Goal: Information Seeking & Learning: Learn about a topic

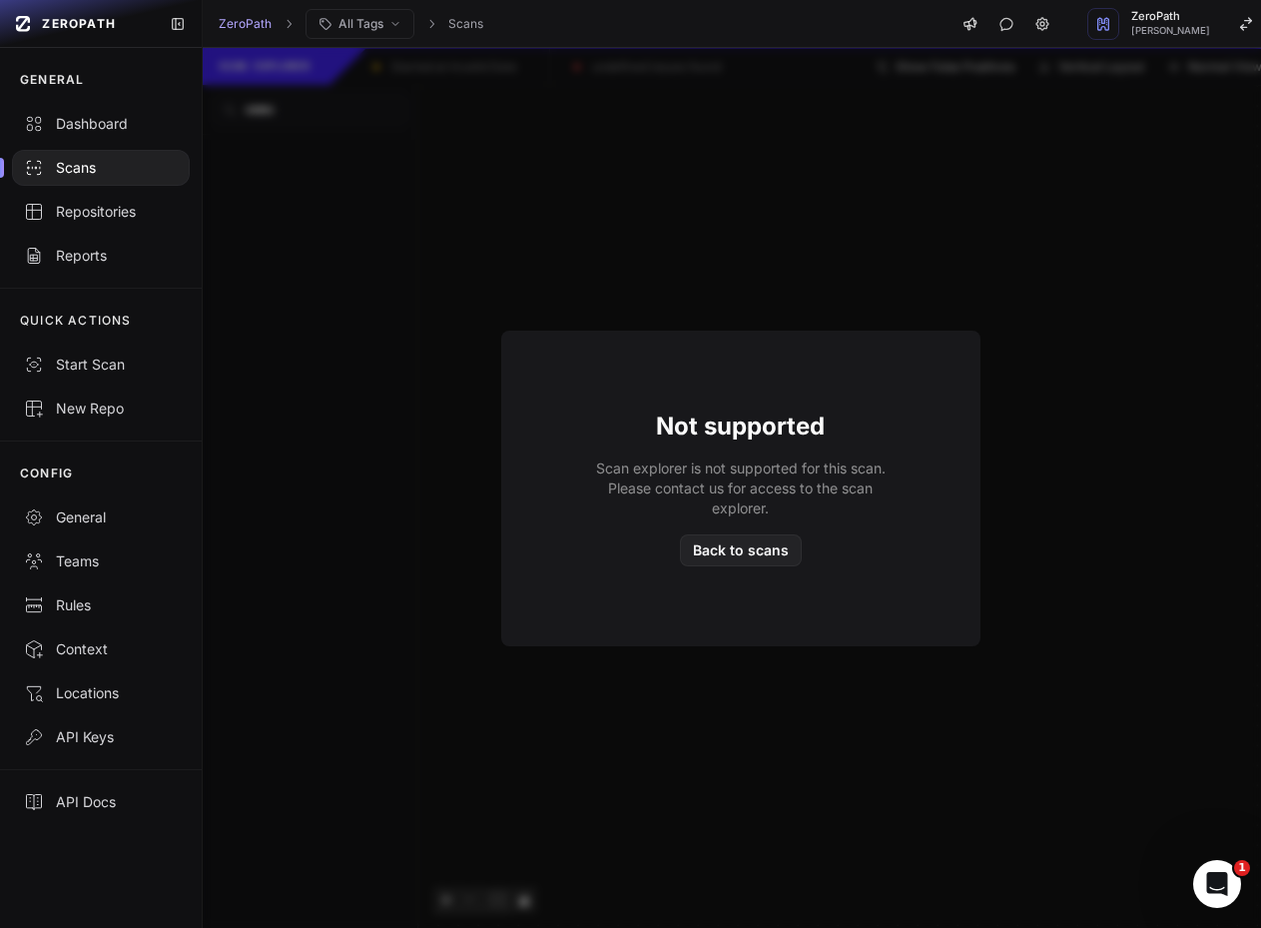
click at [49, 173] on div "Scans" at bounding box center [101, 168] width 154 height 20
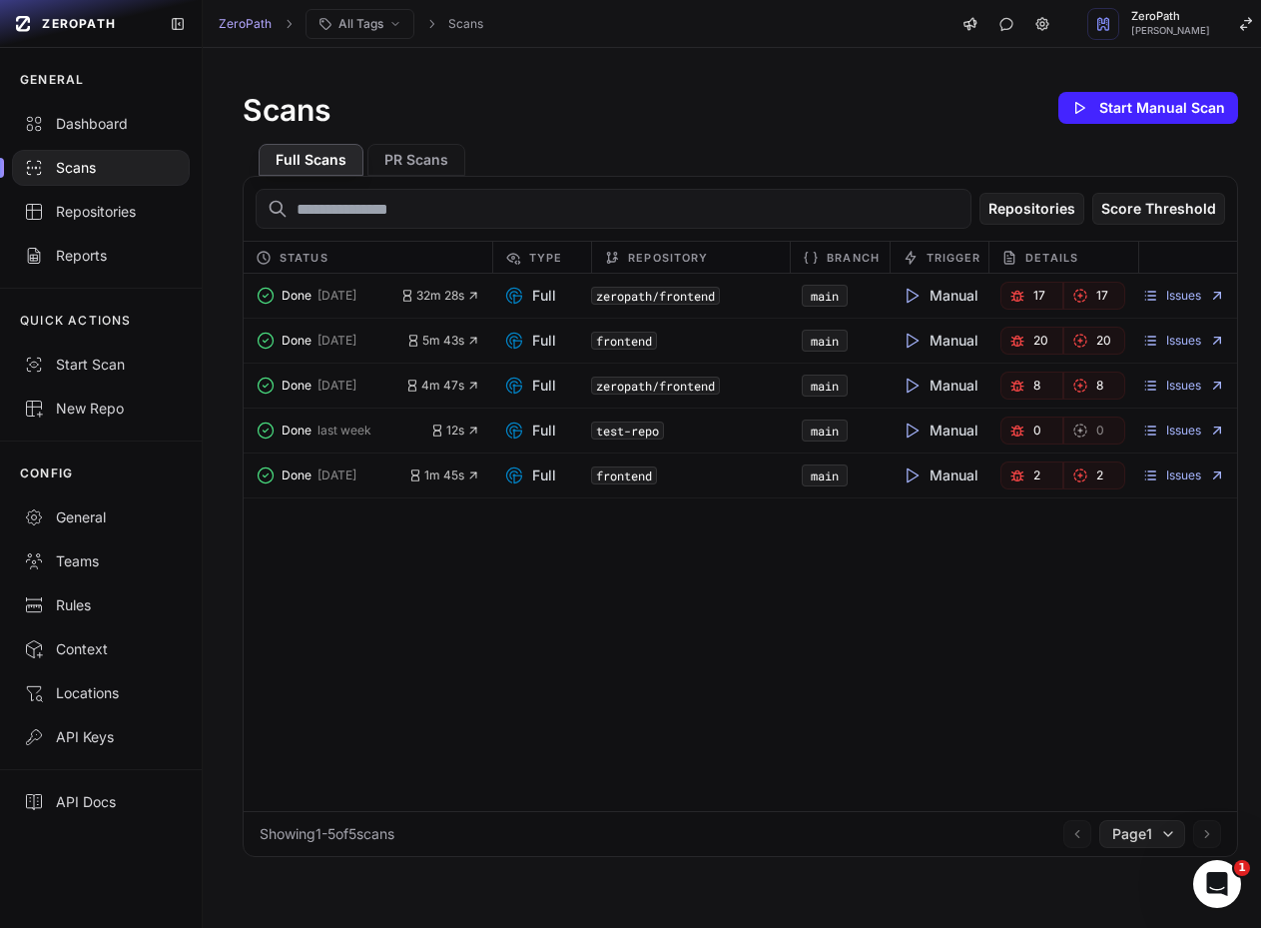
drag, startPoint x: 465, startPoint y: 55, endPoint x: 439, endPoint y: 48, distance: 26.9
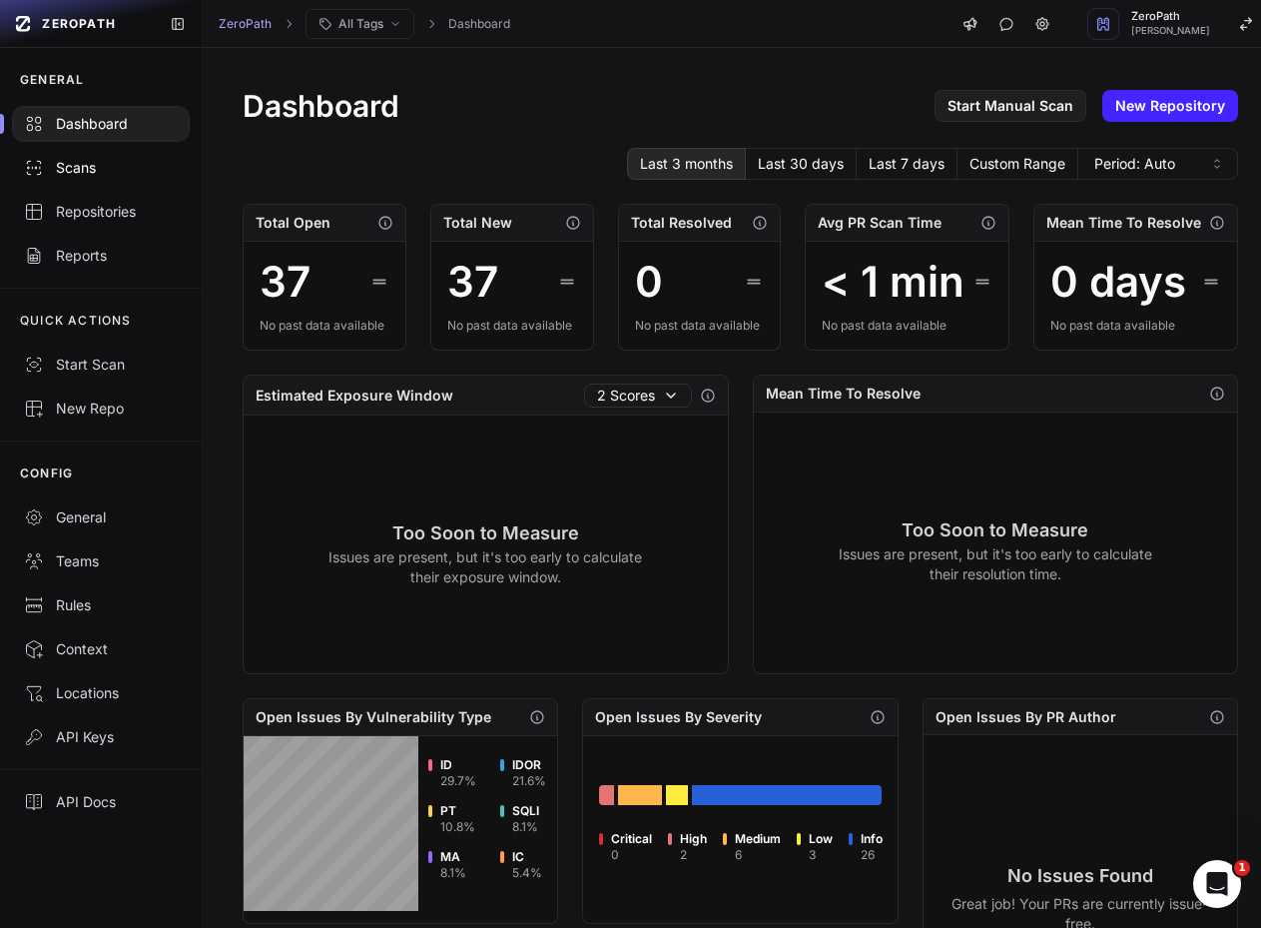
click at [81, 170] on div "Scans" at bounding box center [101, 168] width 154 height 20
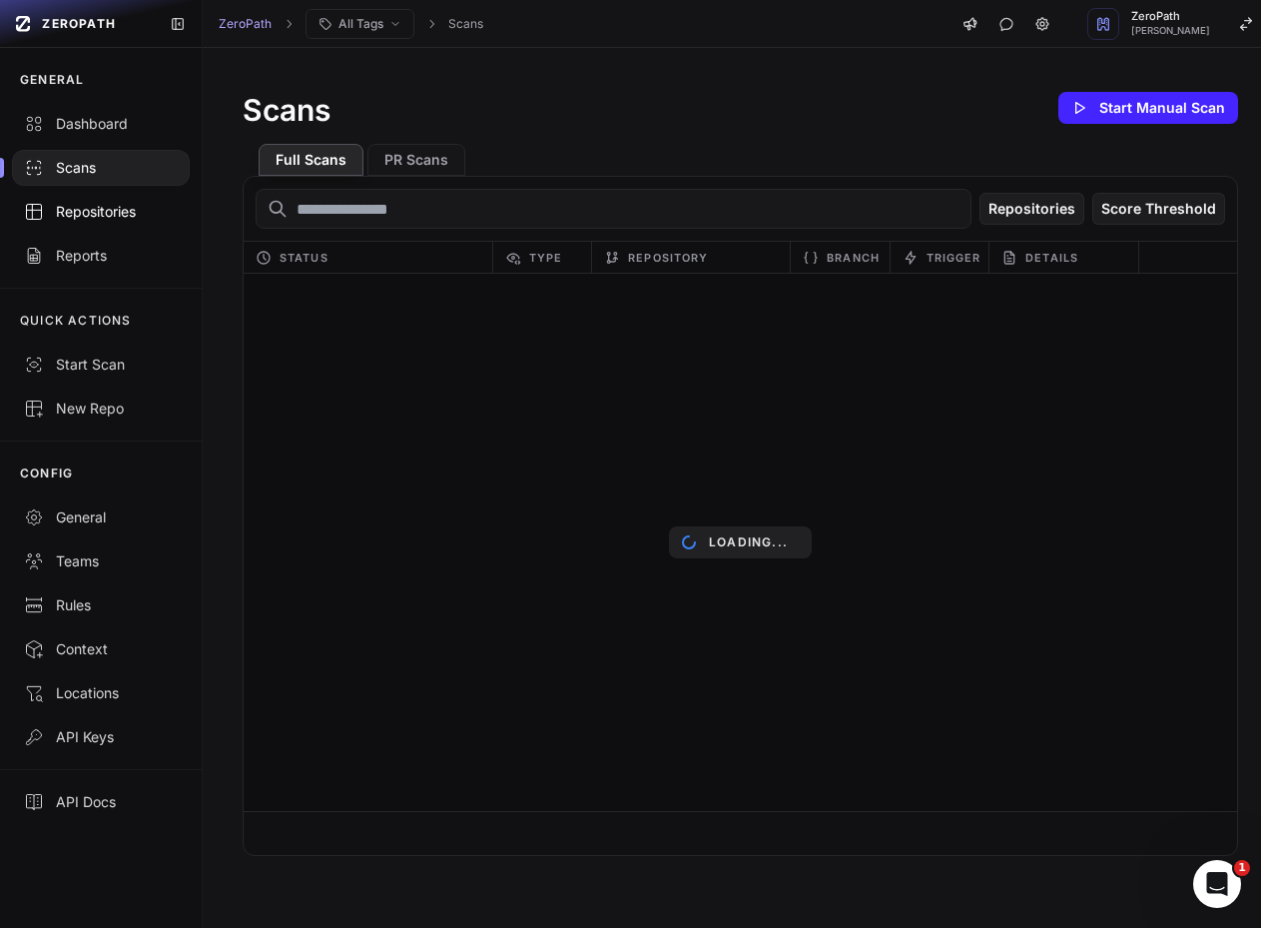
click at [69, 212] on div "Repositories" at bounding box center [101, 212] width 154 height 20
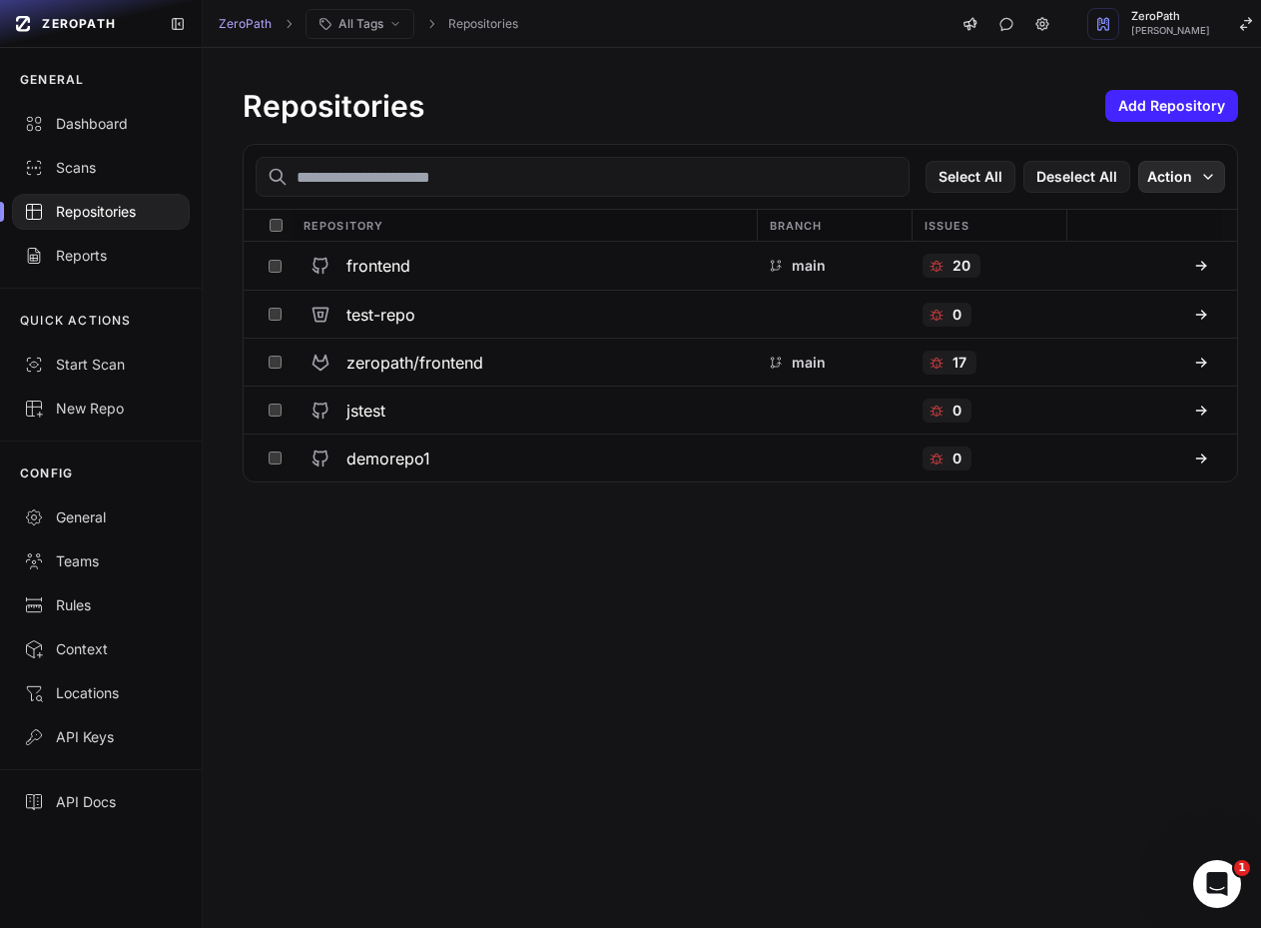
click at [1154, 183] on button "Action" at bounding box center [1182, 177] width 87 height 32
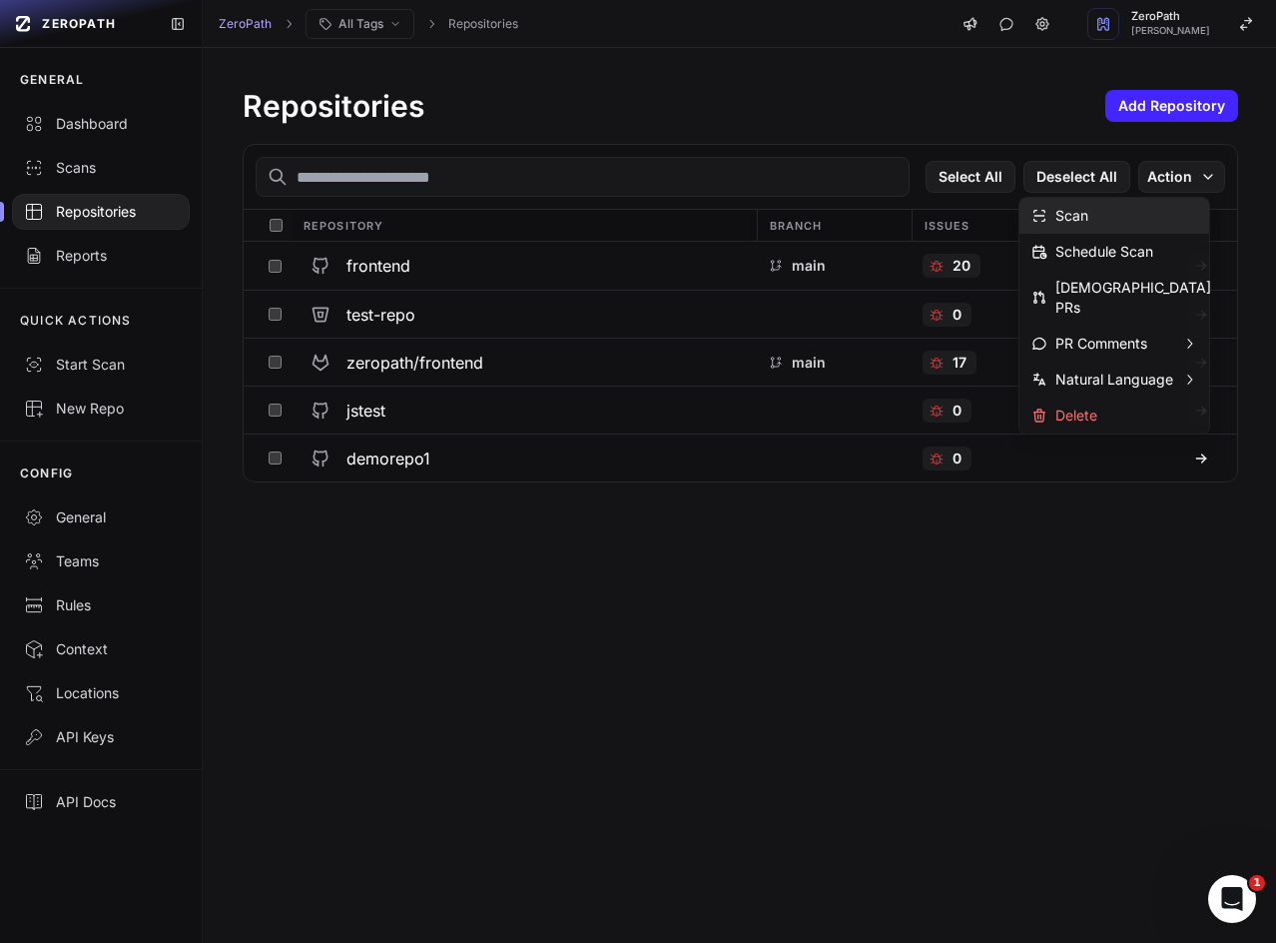
click at [1118, 216] on div "Scan" at bounding box center [1115, 216] width 190 height 36
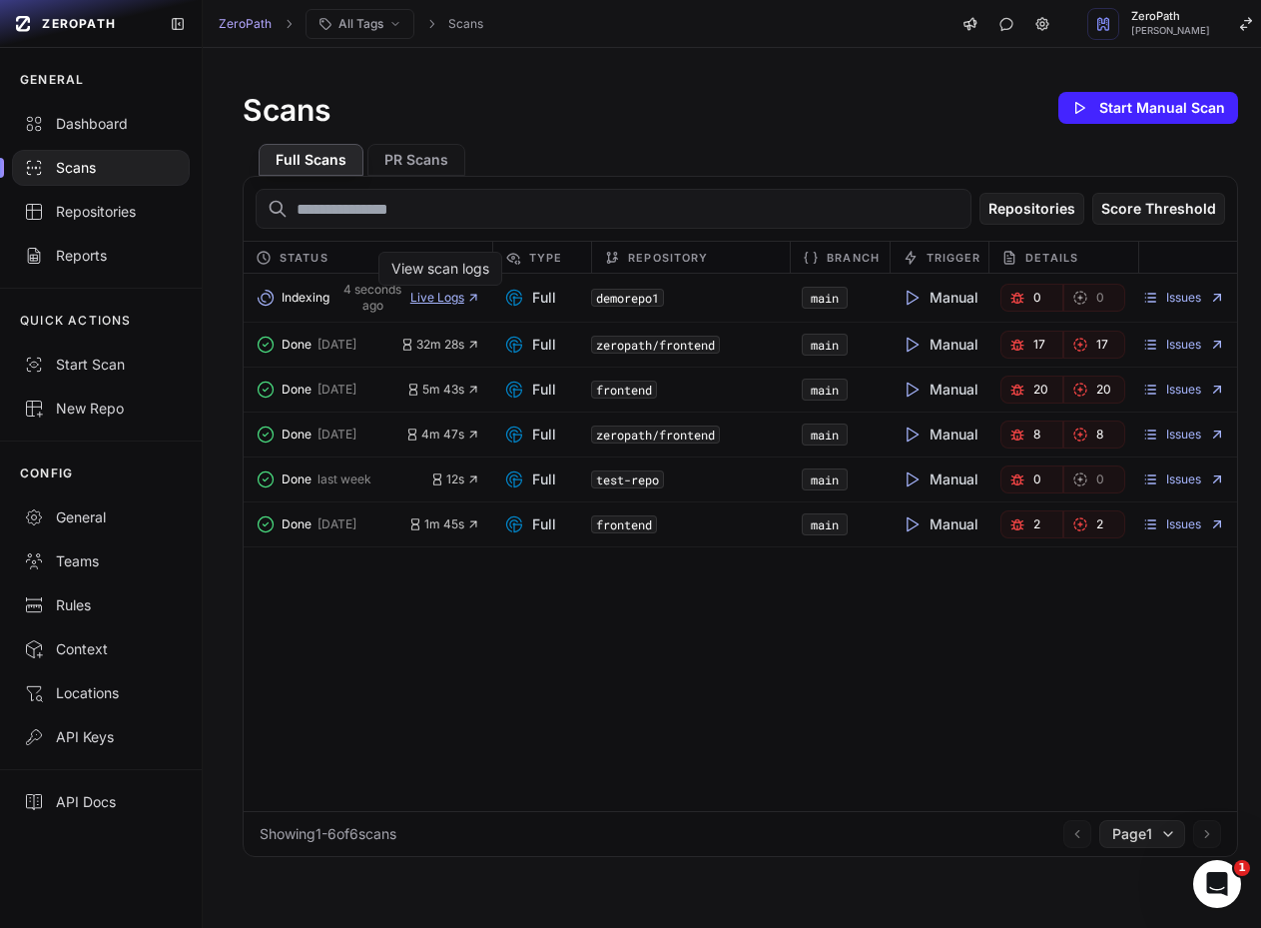
click at [435, 299] on span "Live Logs" at bounding box center [445, 298] width 70 height 16
click at [132, 142] on link "Dashboard" at bounding box center [101, 124] width 202 height 44
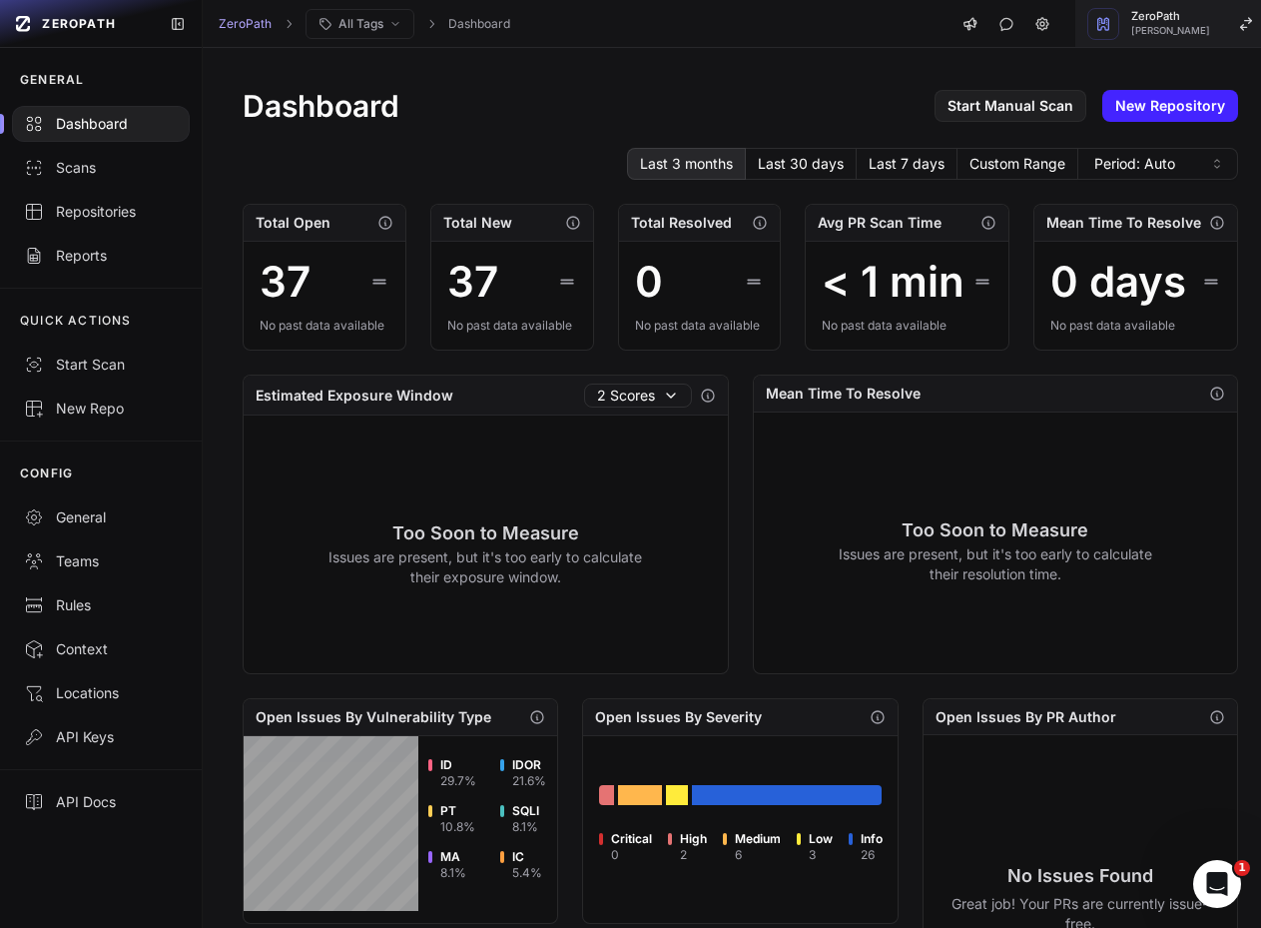
click at [1141, 35] on span "Mohammed Saleem" at bounding box center [1171, 31] width 79 height 10
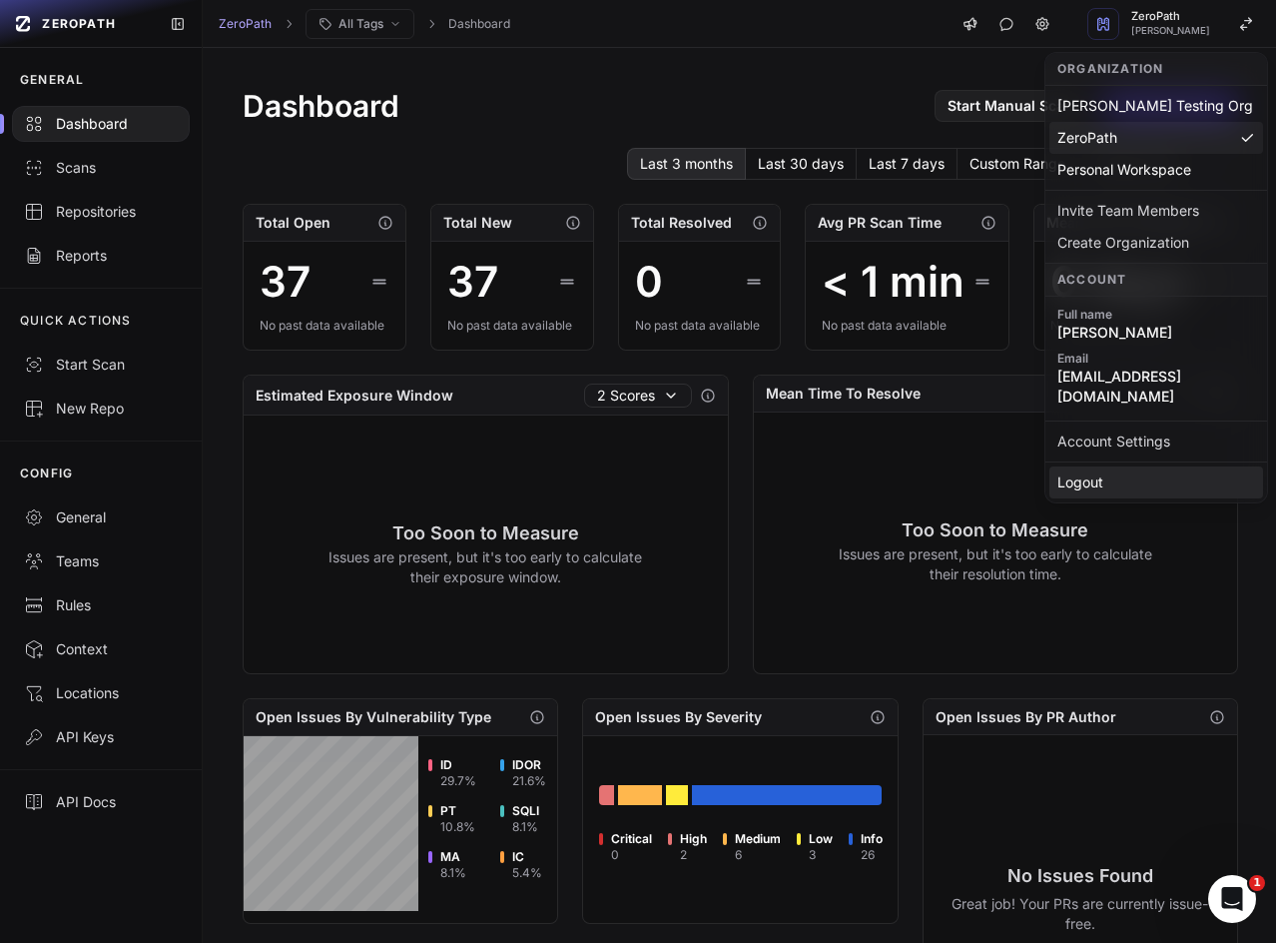
click at [1096, 466] on div "Logout" at bounding box center [1157, 482] width 214 height 32
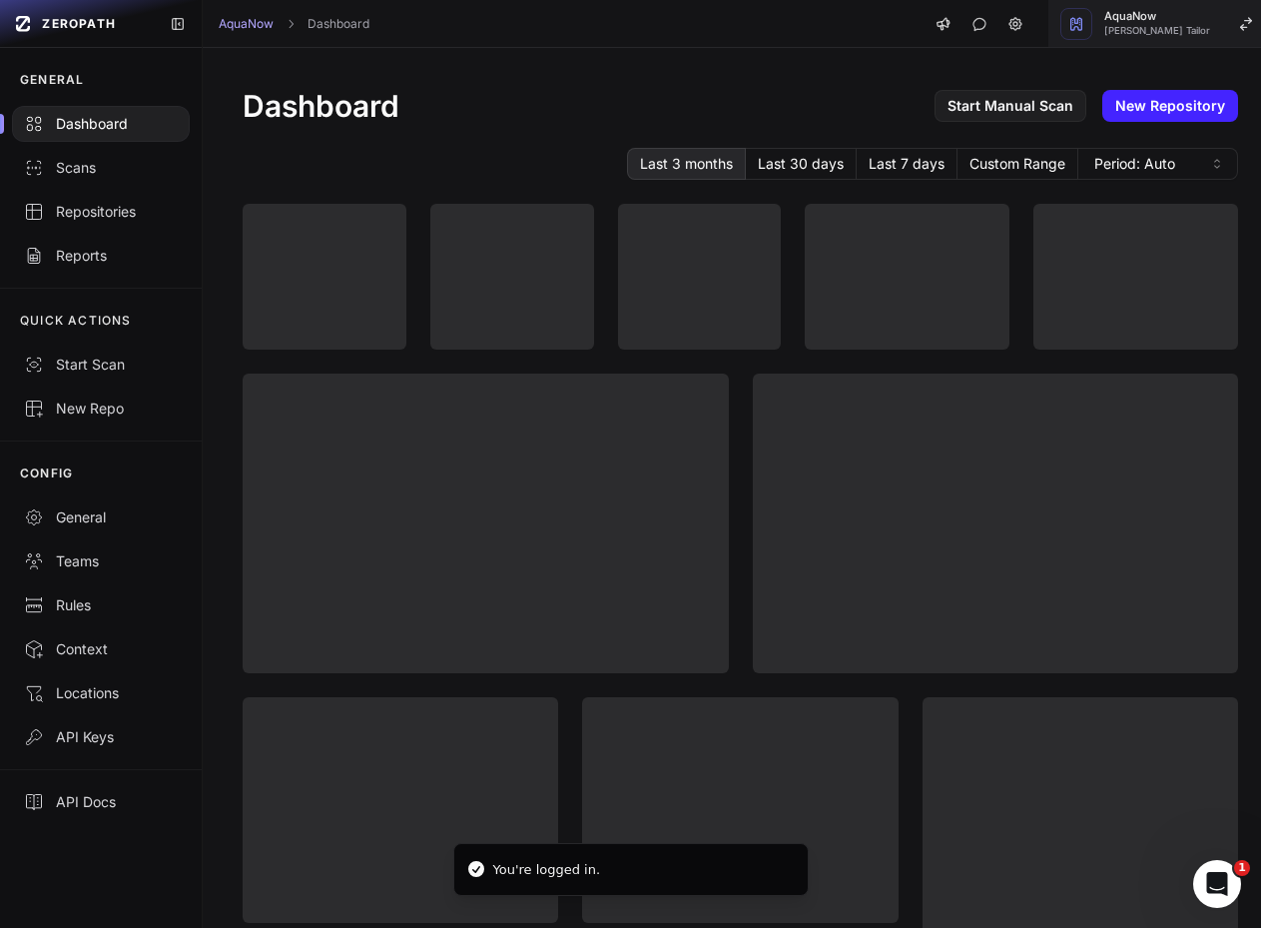
click at [1138, 20] on span "AquaNow" at bounding box center [1158, 16] width 106 height 11
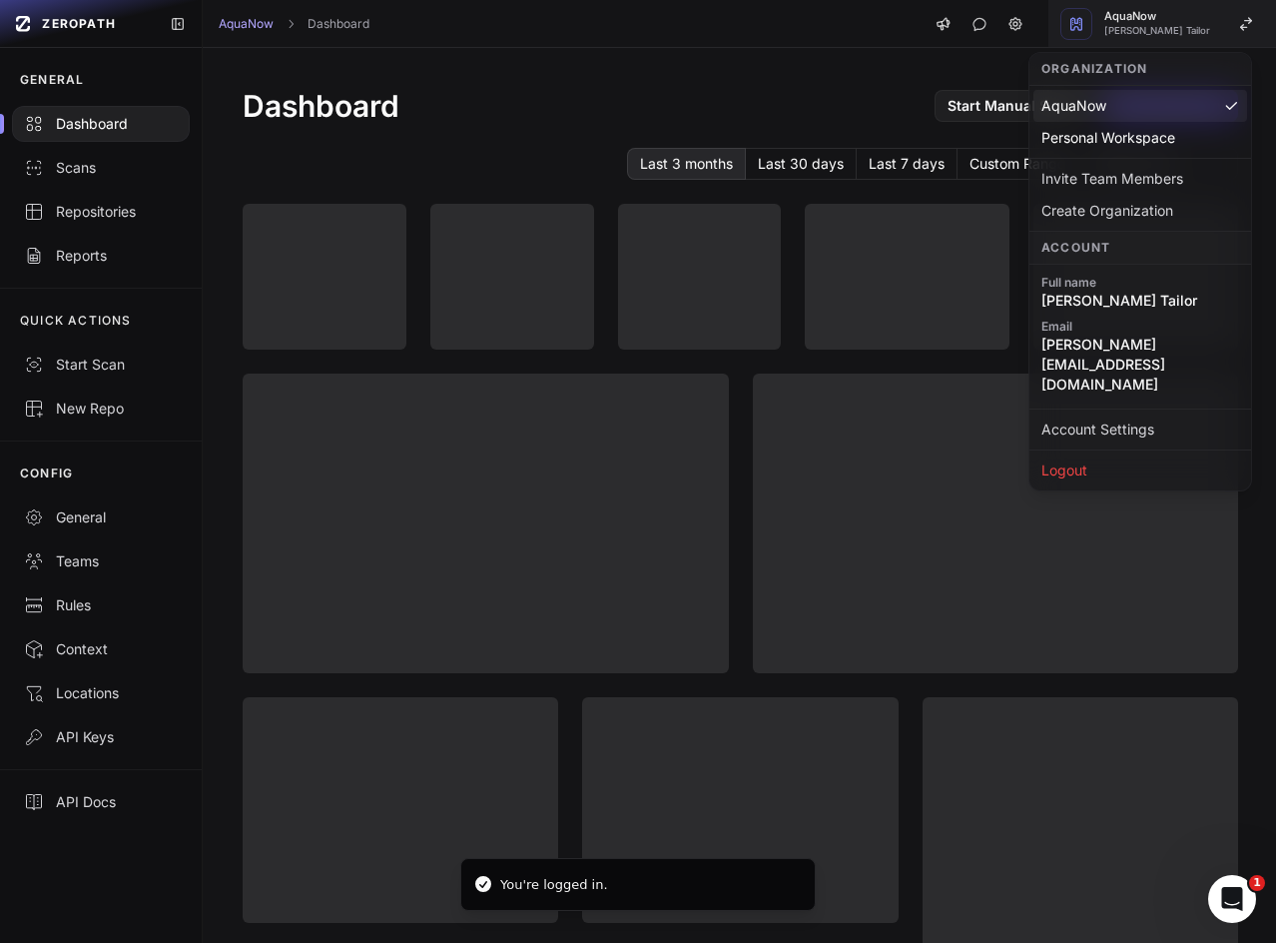
click at [1138, 22] on span "AquaNow" at bounding box center [1158, 16] width 106 height 11
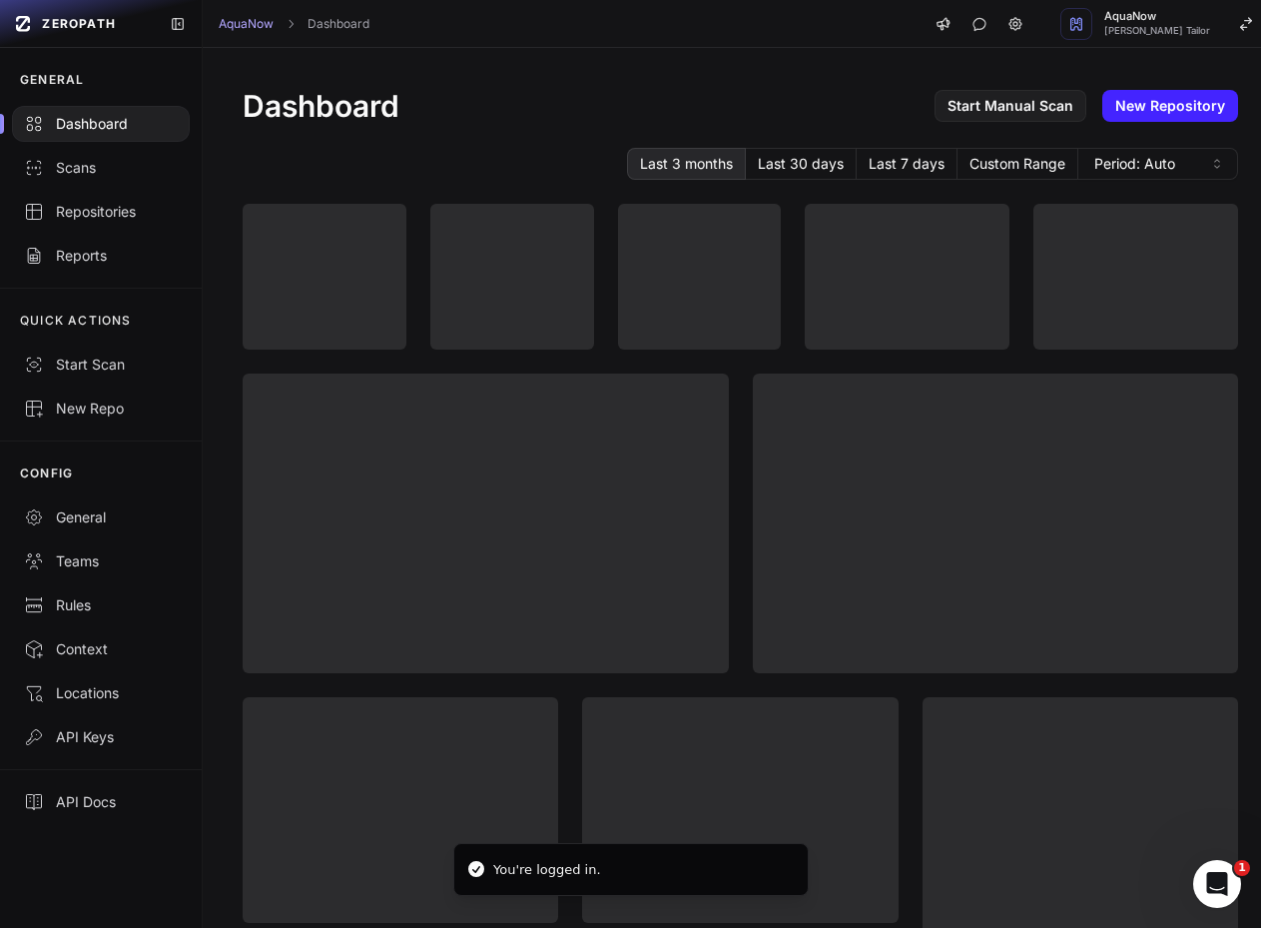
click at [613, 74] on div "Dashboard Start Manual Scan New Repository Last 3 months Last 30 days Last 7 da…" at bounding box center [741, 767] width 1076 height 1438
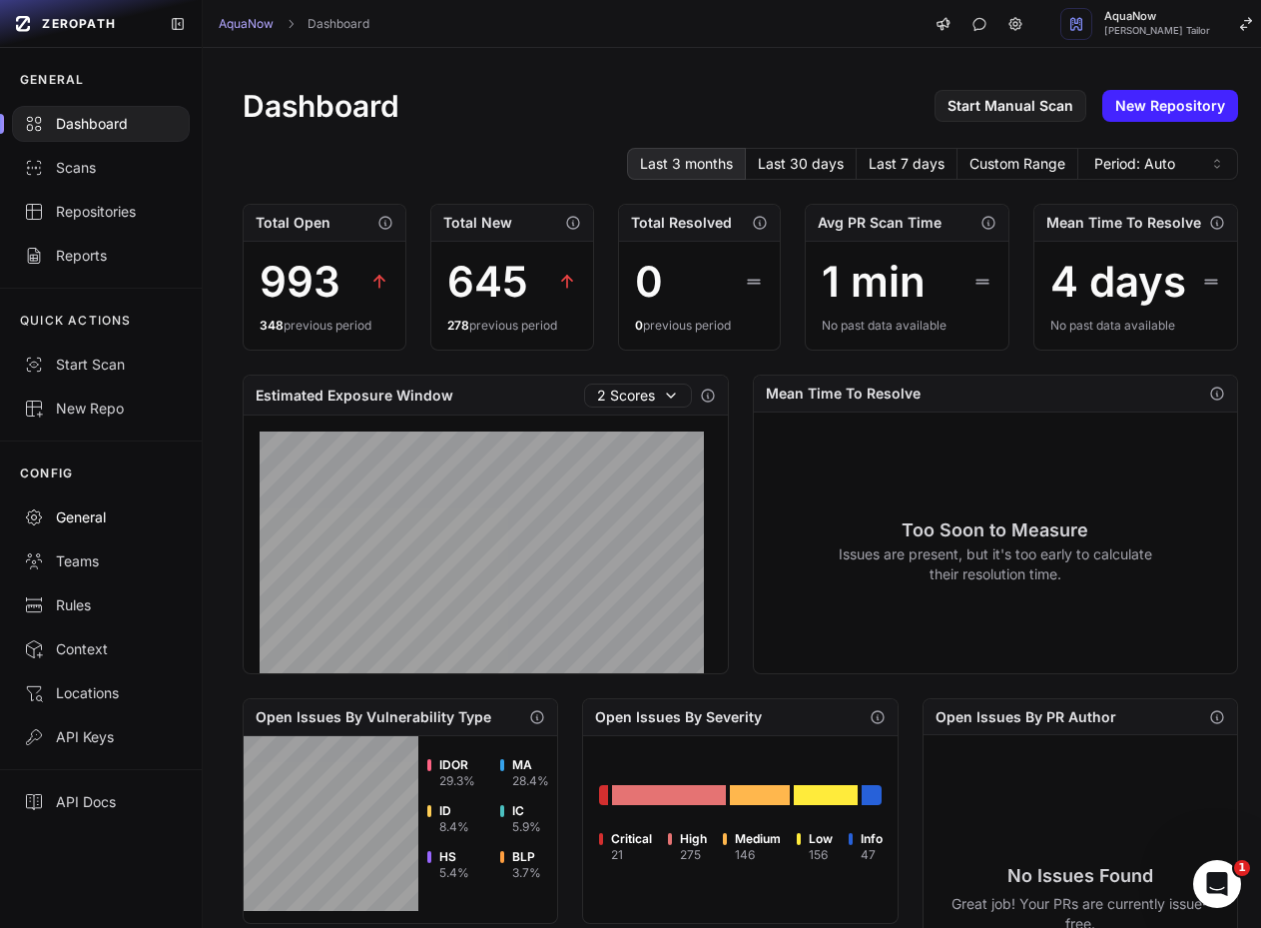
click at [77, 511] on div "General" at bounding box center [101, 517] width 154 height 20
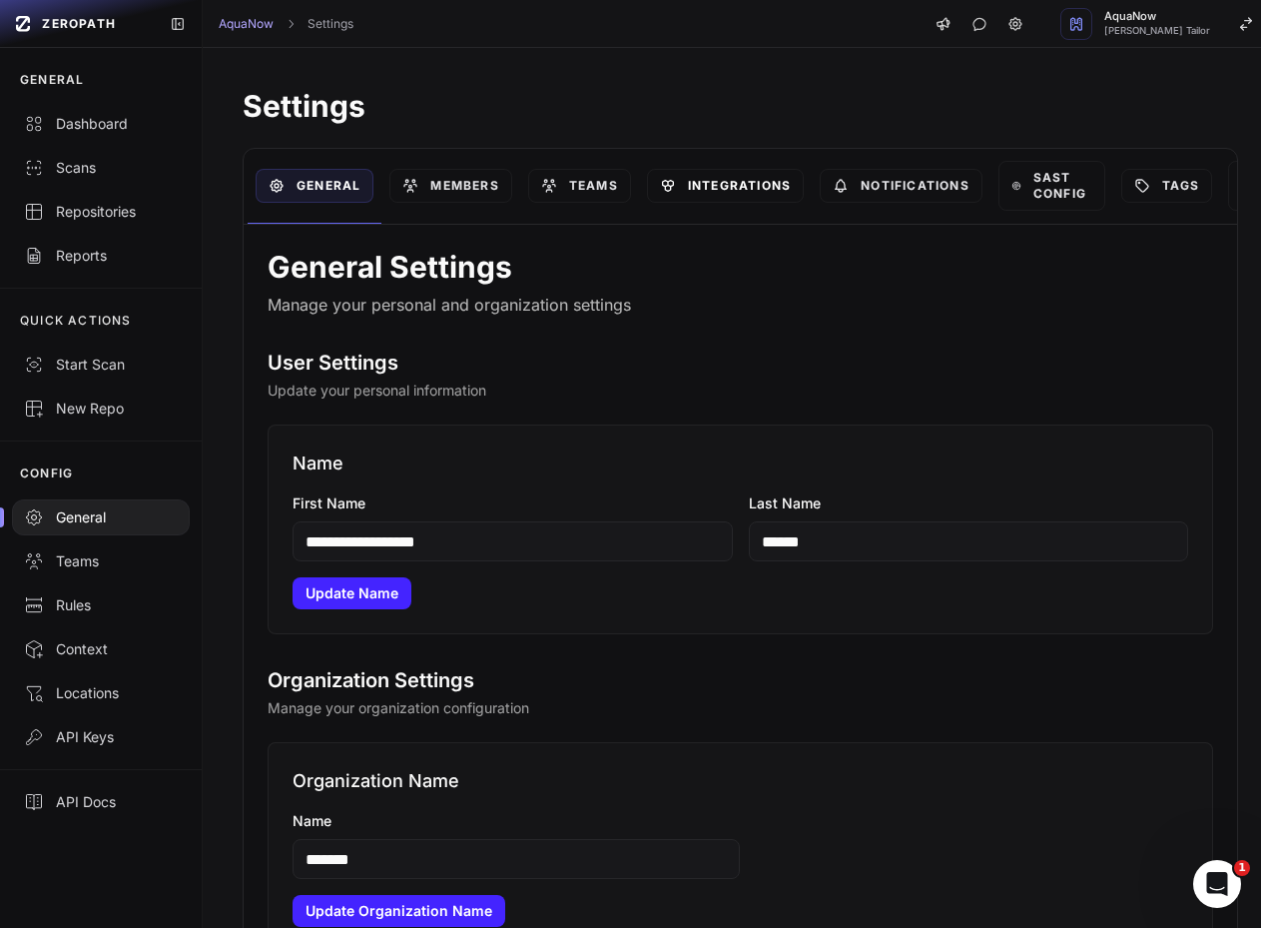
click at [804, 186] on link "Integrations" at bounding box center [725, 186] width 157 height 34
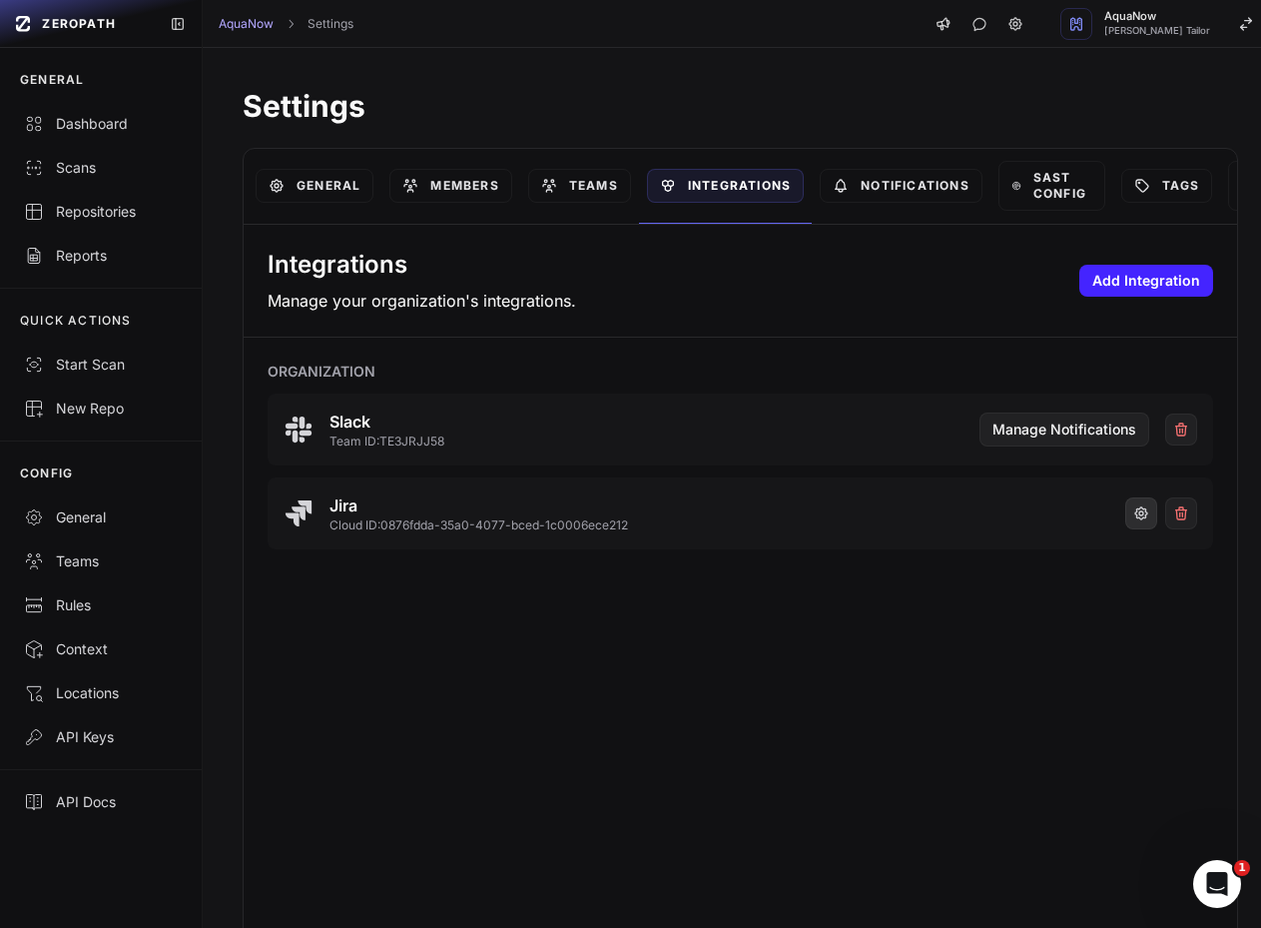
click at [1140, 515] on icon "button" at bounding box center [1142, 513] width 4 height 4
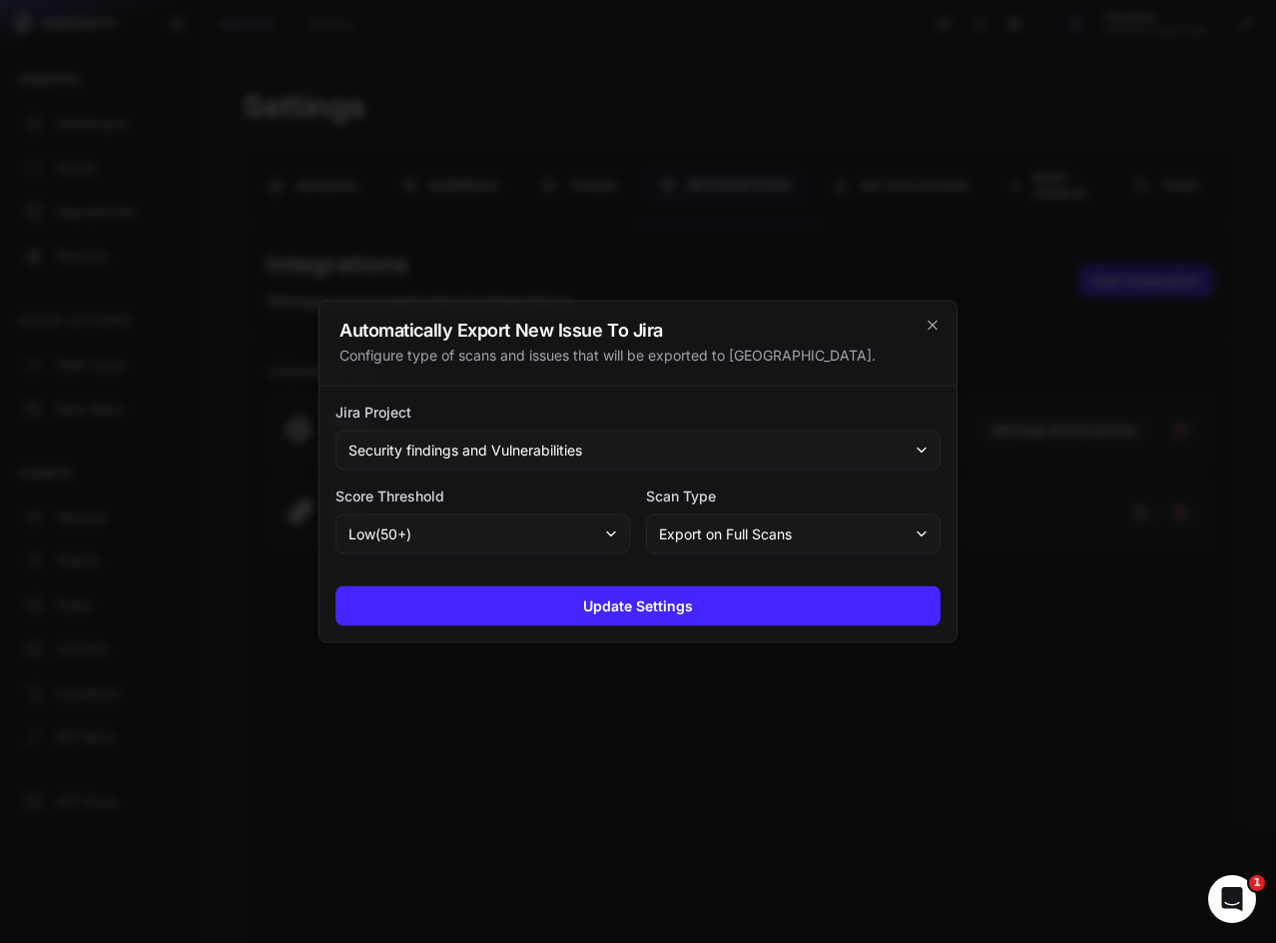
click at [388, 26] on div at bounding box center [638, 471] width 1276 height 943
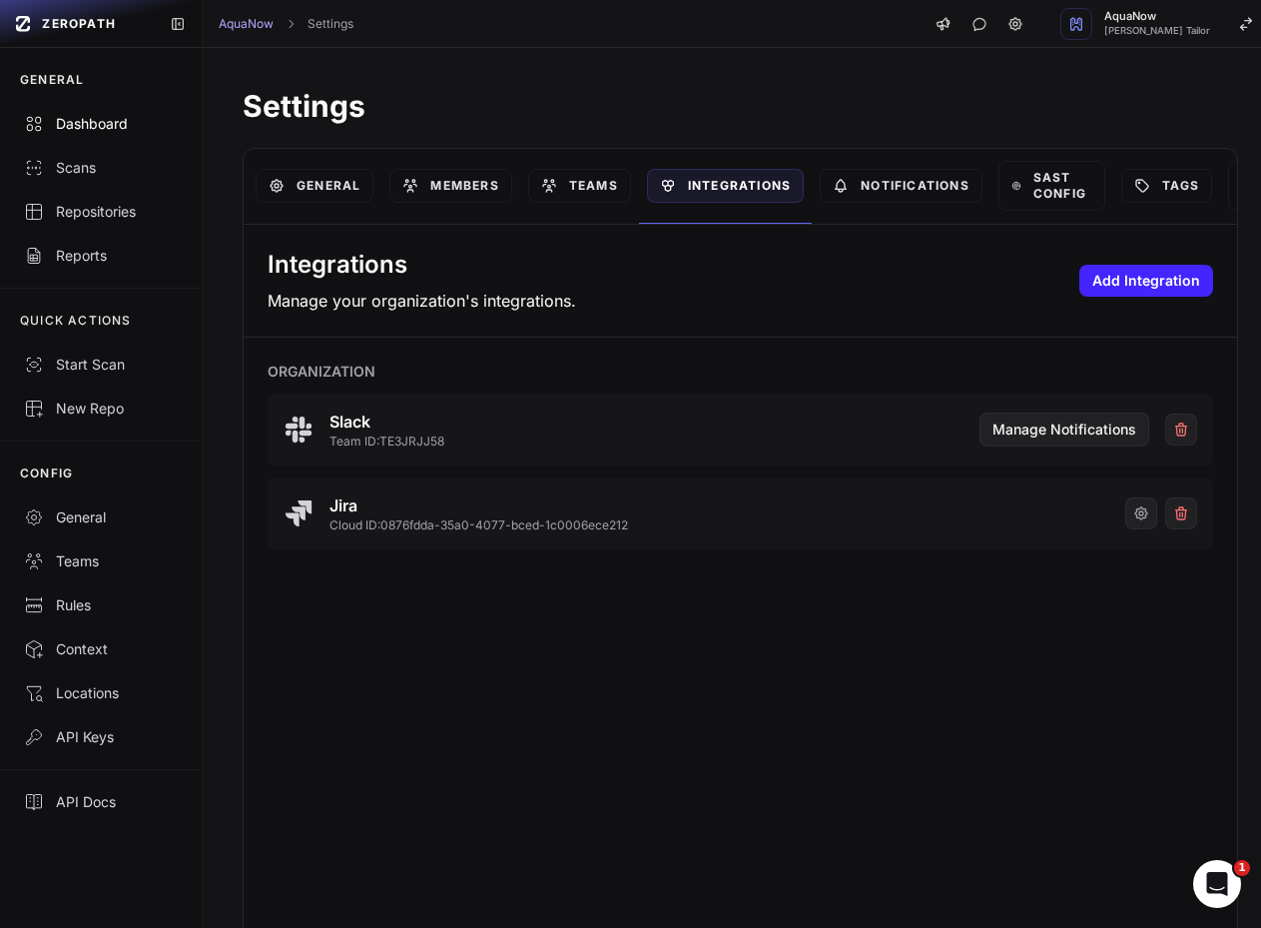
click at [69, 113] on link "Dashboard" at bounding box center [101, 124] width 202 height 44
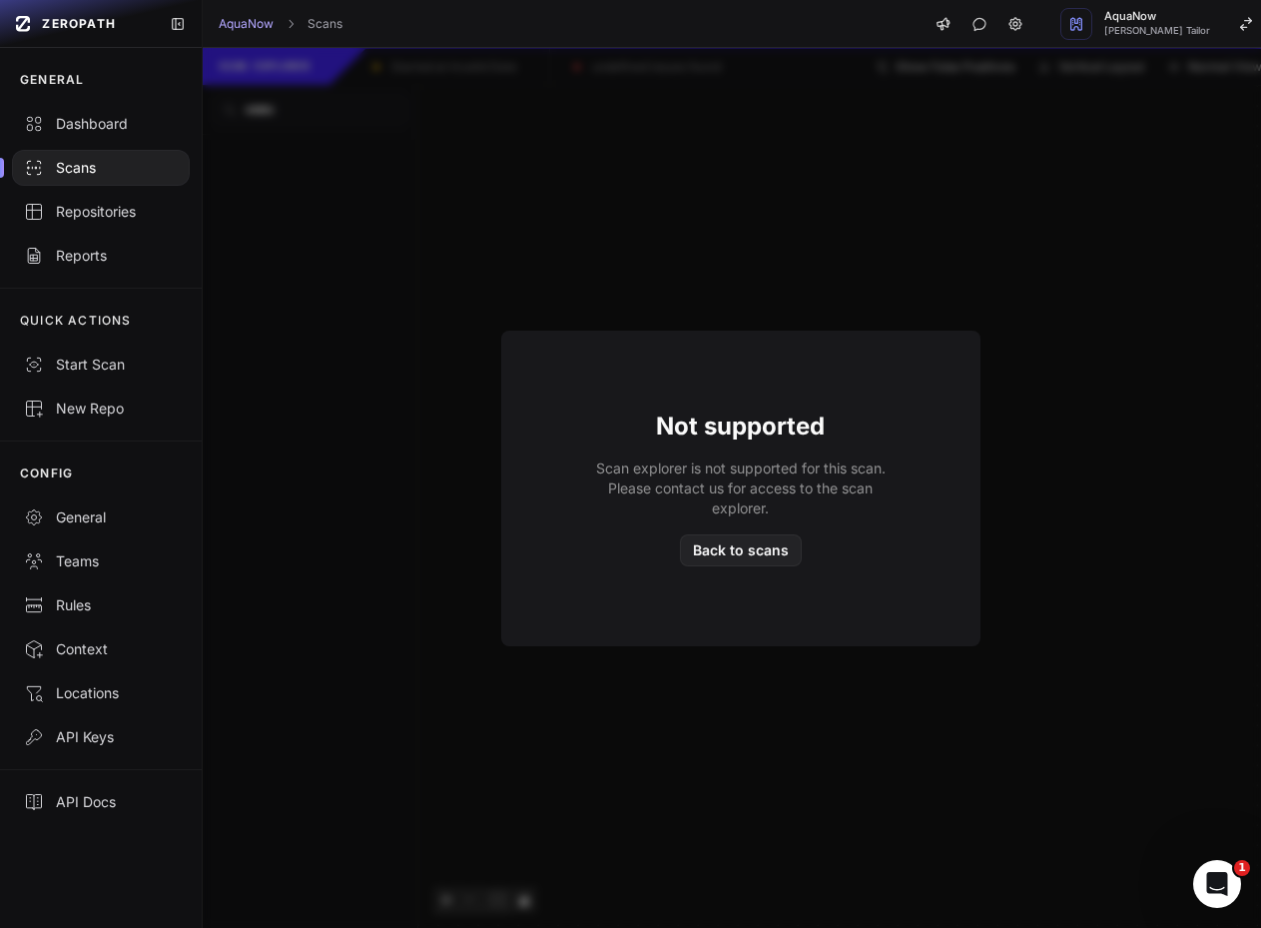
drag, startPoint x: 760, startPoint y: 69, endPoint x: 780, endPoint y: 97, distance: 34.4
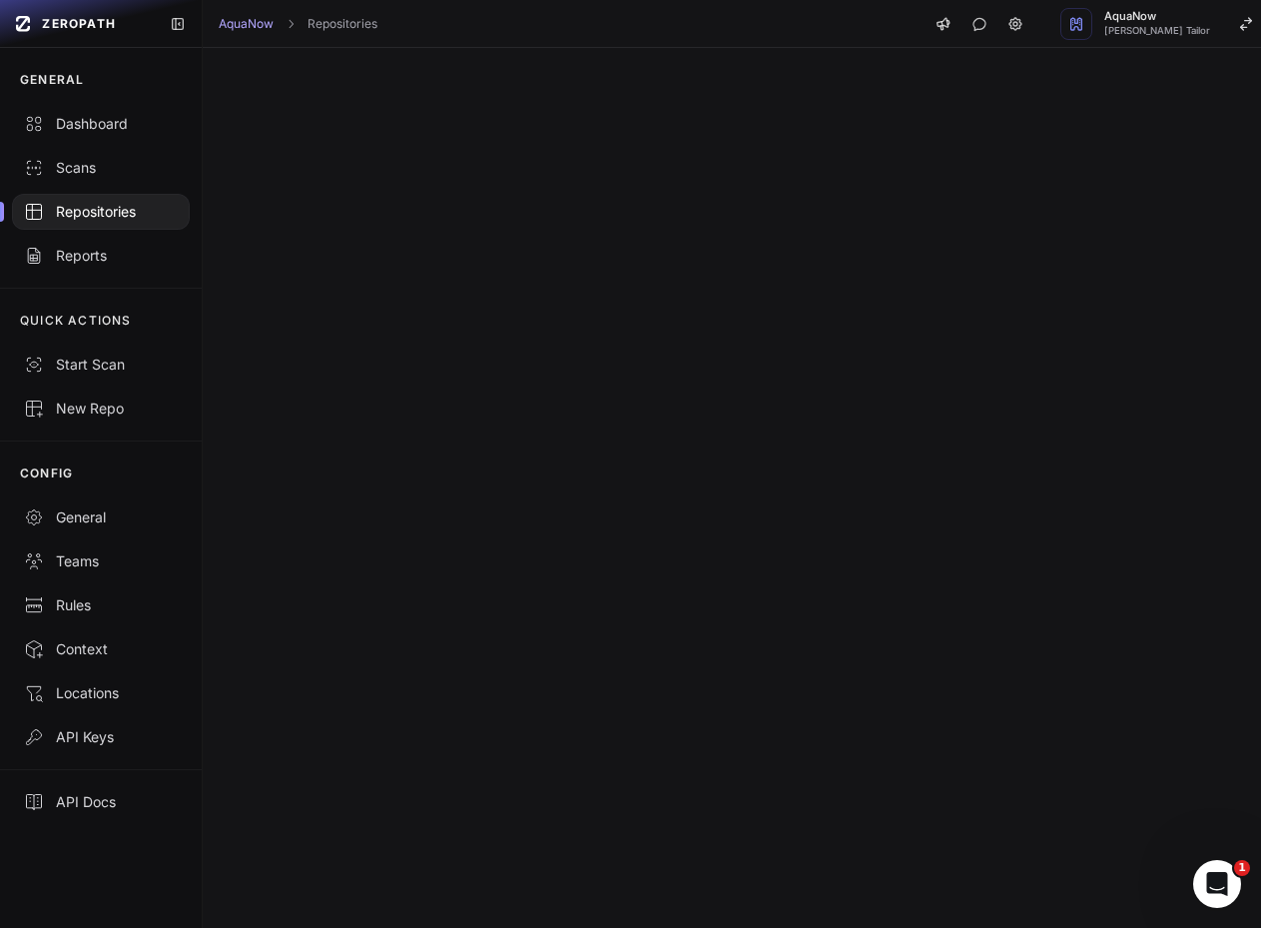
click at [695, 243] on div at bounding box center [741, 488] width 1076 height 880
click at [323, 211] on div at bounding box center [741, 488] width 1076 height 880
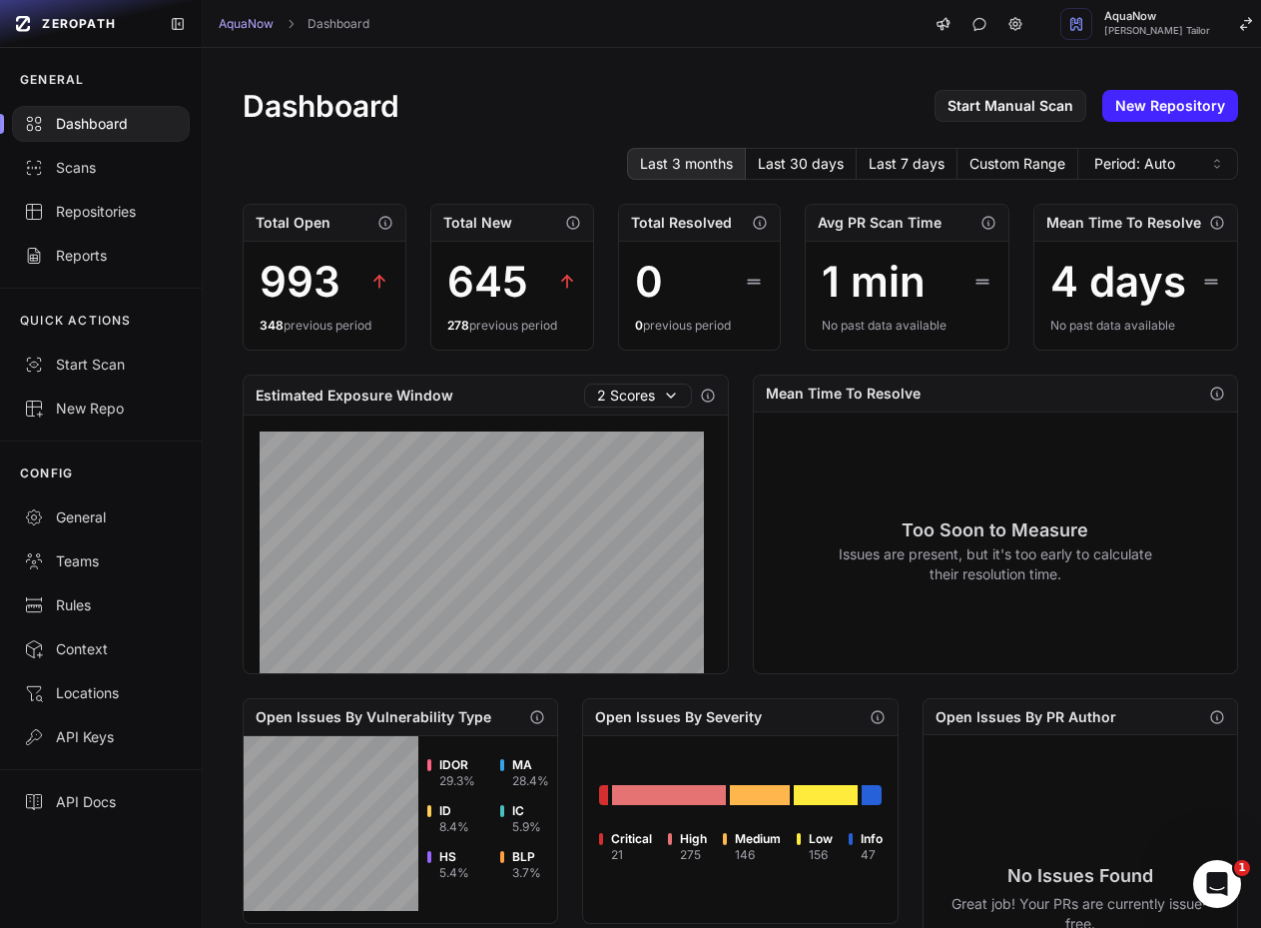
click at [878, 133] on div "Dashboard Start Manual Scan New Repository Last 3 months Last 30 days Last 7 da…" at bounding box center [741, 767] width 1076 height 1439
click at [125, 146] on link "Scans" at bounding box center [101, 168] width 202 height 44
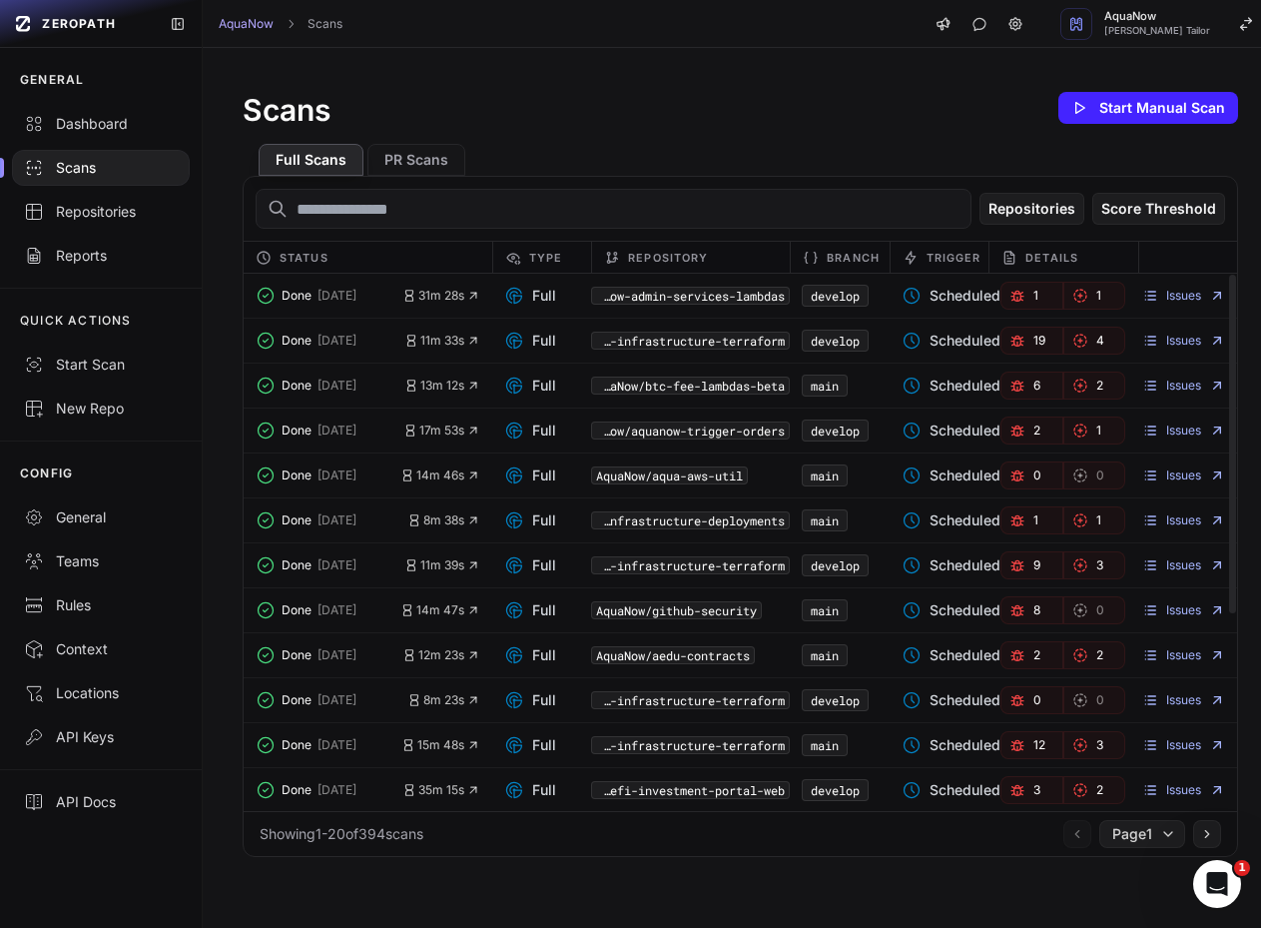
click at [1030, 290] on link "1" at bounding box center [1032, 296] width 63 height 28
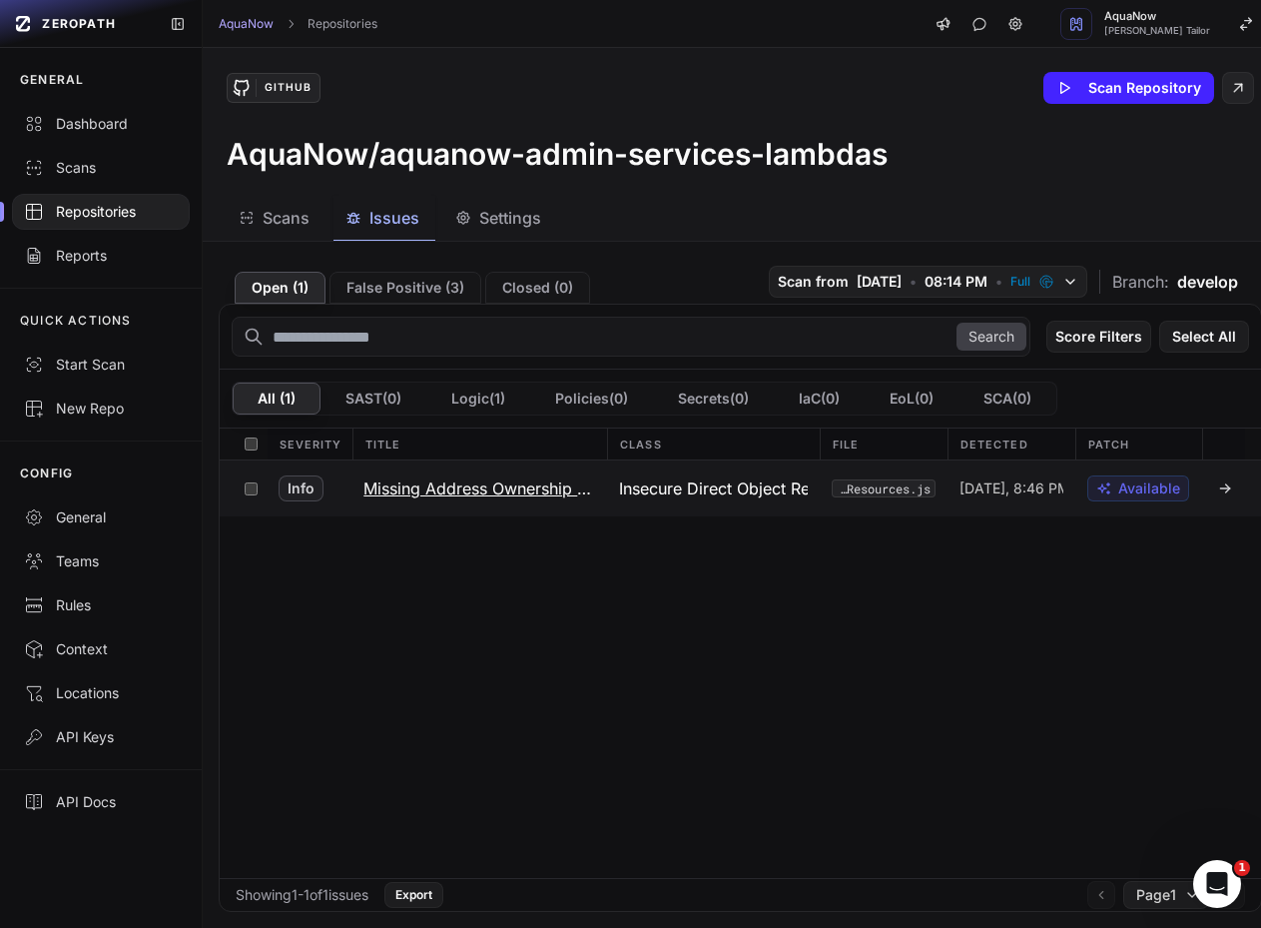
click at [543, 482] on h3 "Missing Address Ownership Check" at bounding box center [480, 488] width 232 height 24
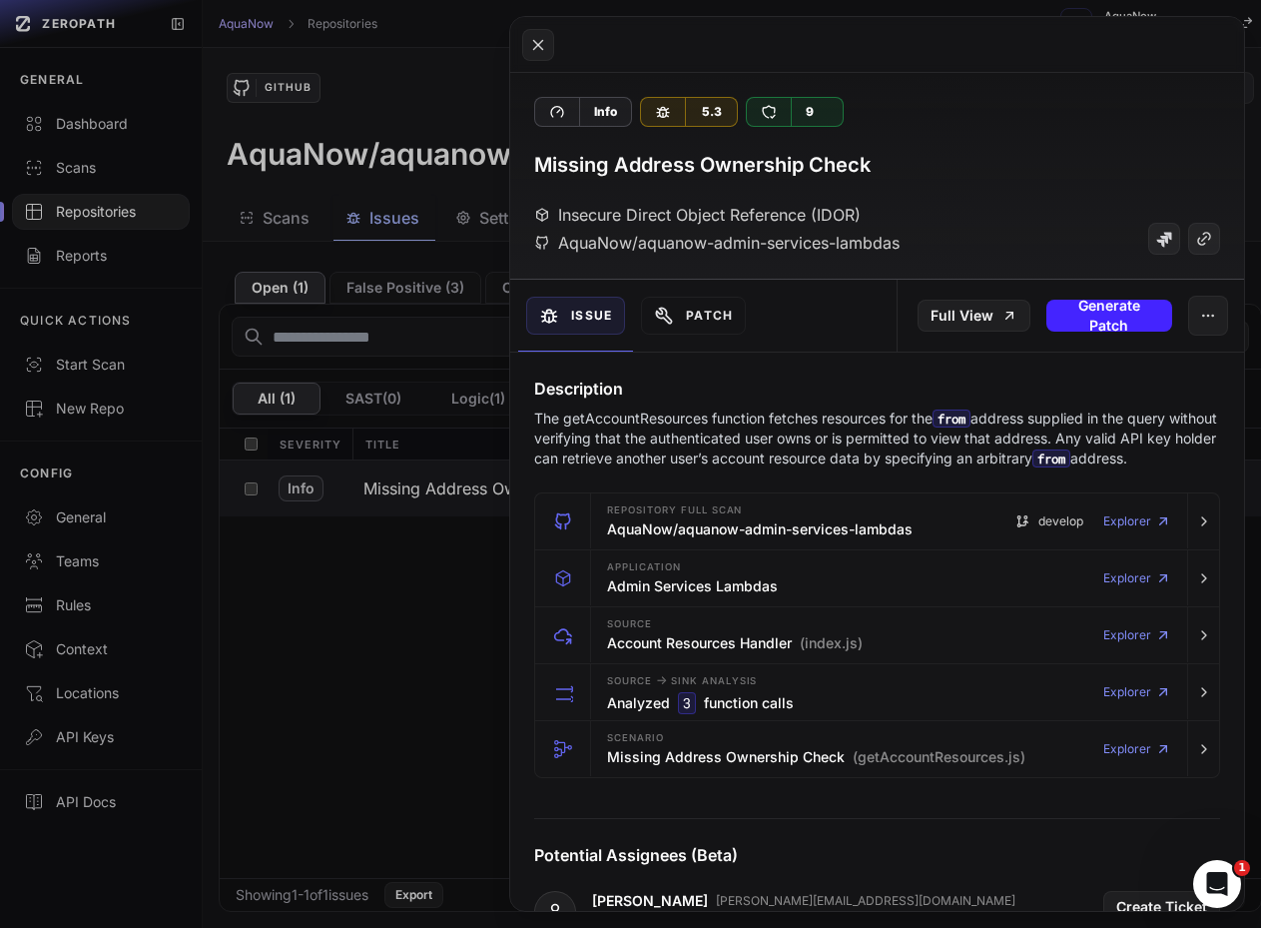
click at [111, 164] on button at bounding box center [630, 464] width 1261 height 928
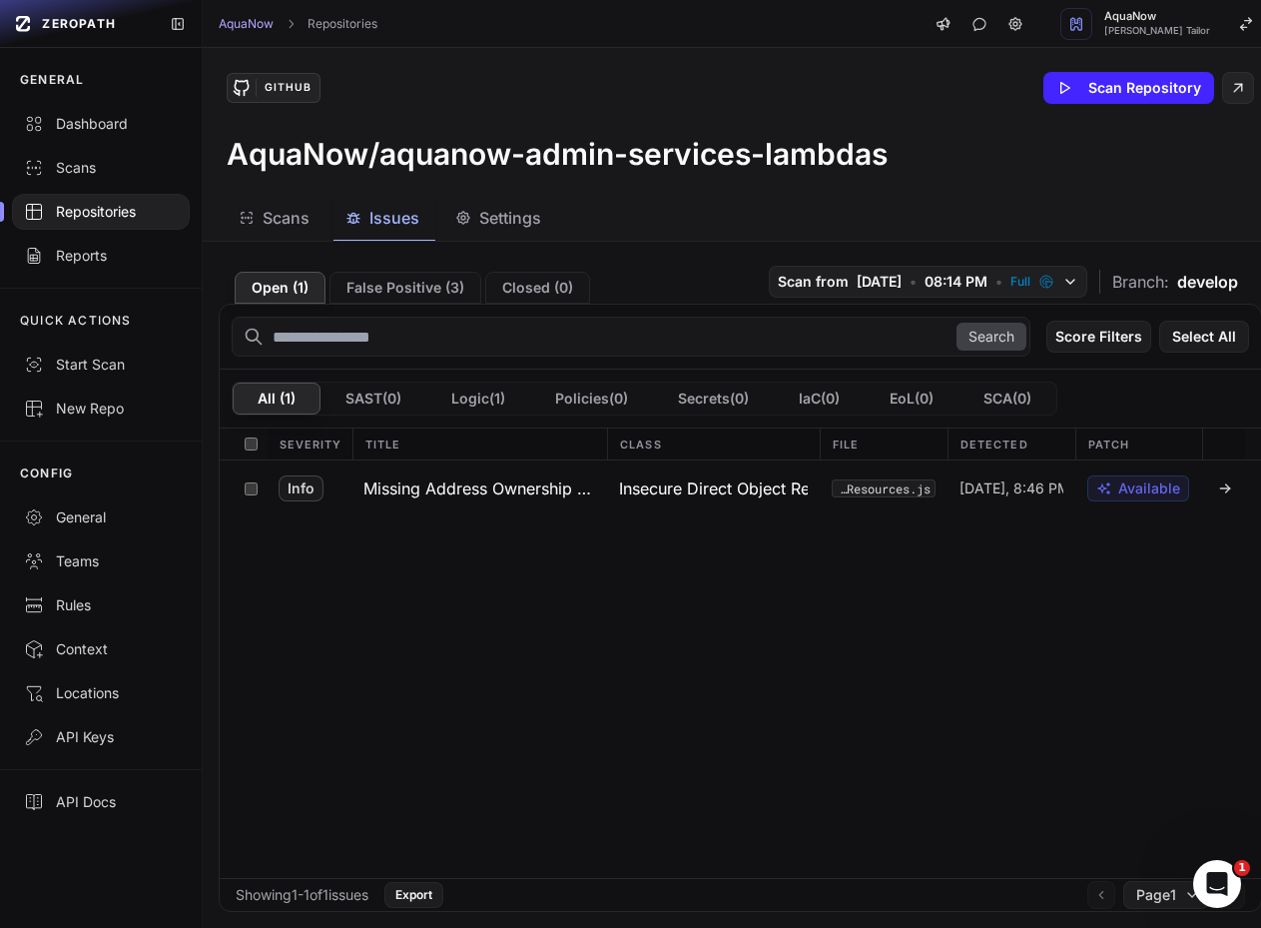
click at [111, 164] on div "Scans" at bounding box center [101, 168] width 154 height 20
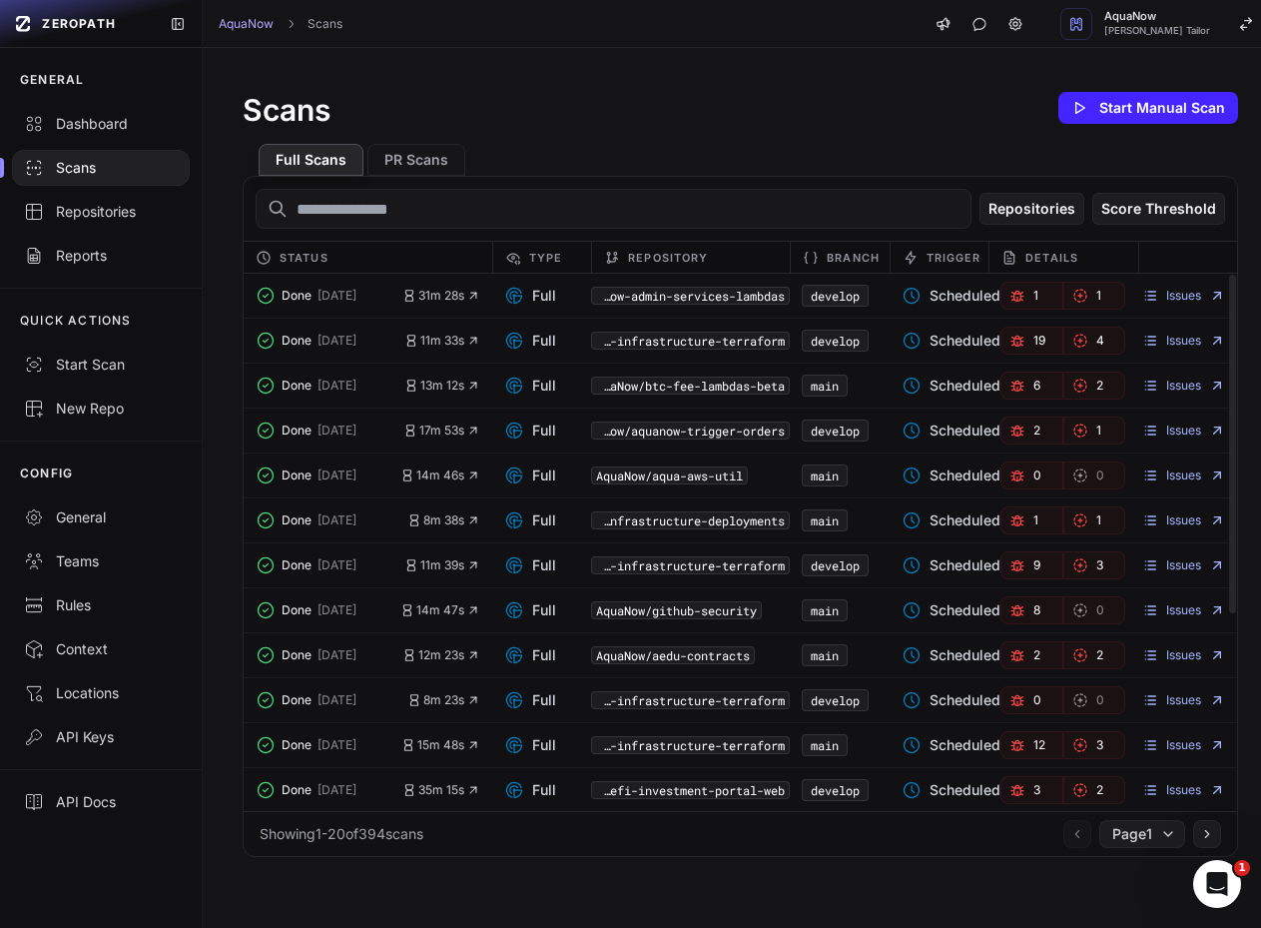
click at [1035, 341] on span "19" at bounding box center [1040, 341] width 12 height 16
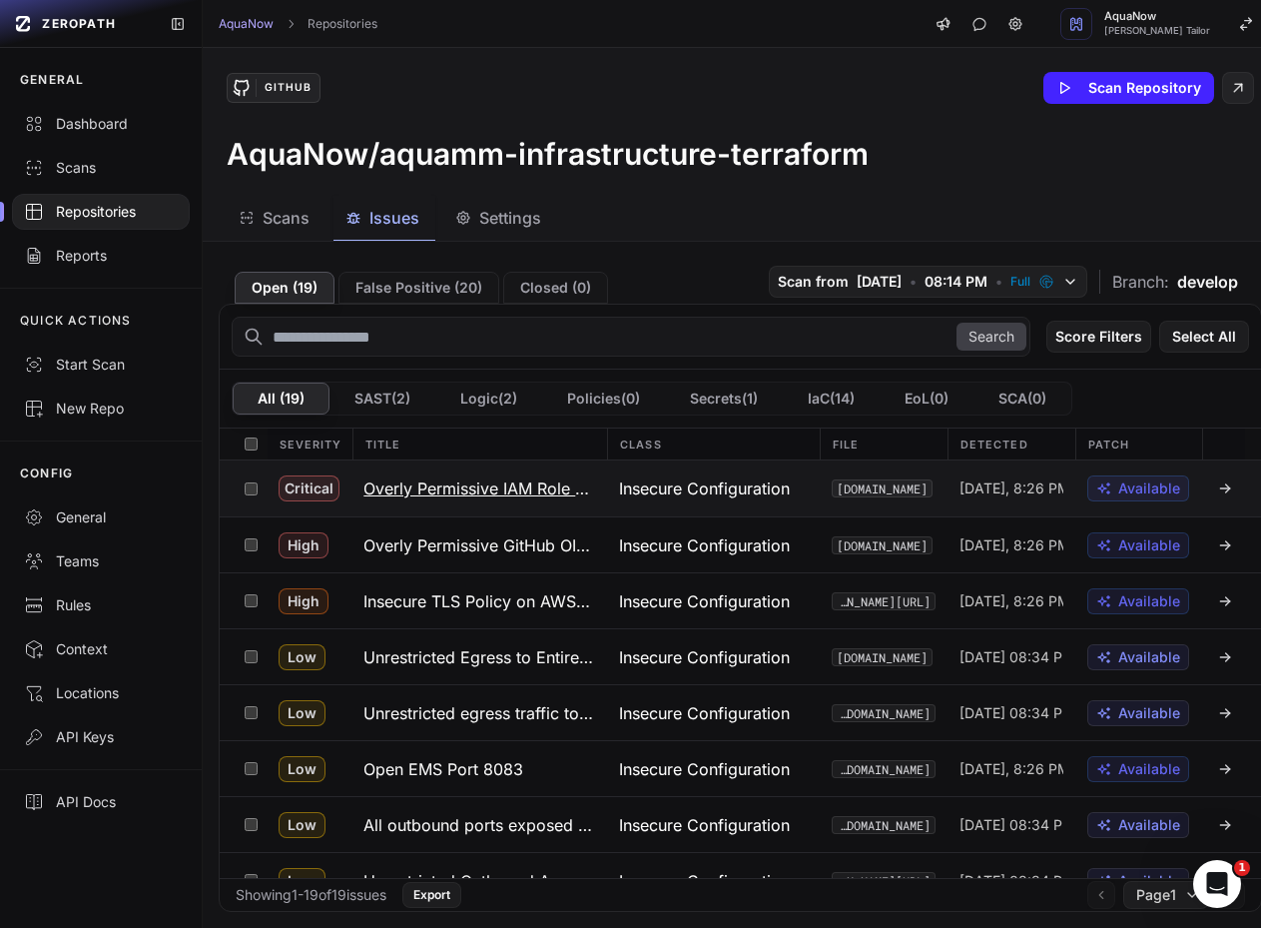
click at [488, 493] on h3 "Overly Permissive IAM Role for GitHub OIDC" at bounding box center [480, 488] width 232 height 24
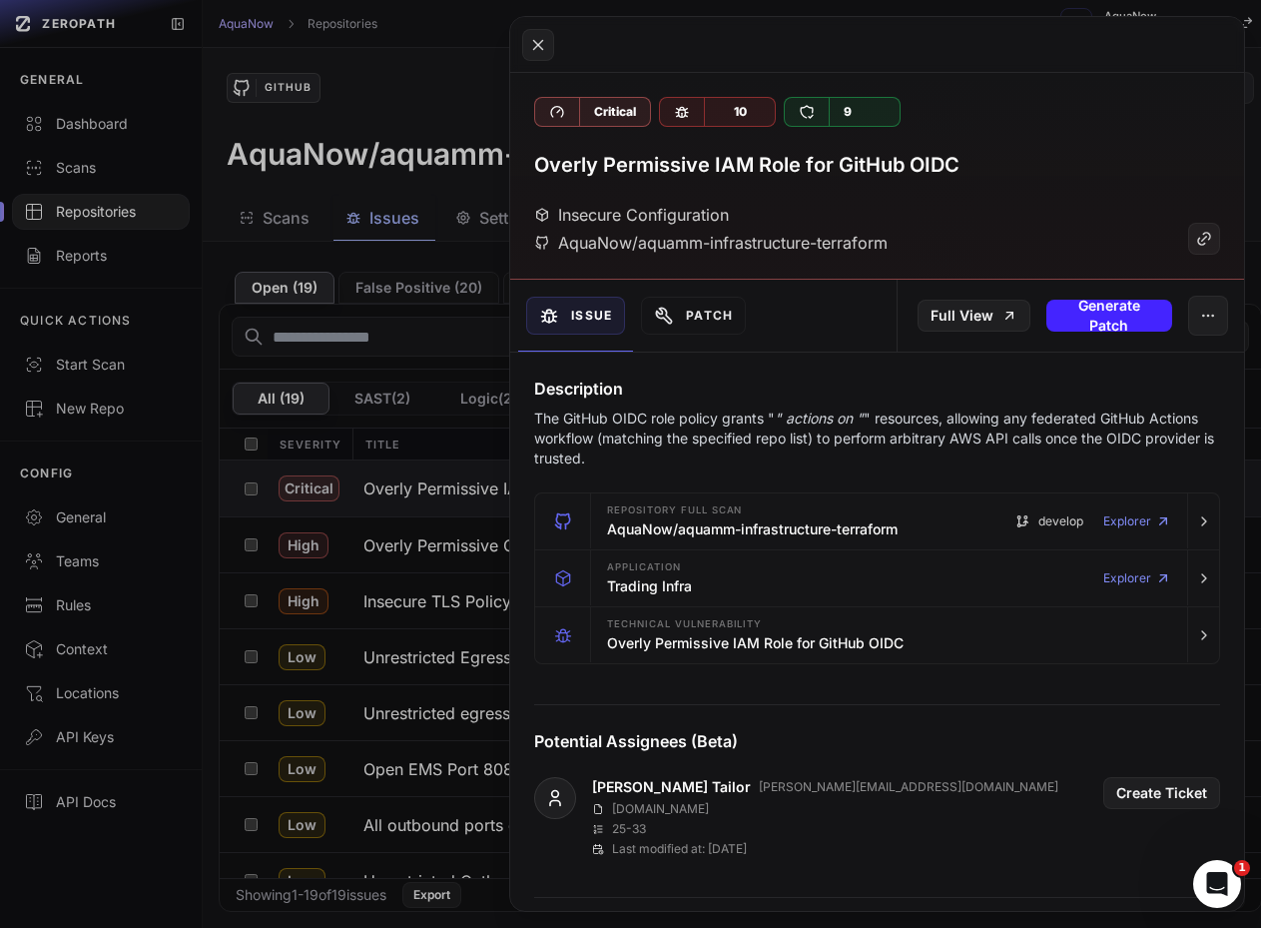
click at [200, 545] on button at bounding box center [630, 464] width 1261 height 928
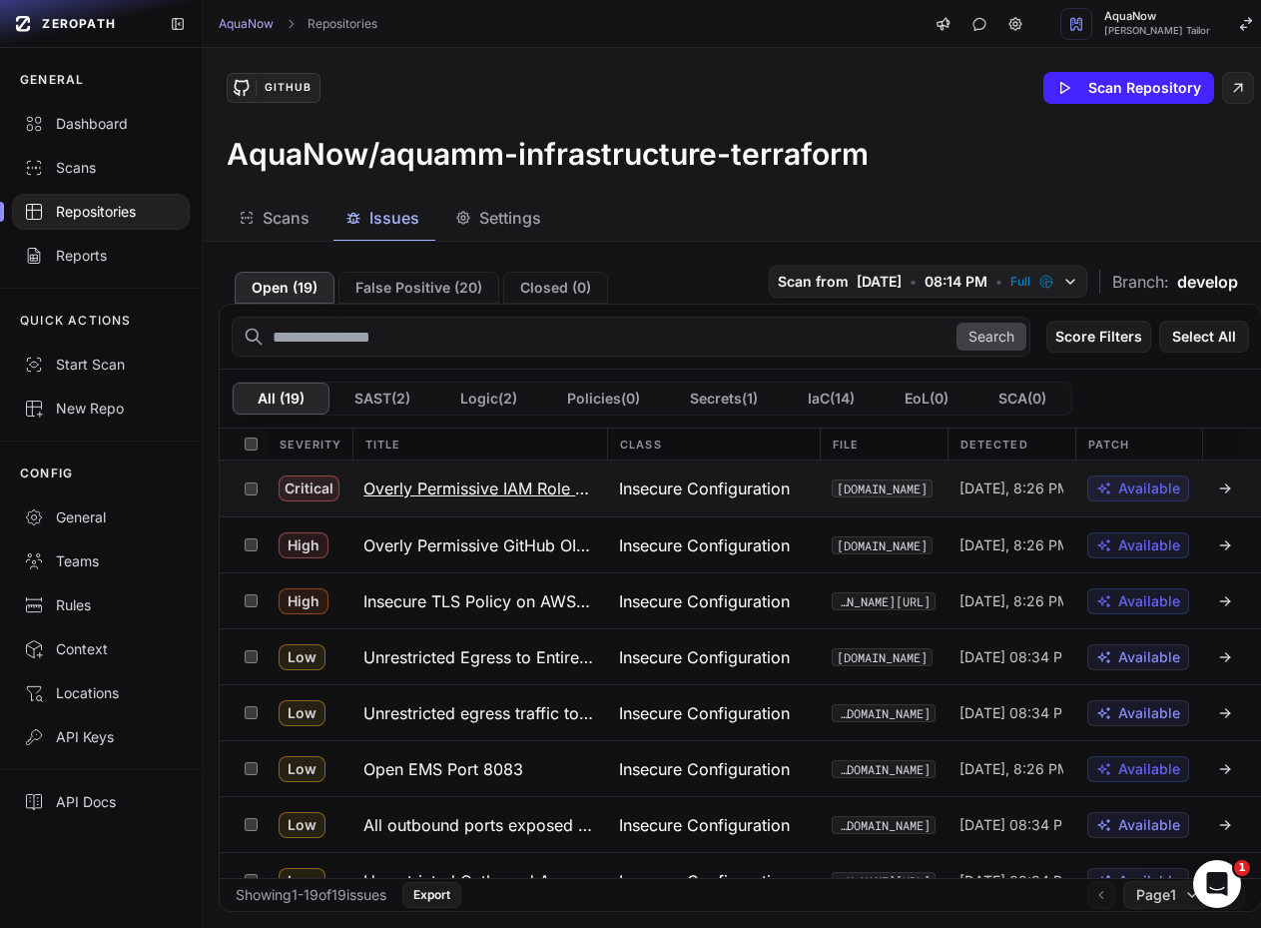
click at [376, 475] on button "Overly Permissive IAM Role for GitHub OIDC" at bounding box center [480, 488] width 256 height 56
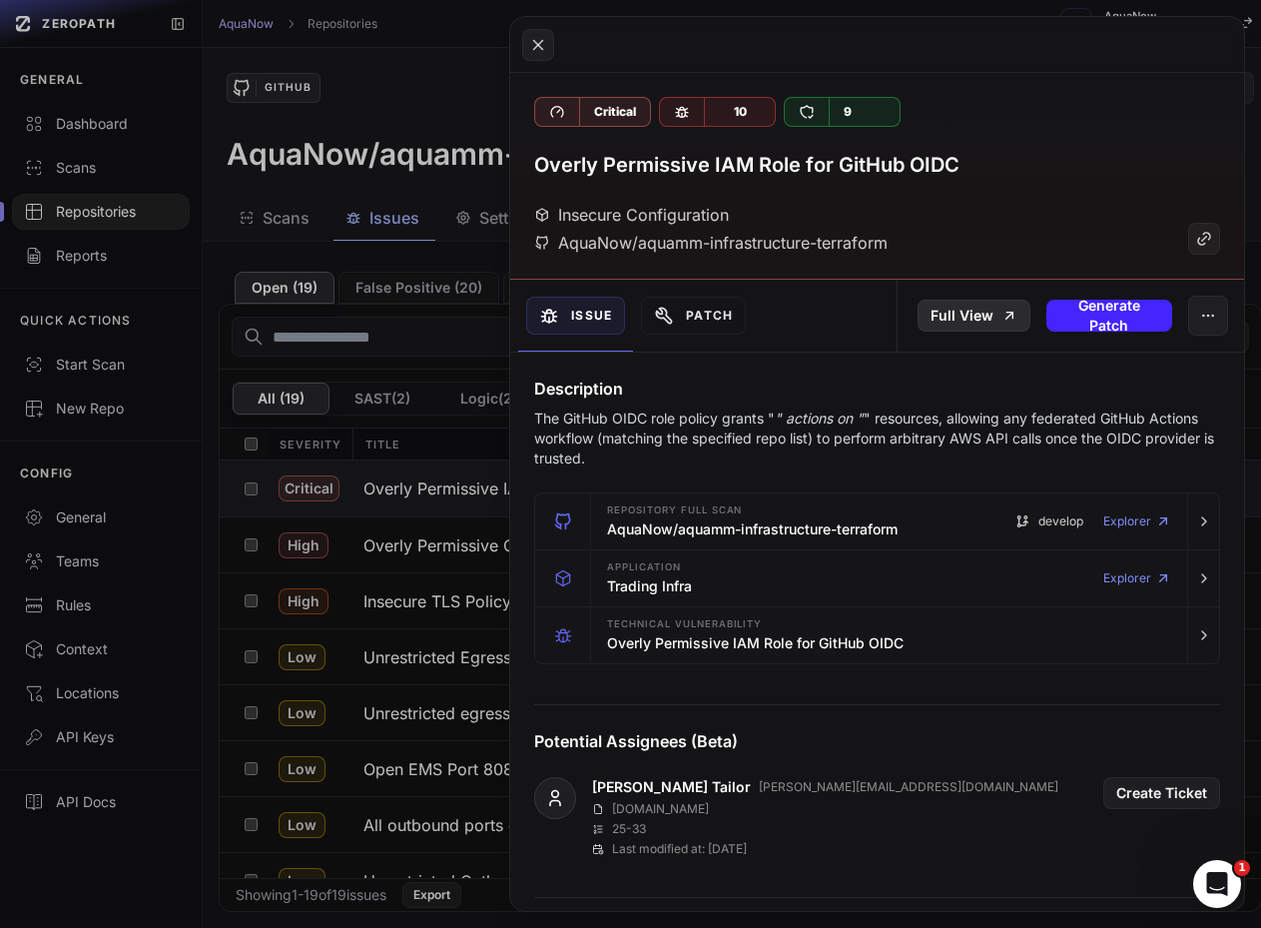
click at [969, 328] on link "Full View" at bounding box center [974, 316] width 113 height 32
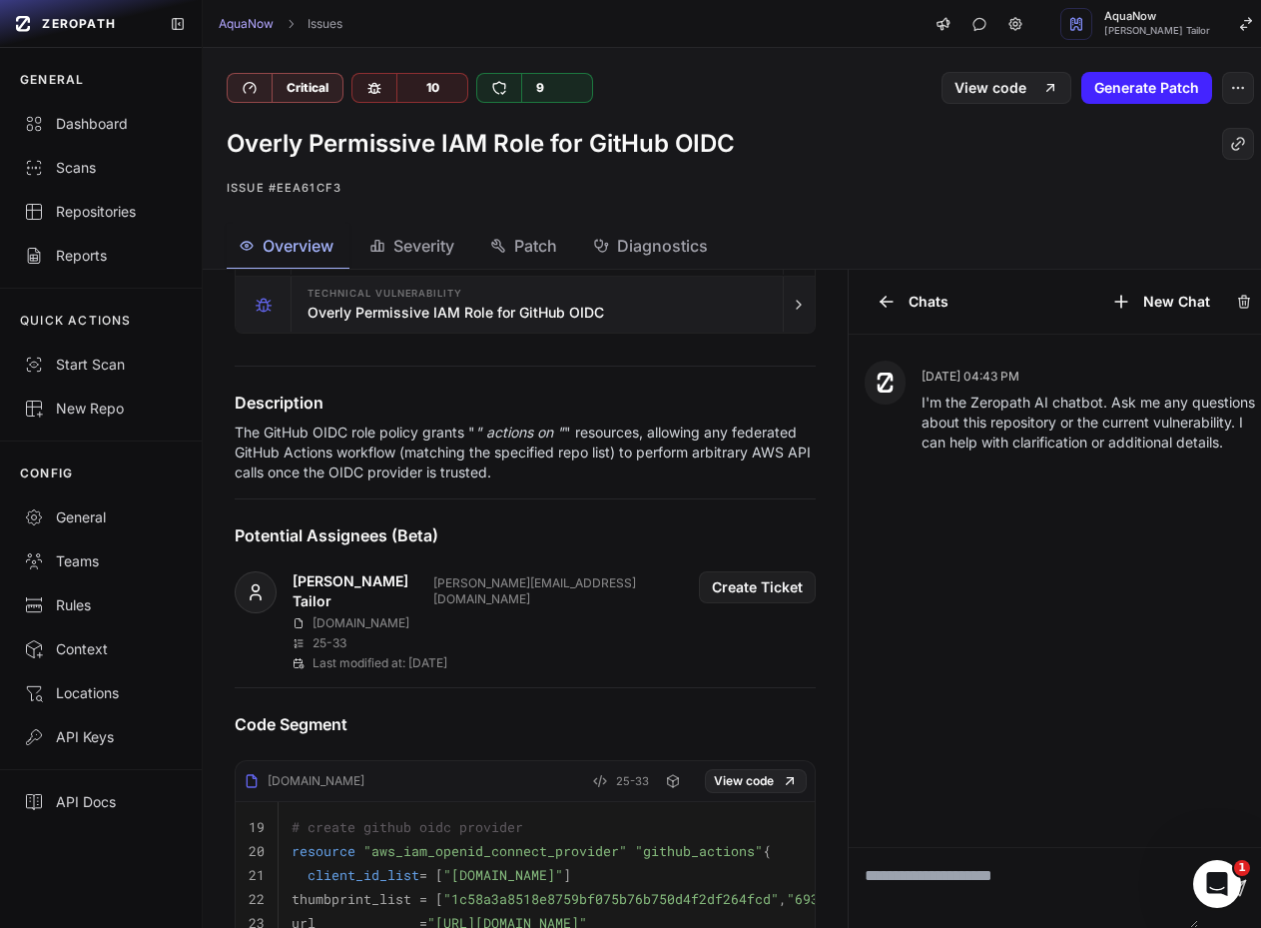
scroll to position [399, 0]
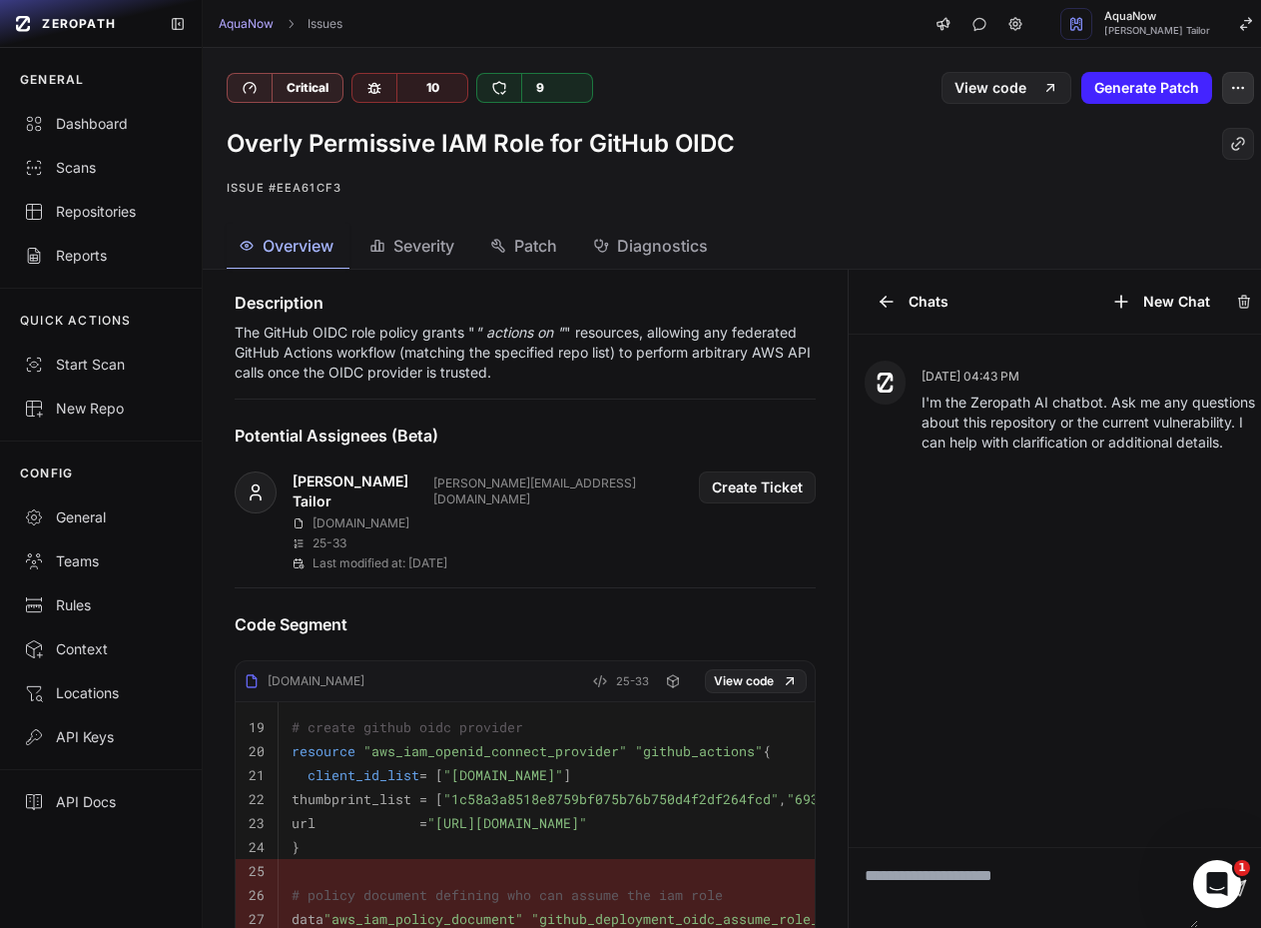
click at [1234, 95] on button "button" at bounding box center [1238, 88] width 32 height 32
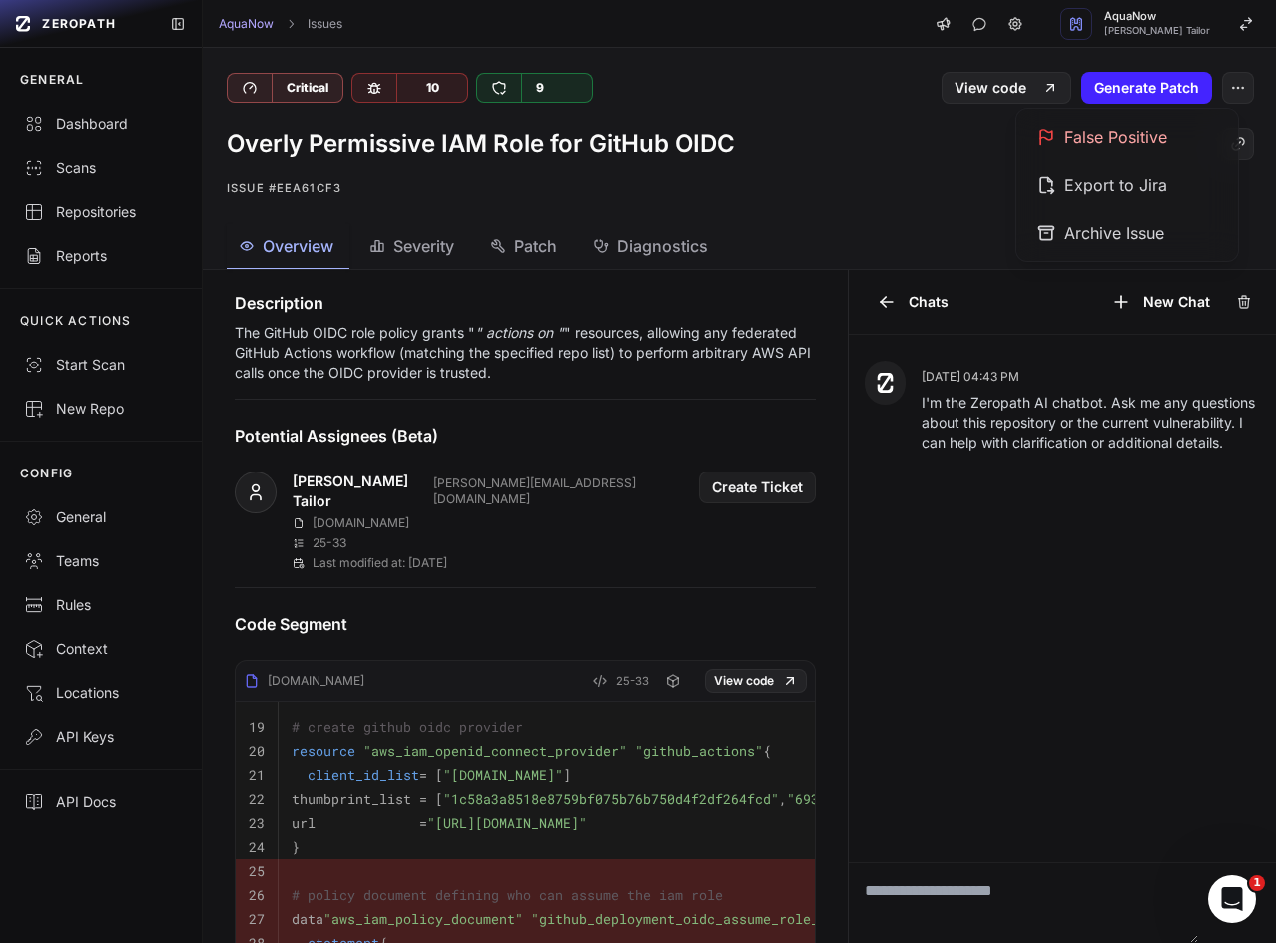
click at [923, 183] on p "Issue #eea61cf3" at bounding box center [741, 188] width 1028 height 24
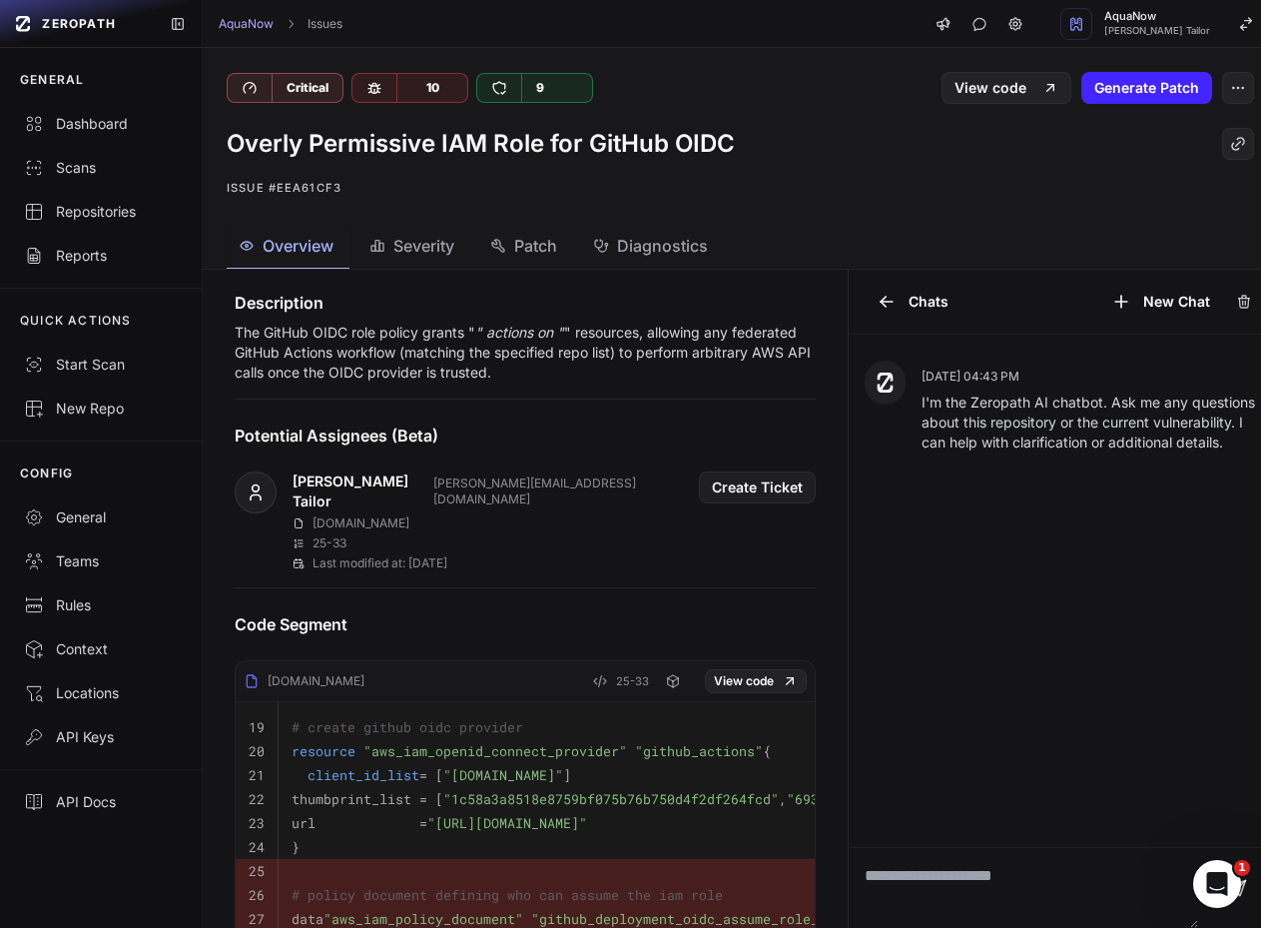
scroll to position [799, 0]
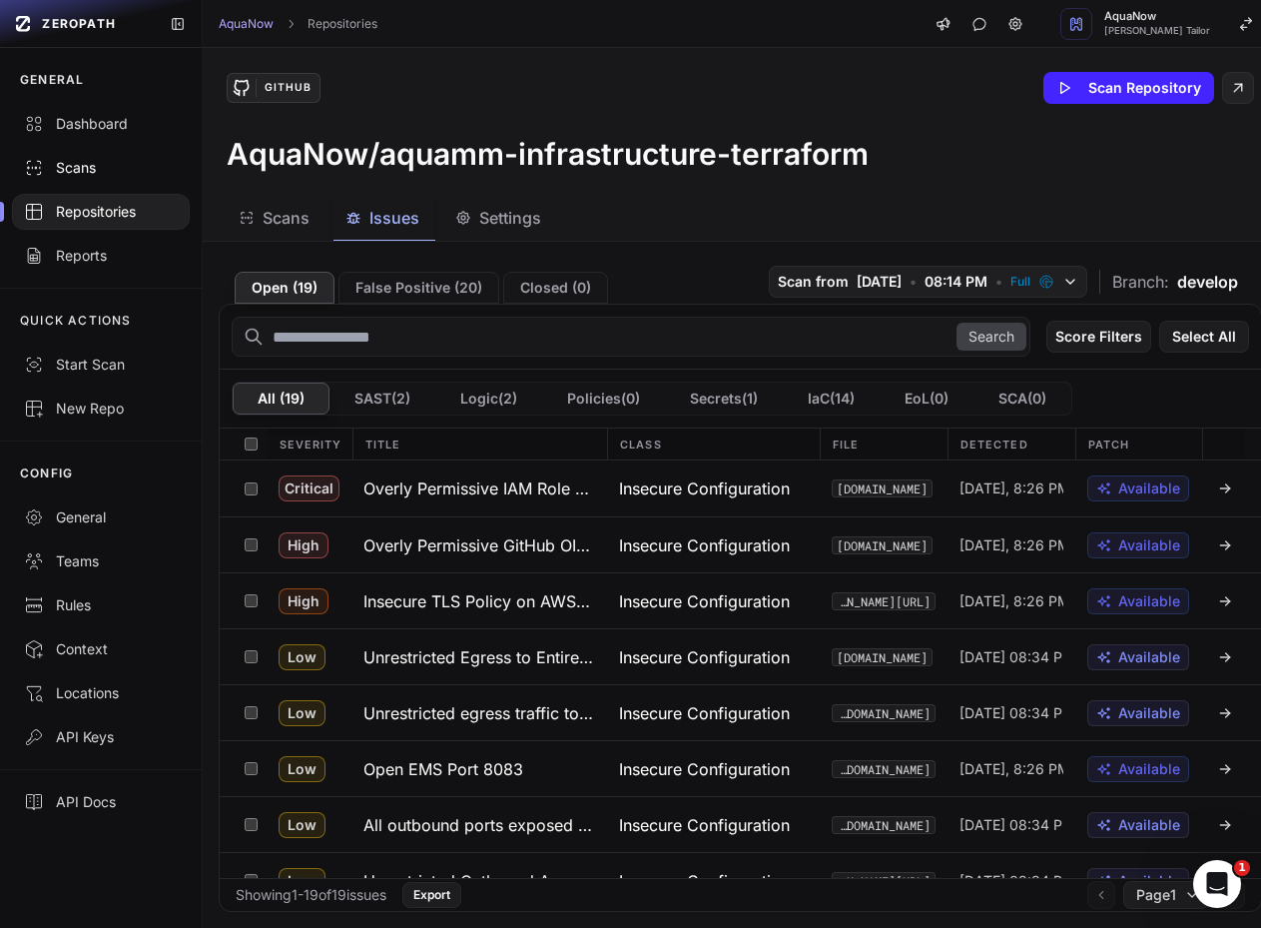
click at [77, 179] on link "Scans" at bounding box center [101, 168] width 202 height 44
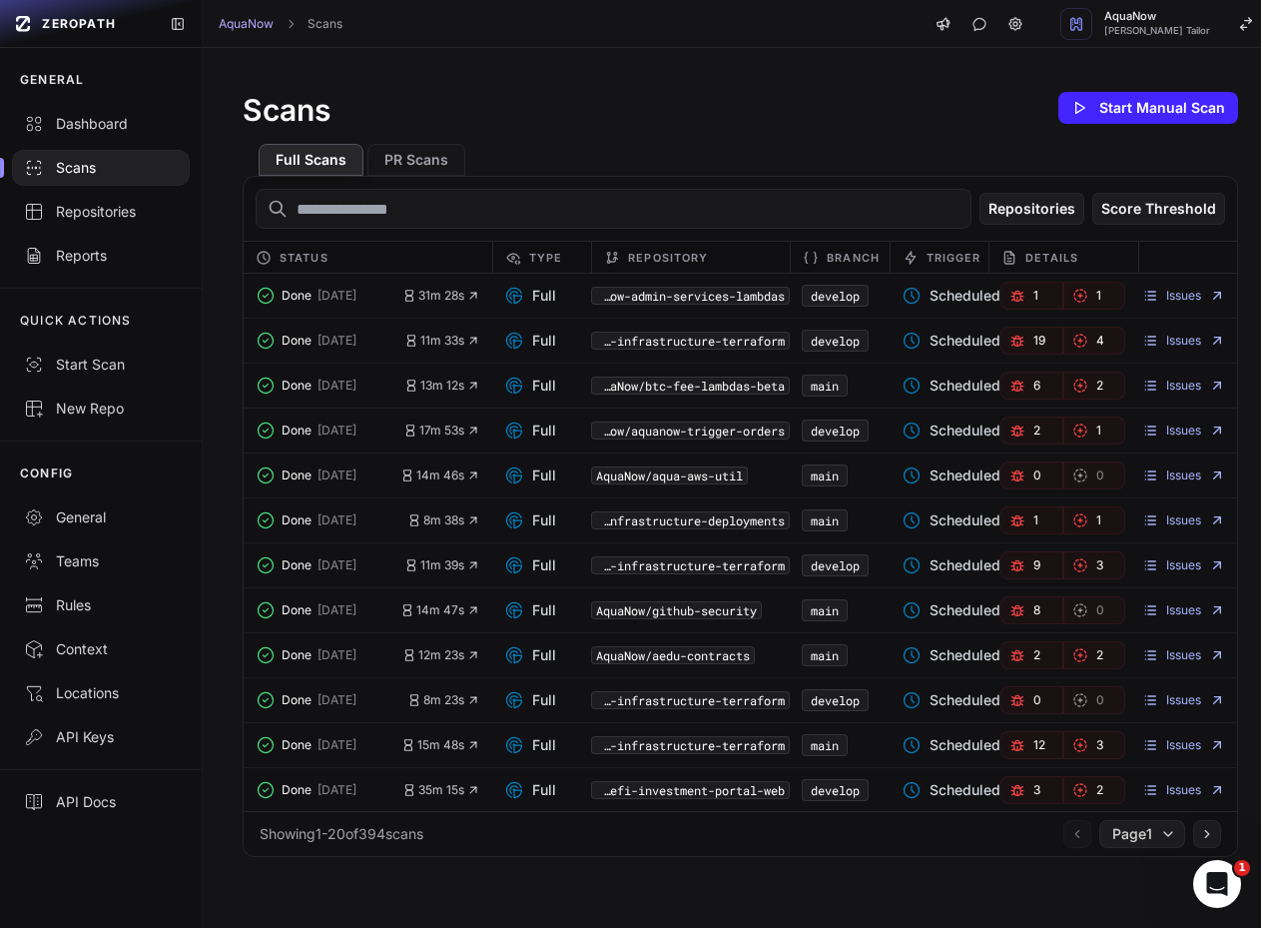
click at [377, 179] on div "Repositories Score Threshold" at bounding box center [741, 209] width 994 height 64
click at [396, 167] on button "PR Scans" at bounding box center [417, 160] width 98 height 32
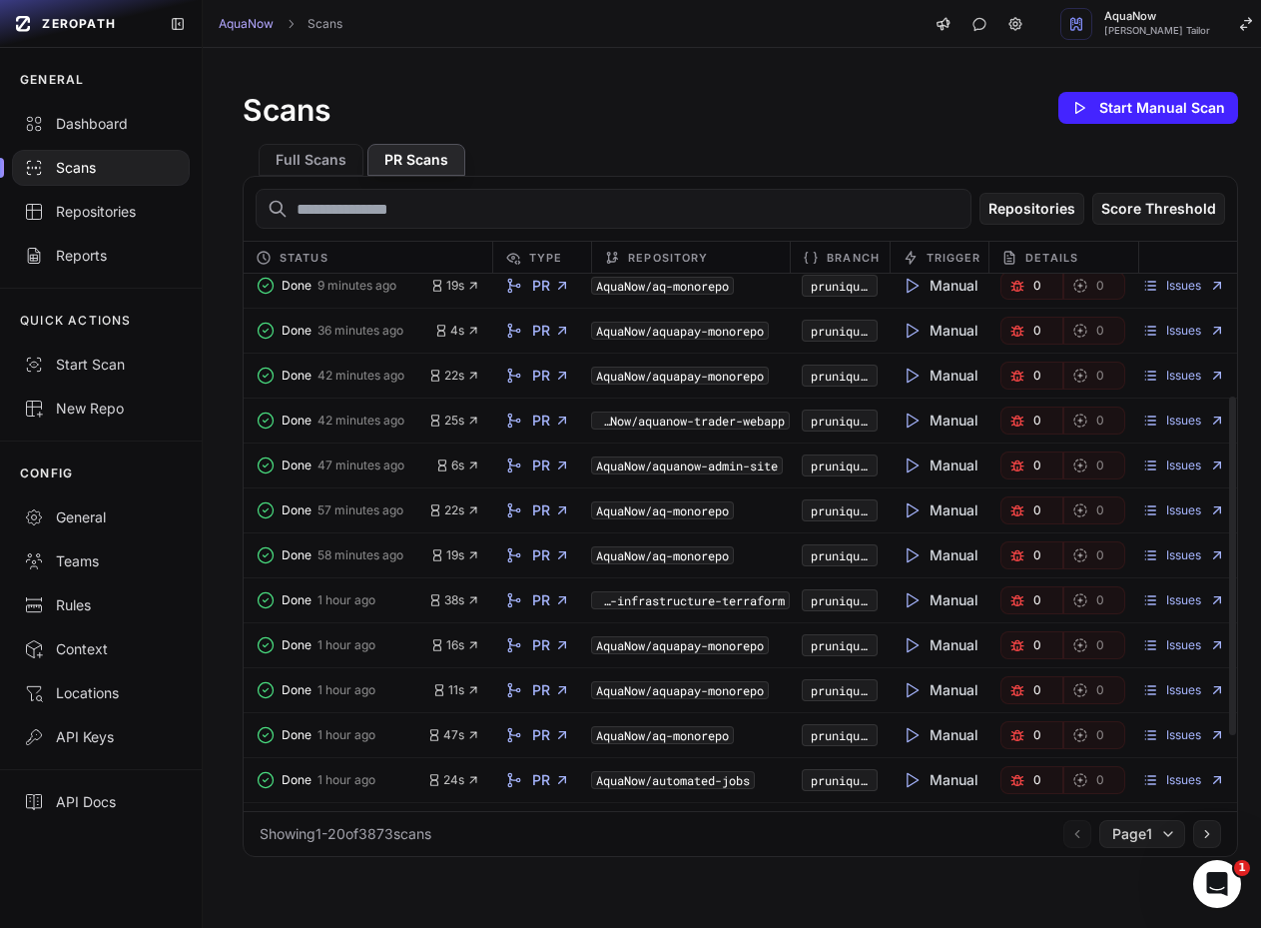
scroll to position [300, 0]
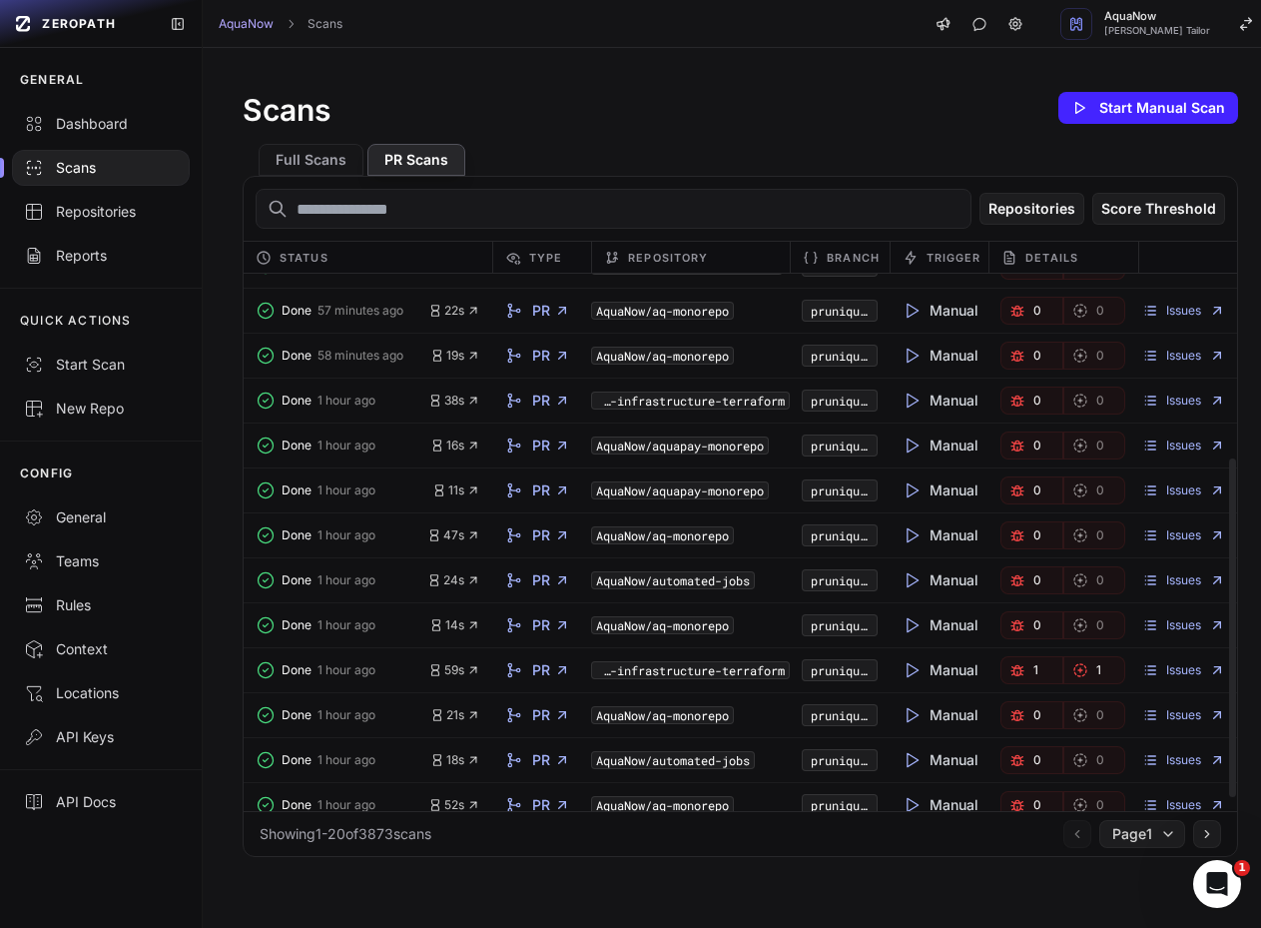
click at [1025, 661] on link "1" at bounding box center [1032, 670] width 63 height 28
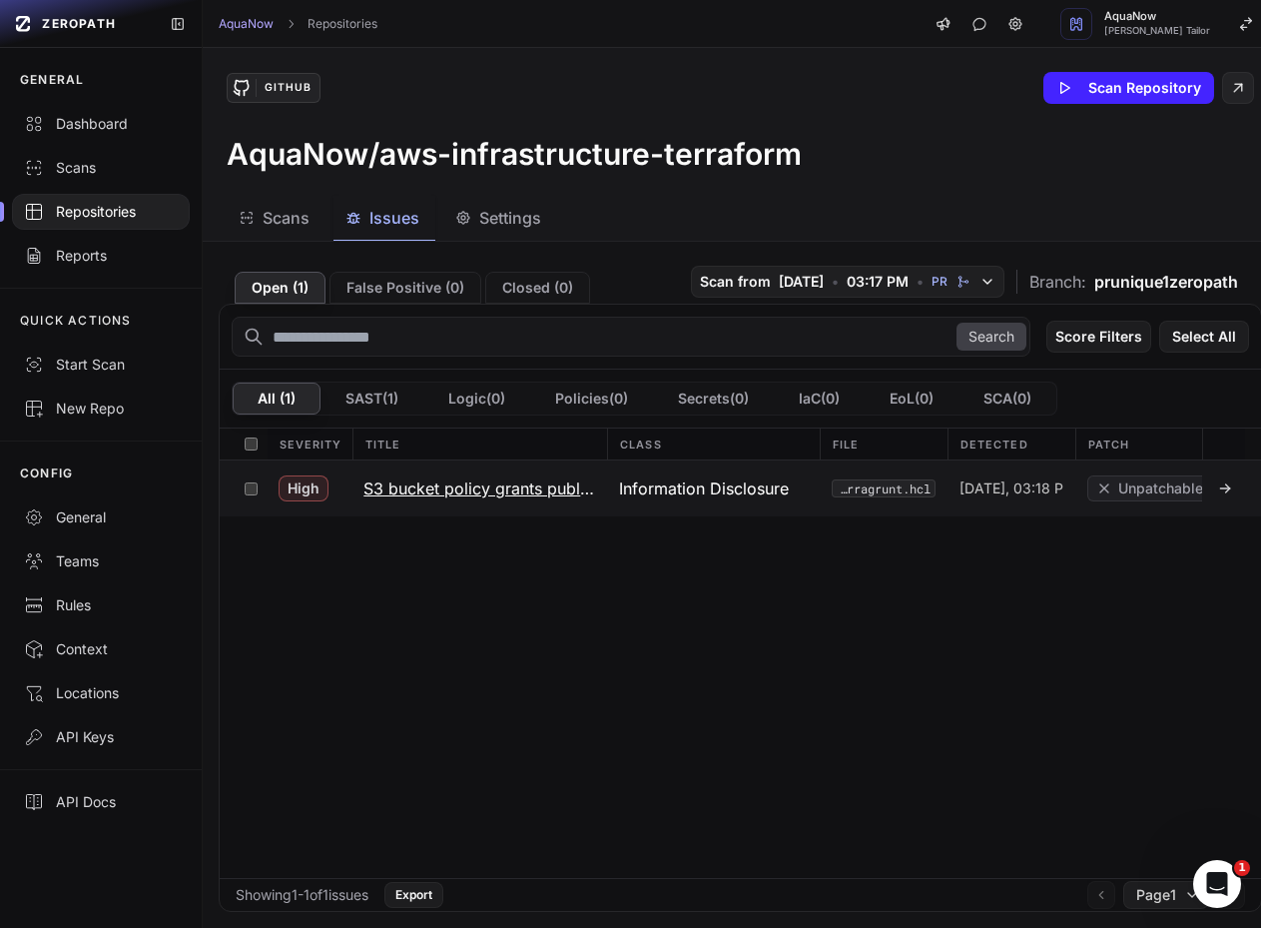
click at [404, 485] on h3 "S3 bucket policy grants public read access to all objects via wildcard principal" at bounding box center [480, 488] width 232 height 24
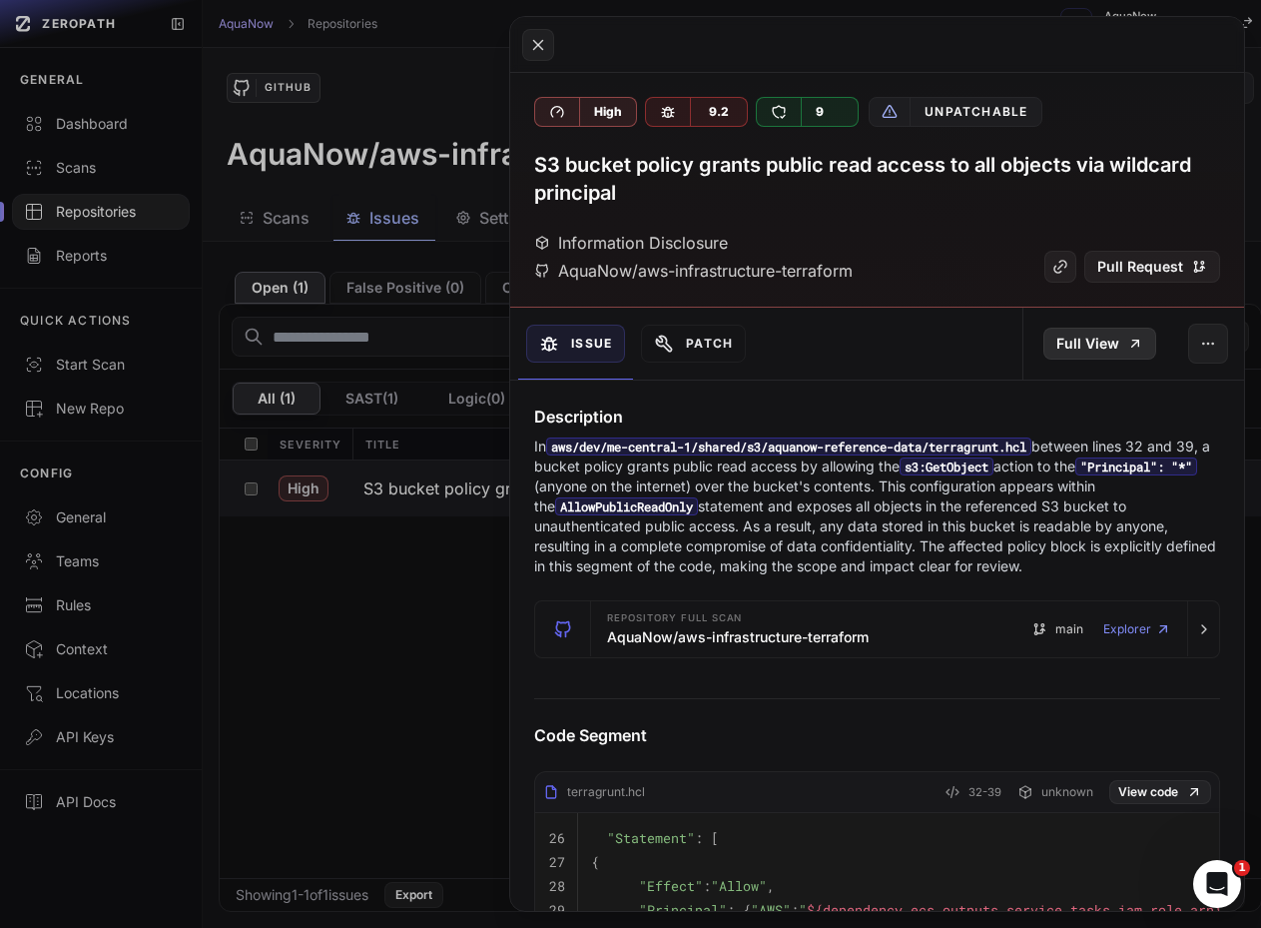
click at [1060, 347] on link "Full View" at bounding box center [1100, 344] width 113 height 32
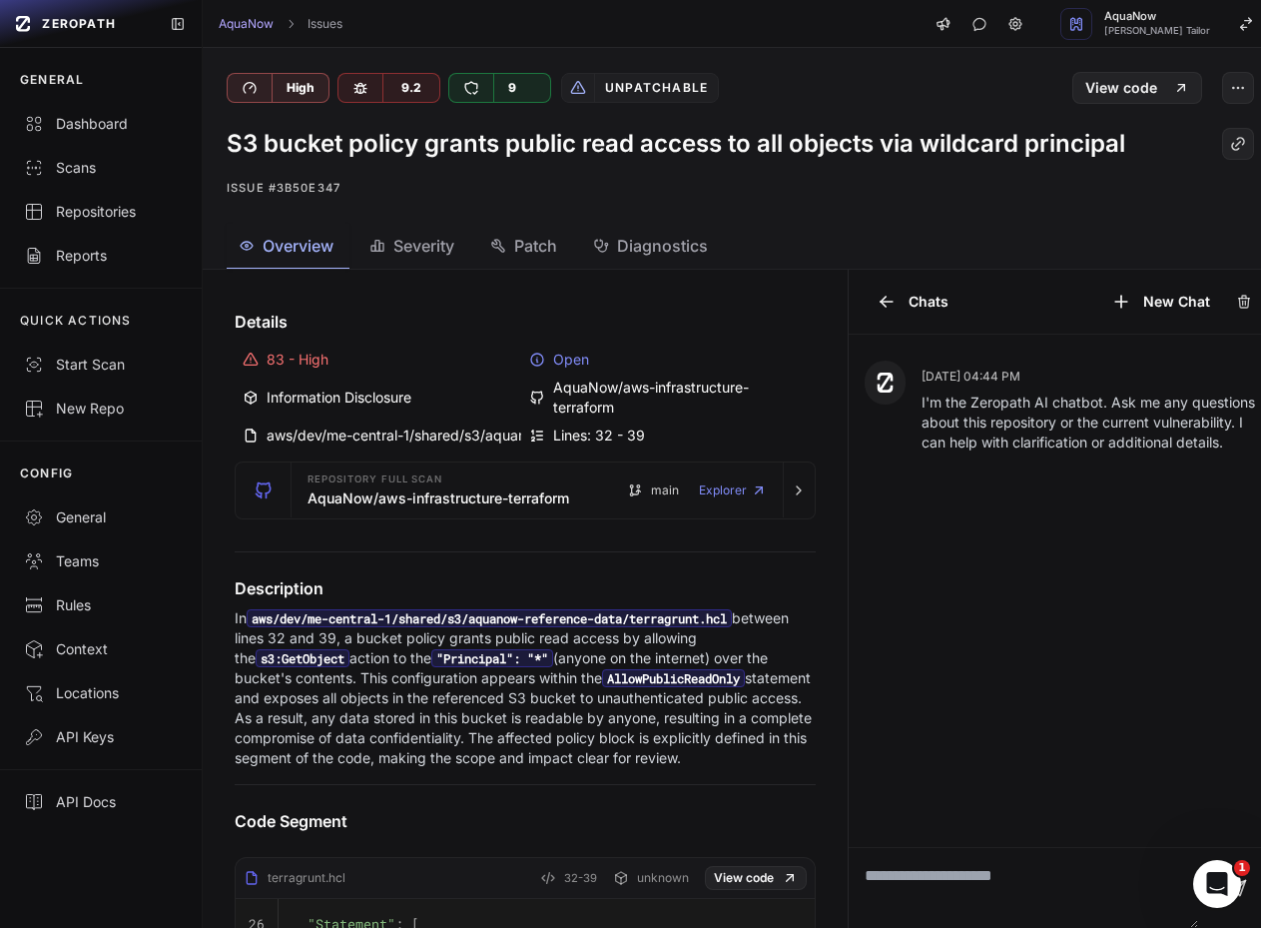
click at [753, 189] on p "Issue #3b50e347" at bounding box center [741, 188] width 1028 height 24
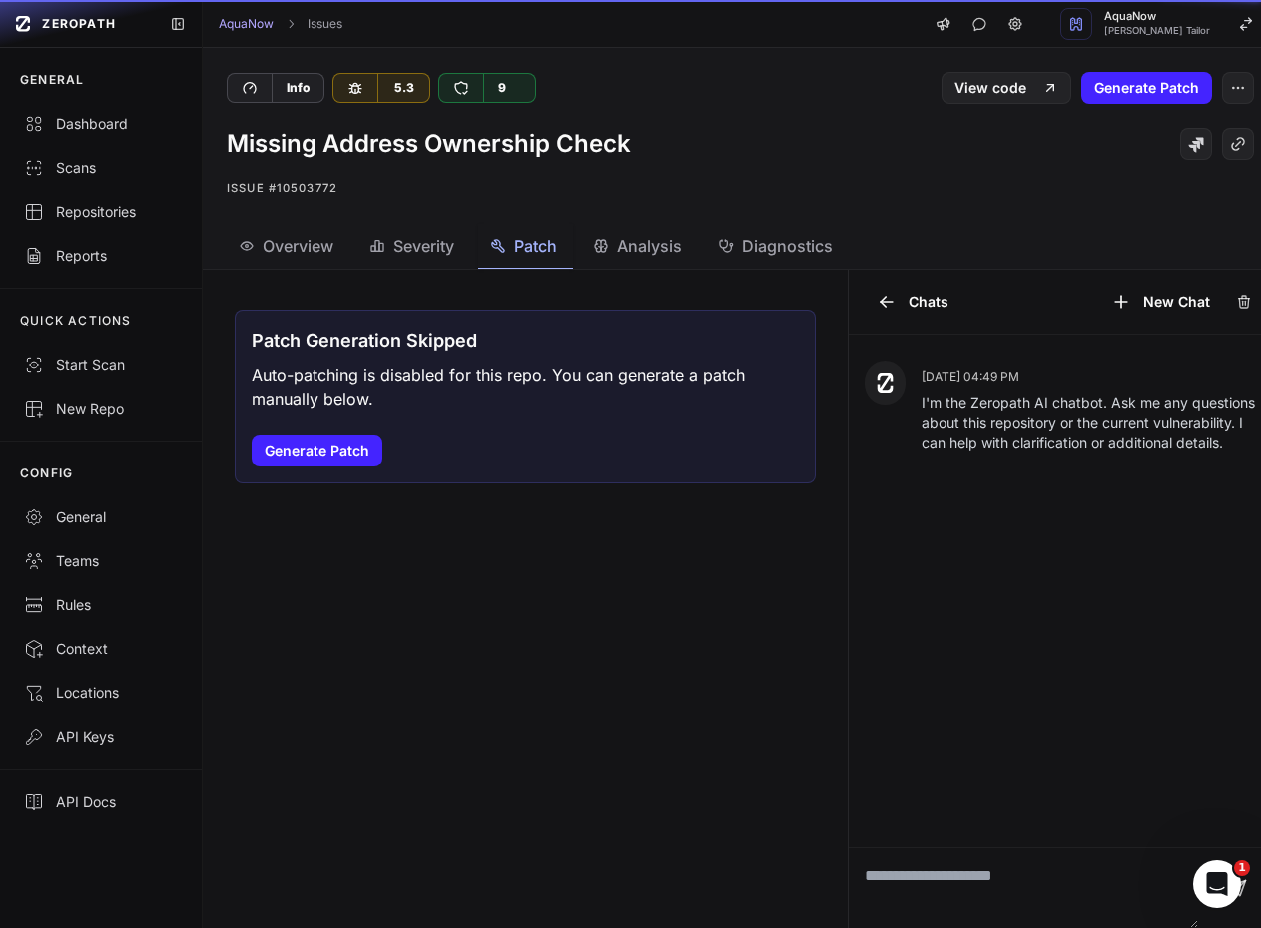
click at [706, 262] on button "Patch" at bounding box center [777, 246] width 143 height 45
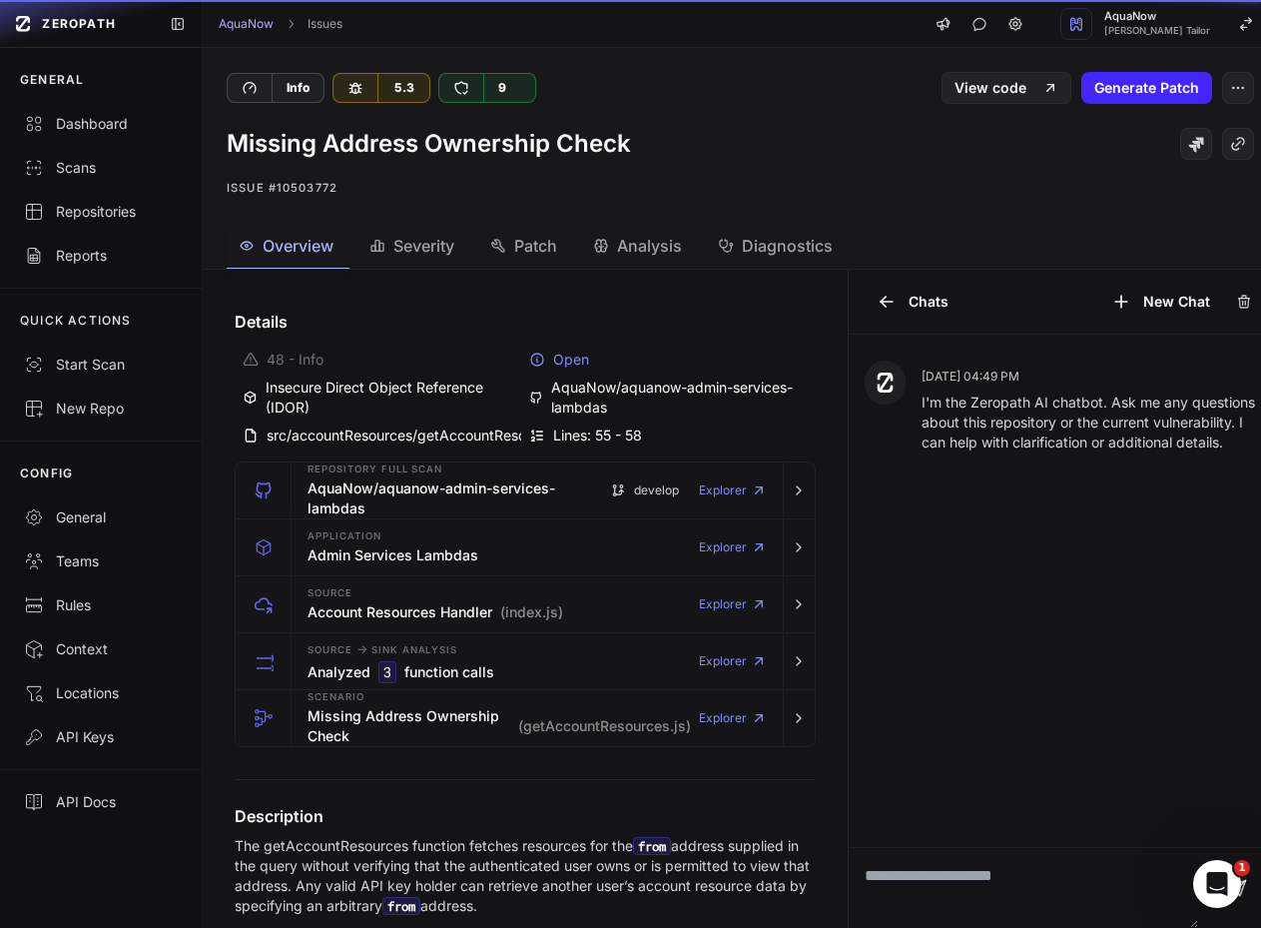
click at [334, 244] on span "Overview" at bounding box center [298, 246] width 71 height 24
drag, startPoint x: 917, startPoint y: 578, endPoint x: 915, endPoint y: 590, distance: 12.1
click at [917, 580] on div "[DATE] 04:49 PM I'm the Zeropath AI chatbot. Ask me any questions about this re…" at bounding box center [1063, 591] width 429 height 512
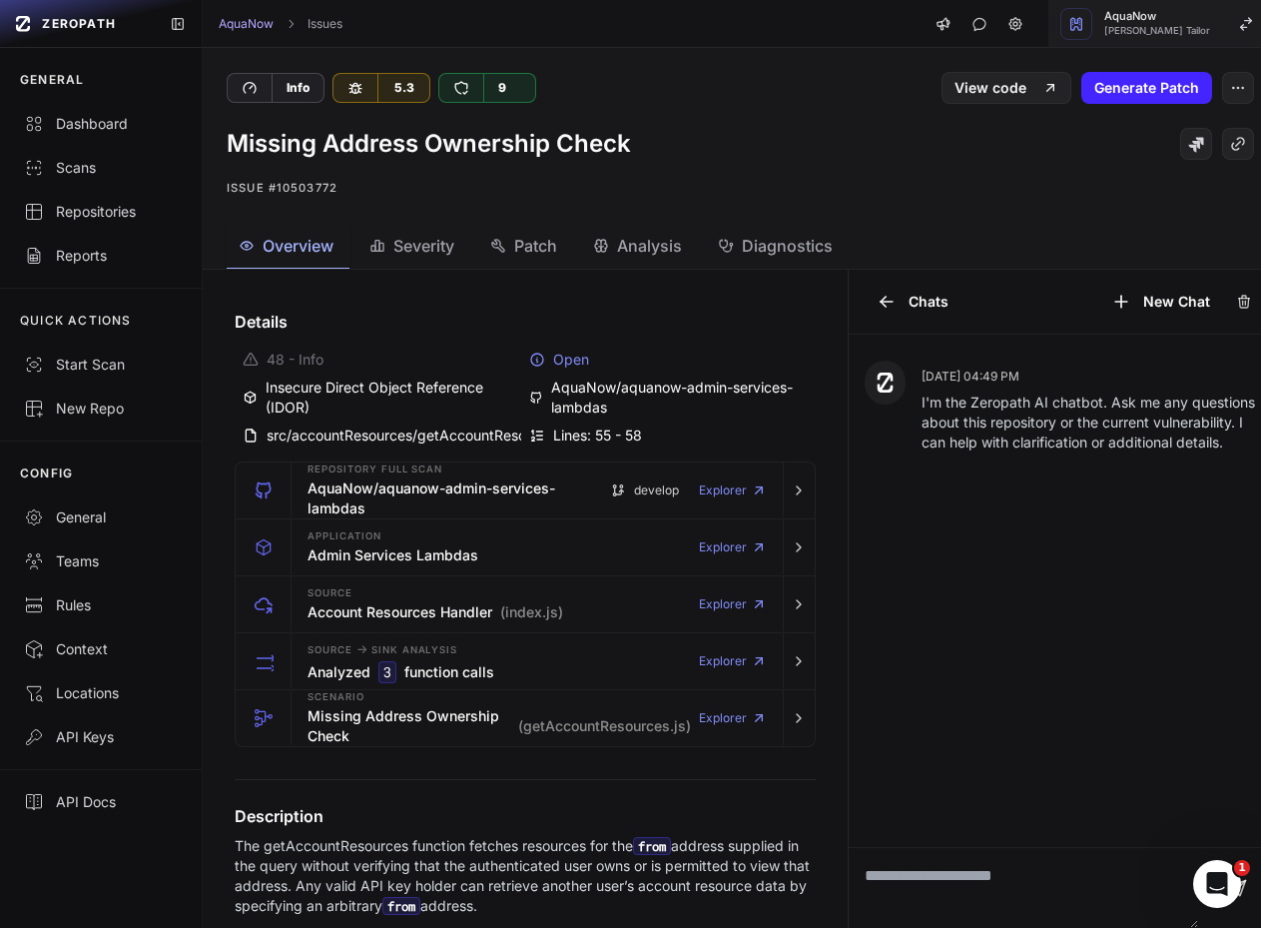
click at [1067, 19] on div "button" at bounding box center [1077, 24] width 32 height 32
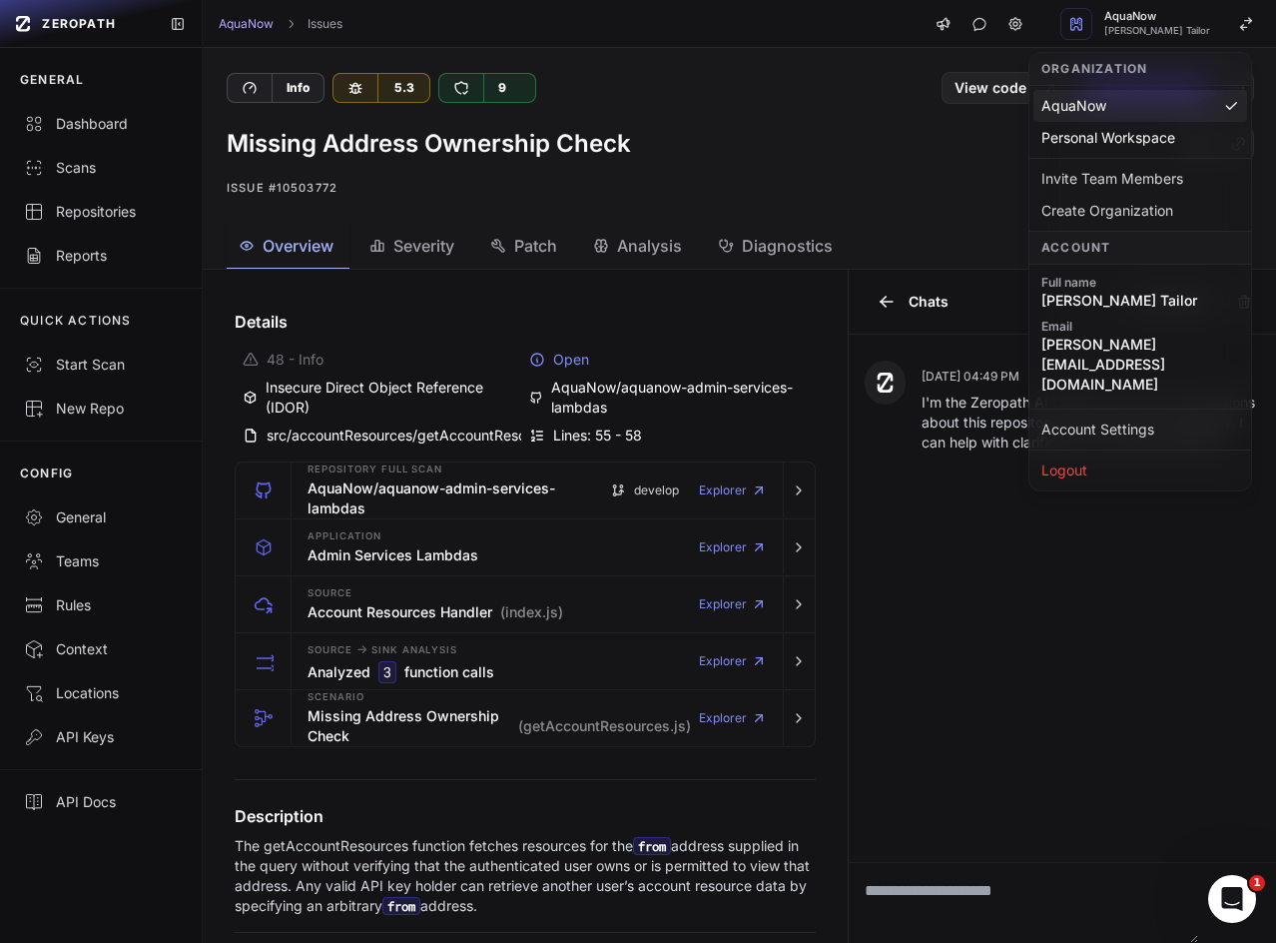
click at [711, 110] on div "Missing Address Ownership Check Issue #10503772" at bounding box center [741, 164] width 1076 height 120
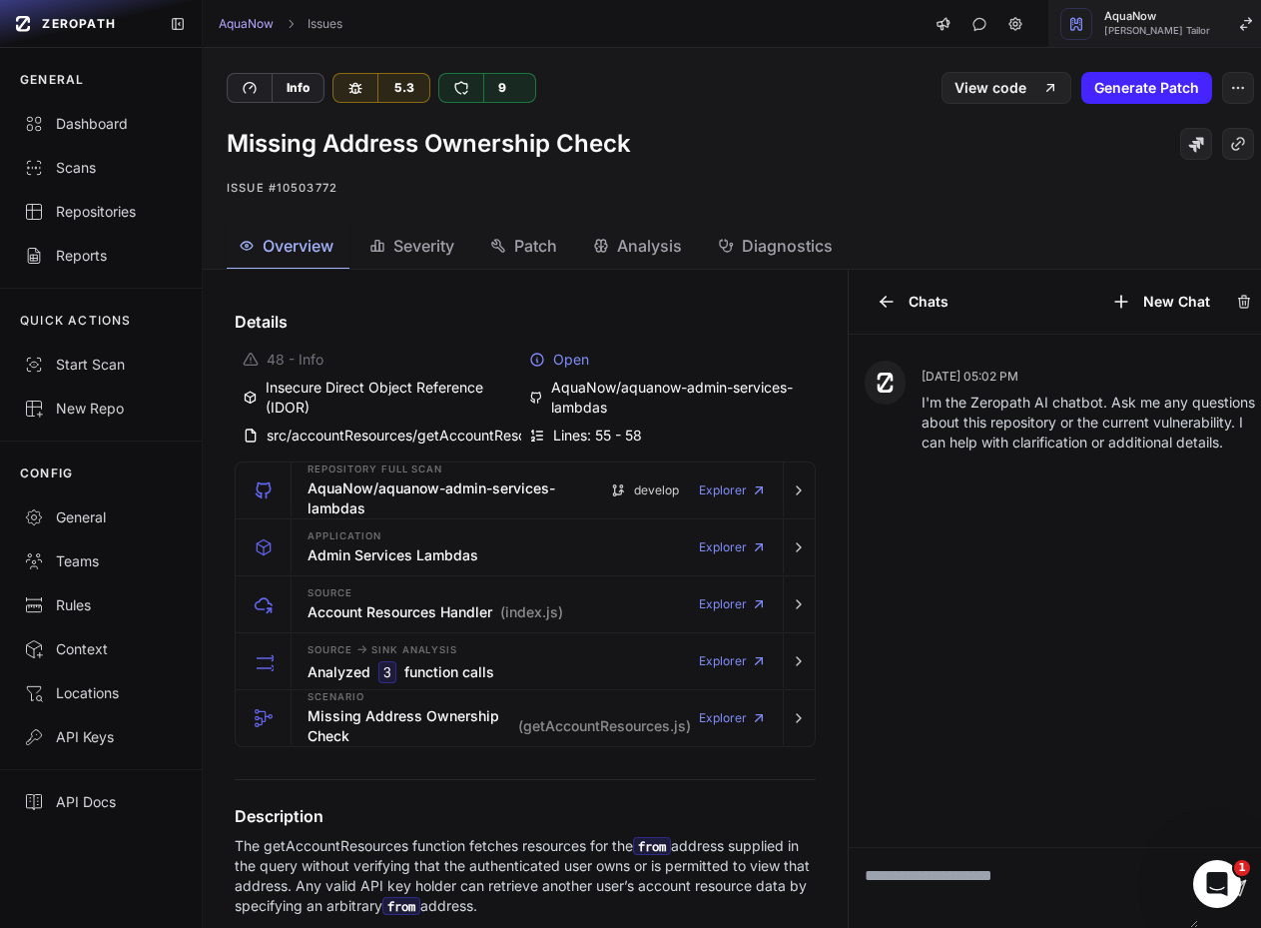
click at [1106, 11] on span "AquaNow" at bounding box center [1158, 16] width 106 height 11
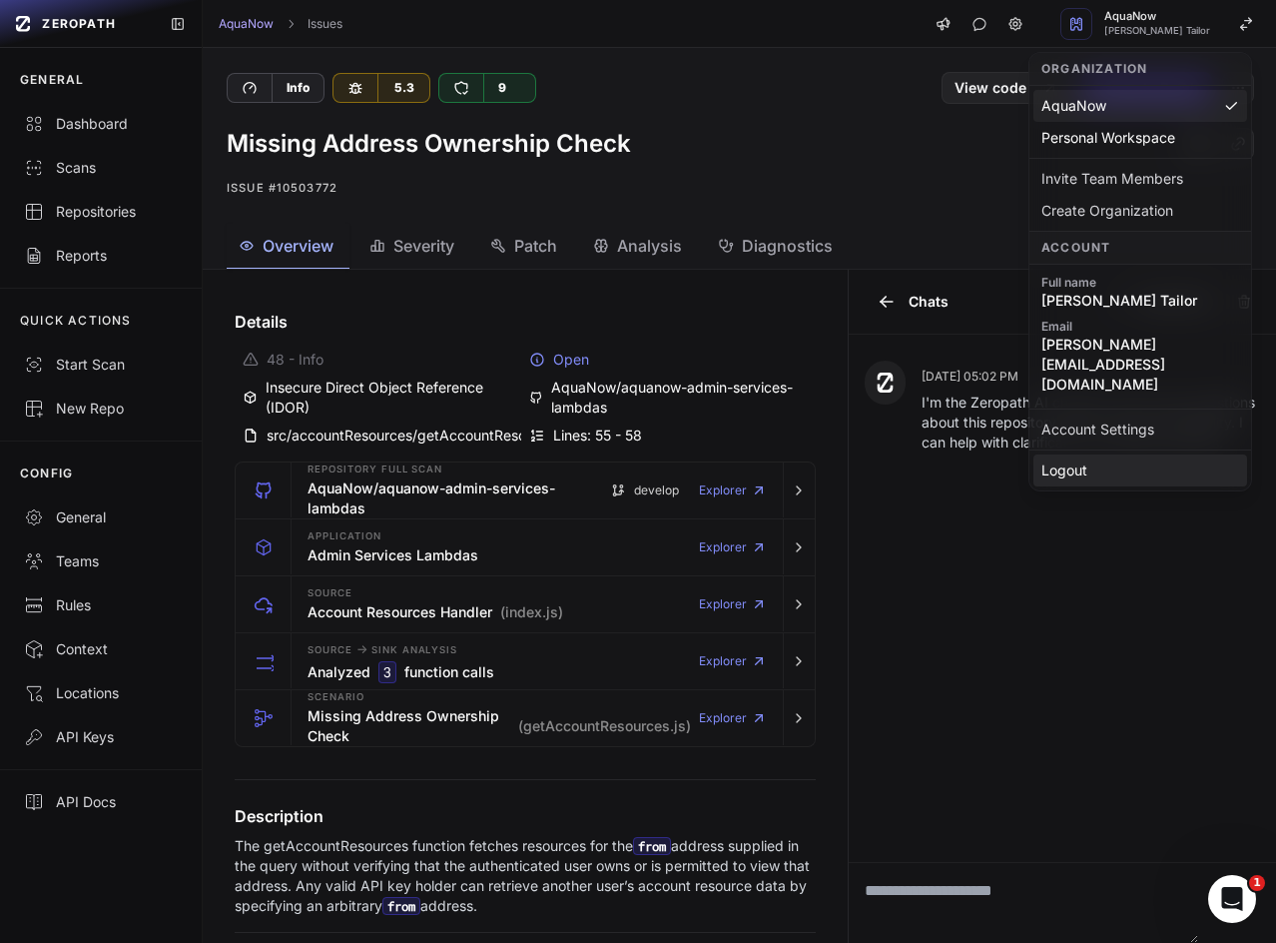
click at [1089, 454] on div "Logout" at bounding box center [1141, 470] width 214 height 32
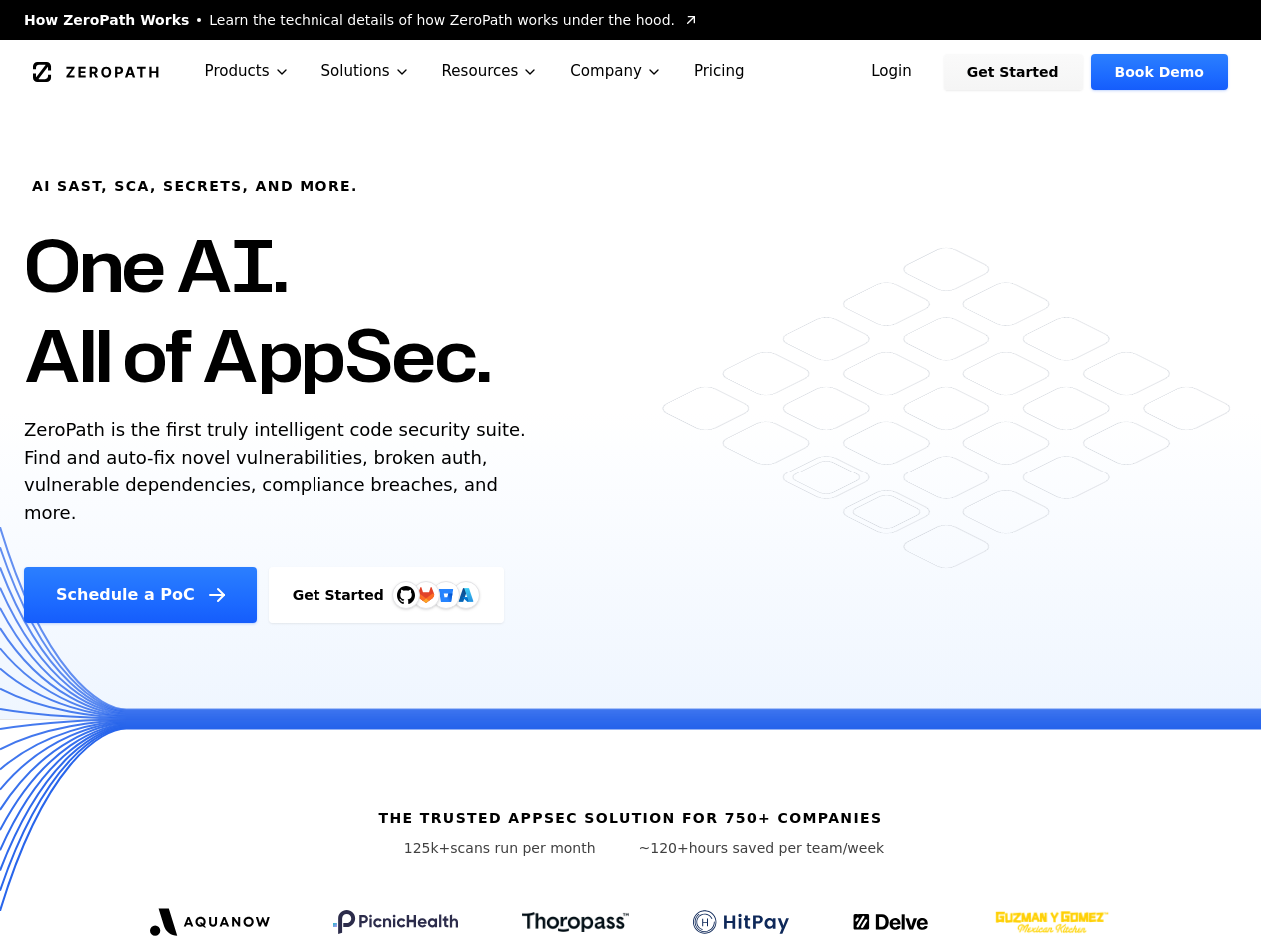
click at [922, 74] on link "Login" at bounding box center [891, 72] width 89 height 36
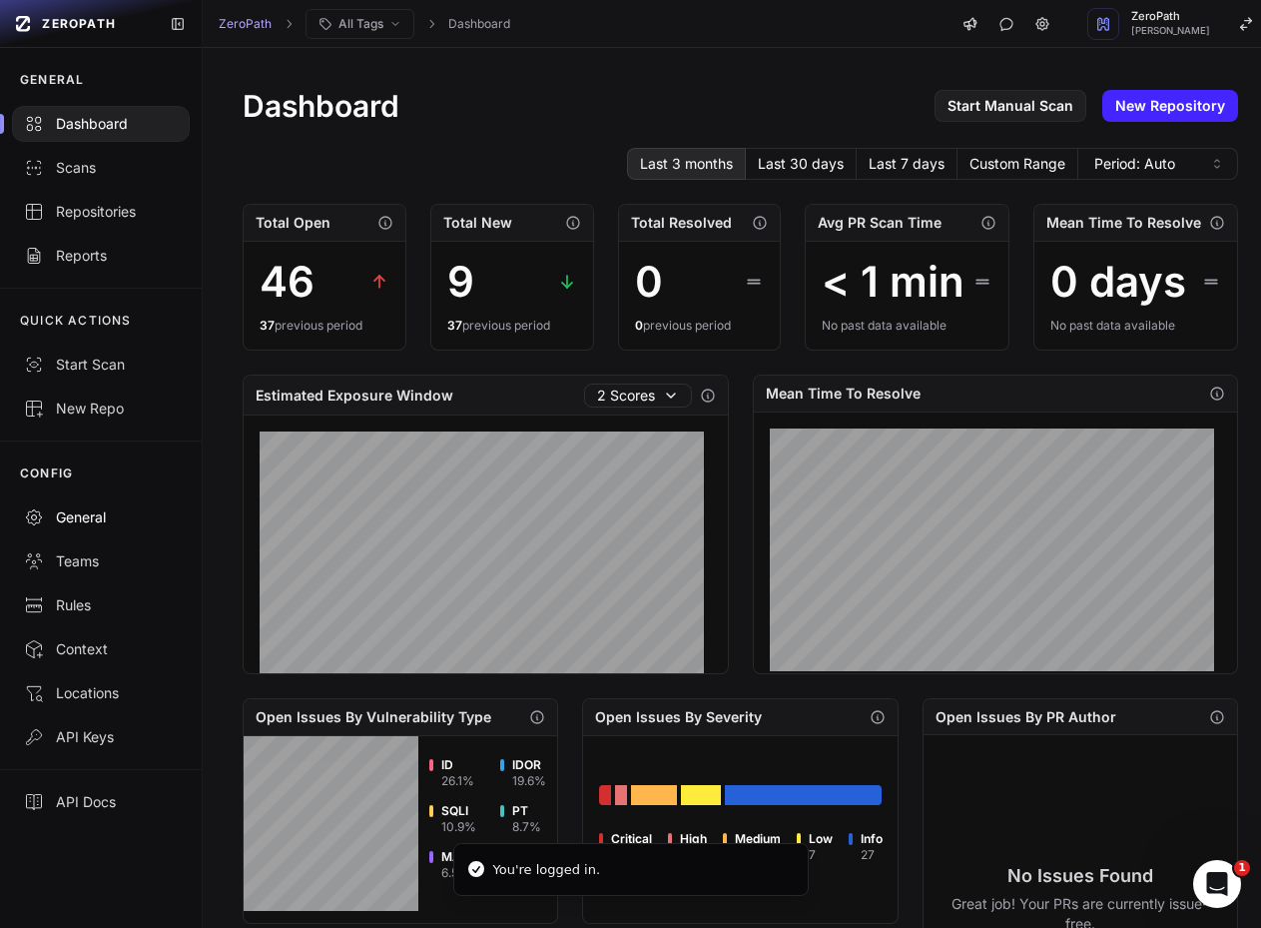
click at [138, 527] on link "General" at bounding box center [101, 517] width 202 height 44
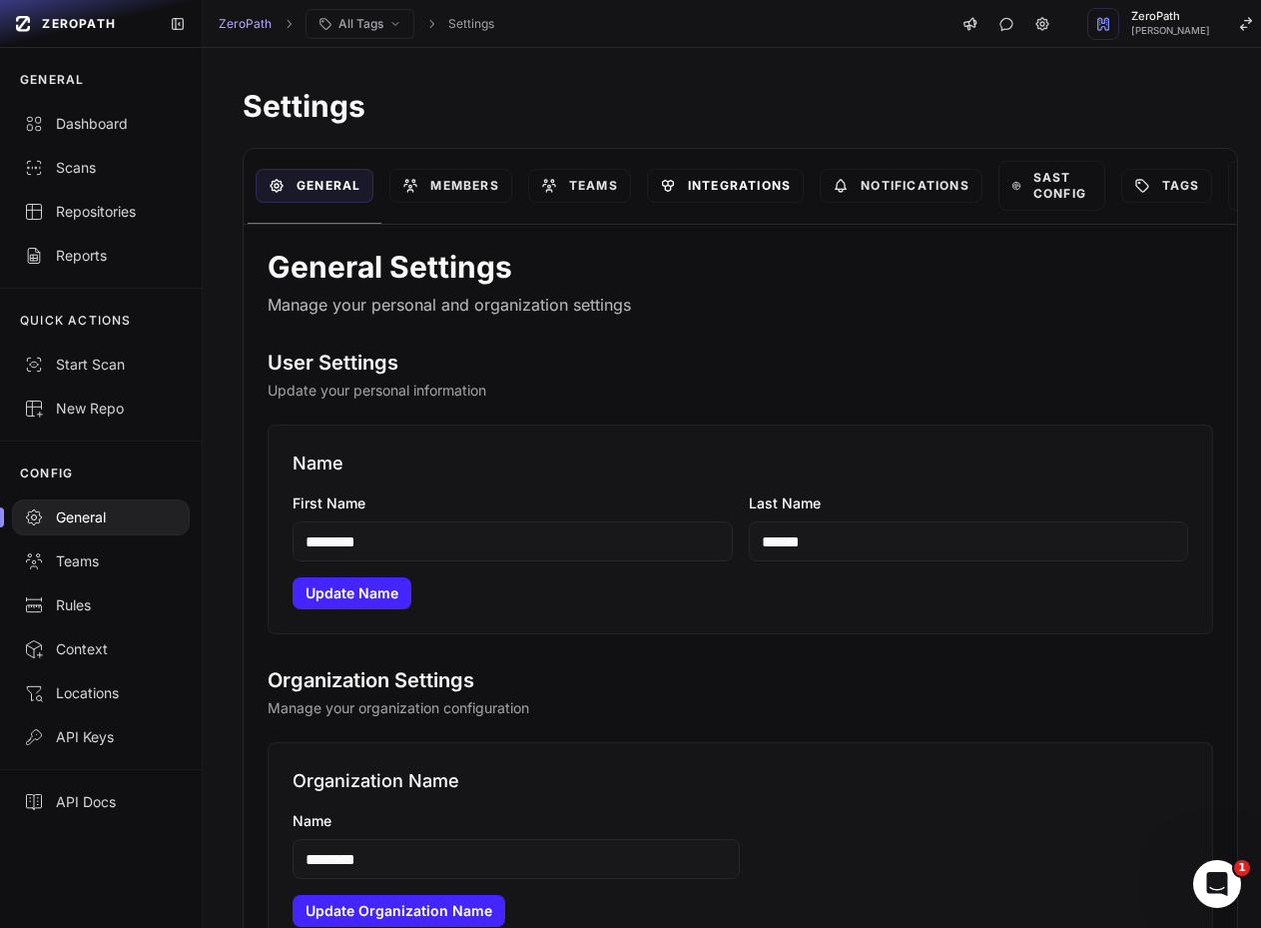
click at [723, 182] on link "Integrations" at bounding box center [725, 186] width 157 height 34
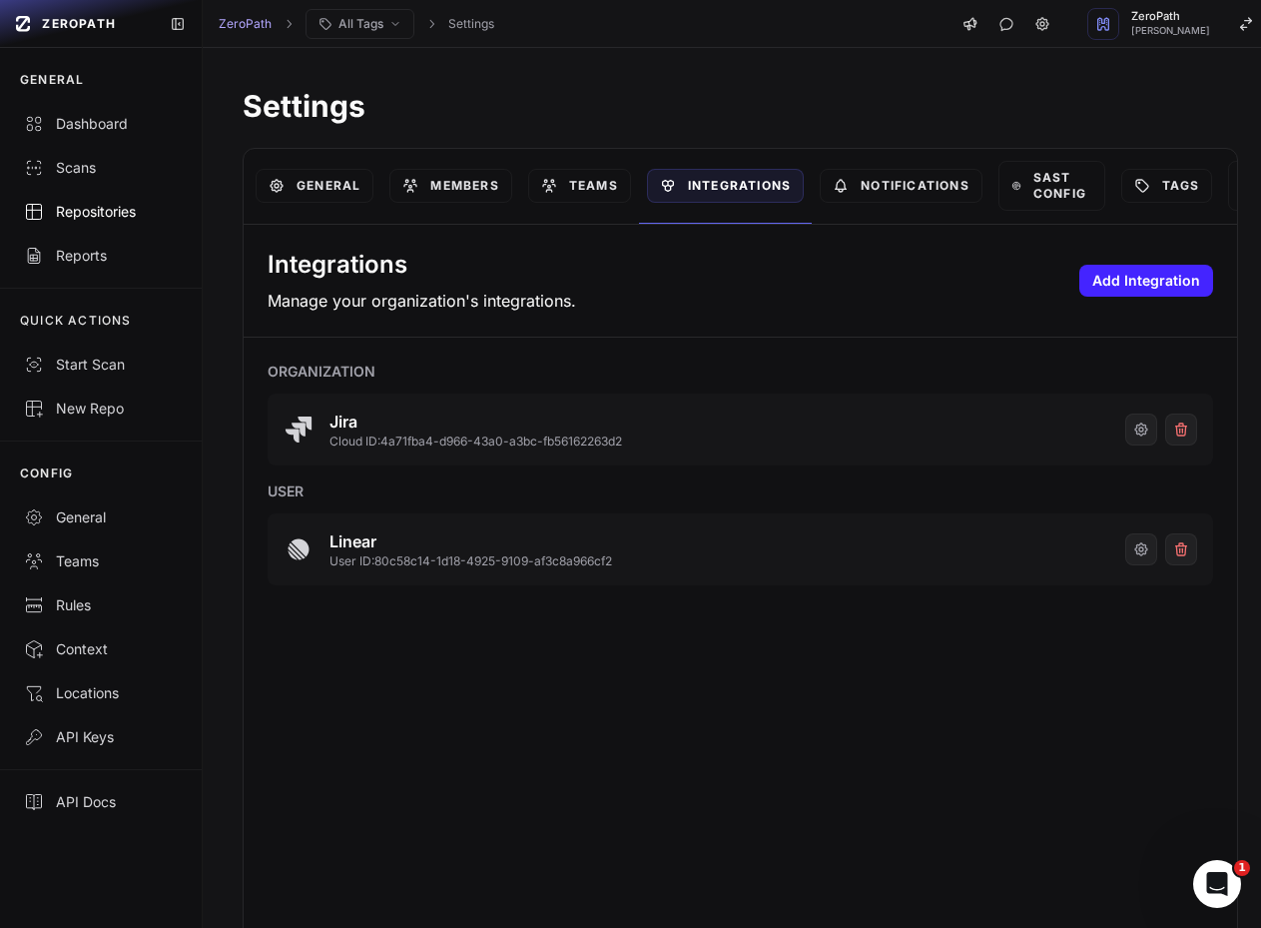
click at [97, 213] on div "Repositories" at bounding box center [101, 212] width 154 height 20
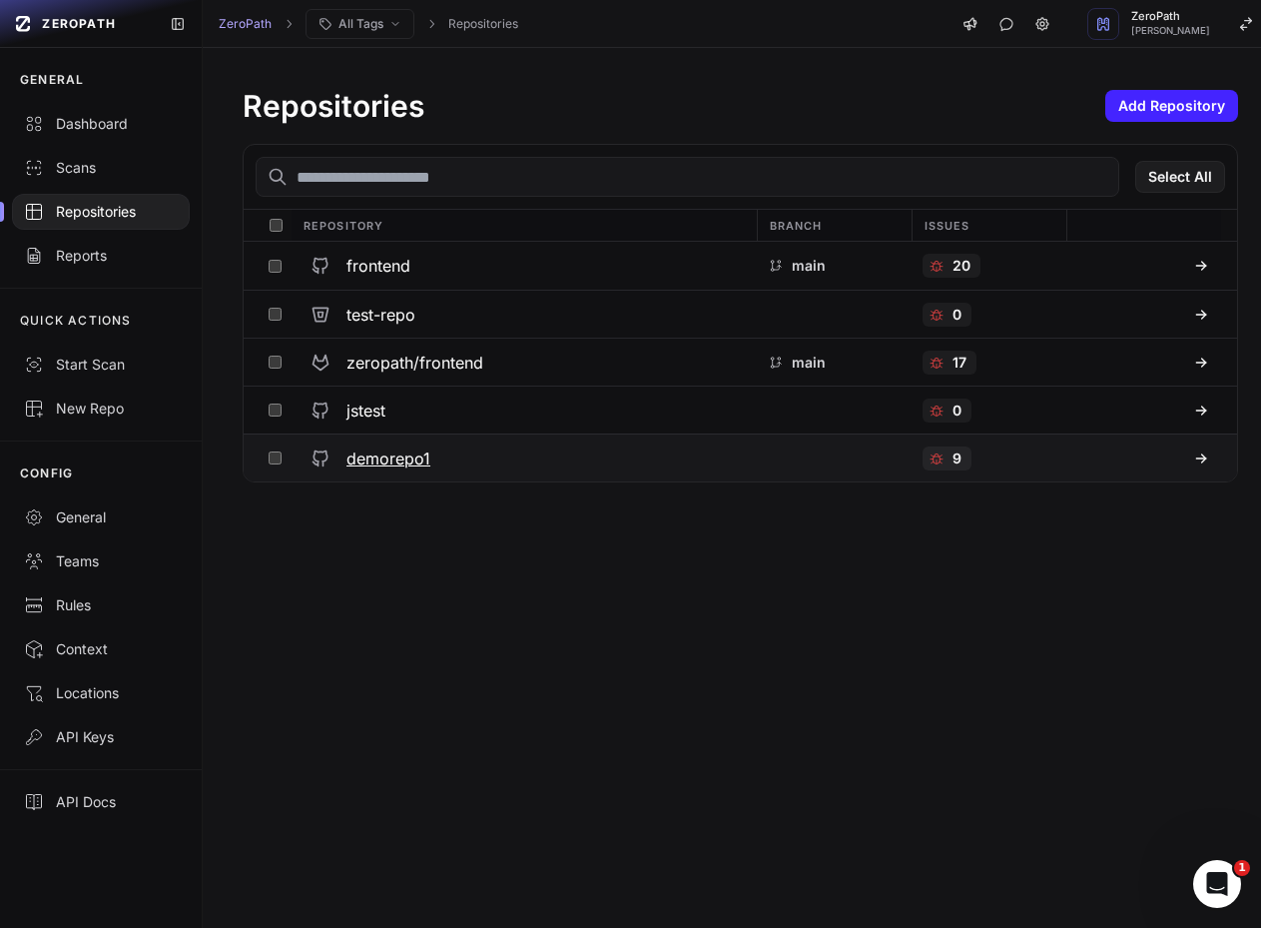
click at [270, 466] on button at bounding box center [275, 457] width 31 height 47
click at [953, 455] on p "9" at bounding box center [957, 458] width 9 height 20
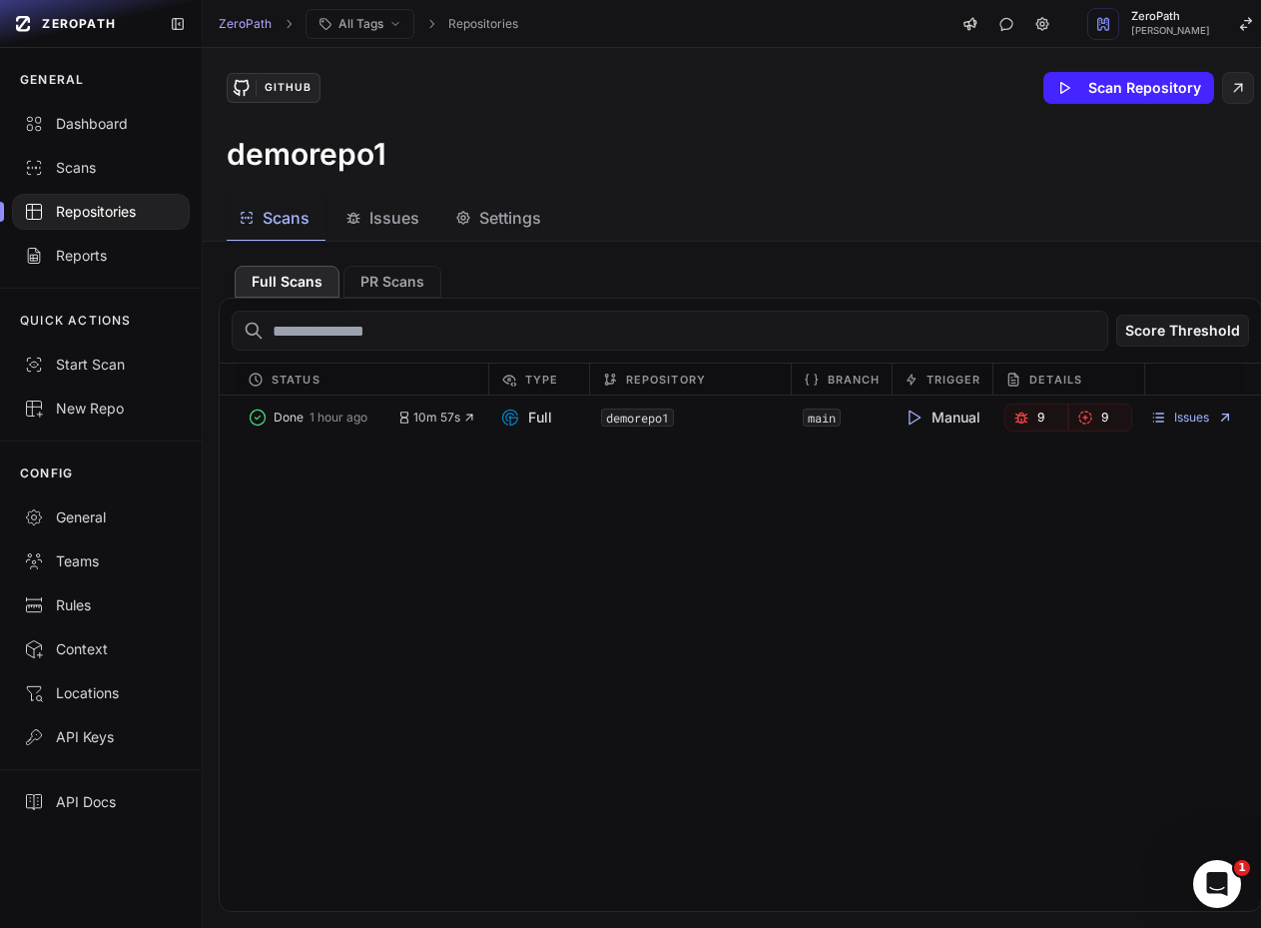
click at [86, 209] on div "Repositories" at bounding box center [101, 212] width 154 height 20
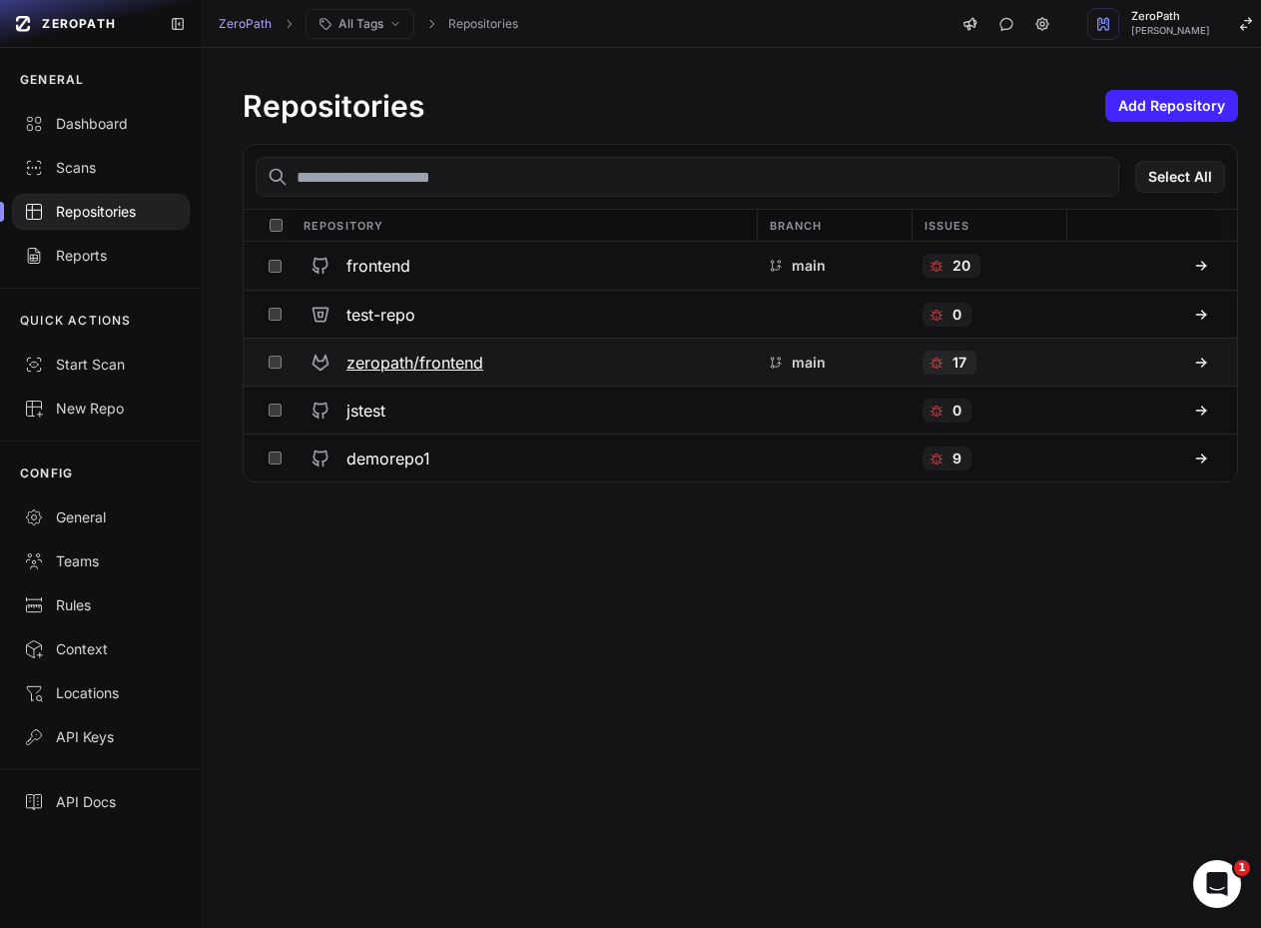
click at [929, 364] on icon at bounding box center [937, 363] width 16 height 16
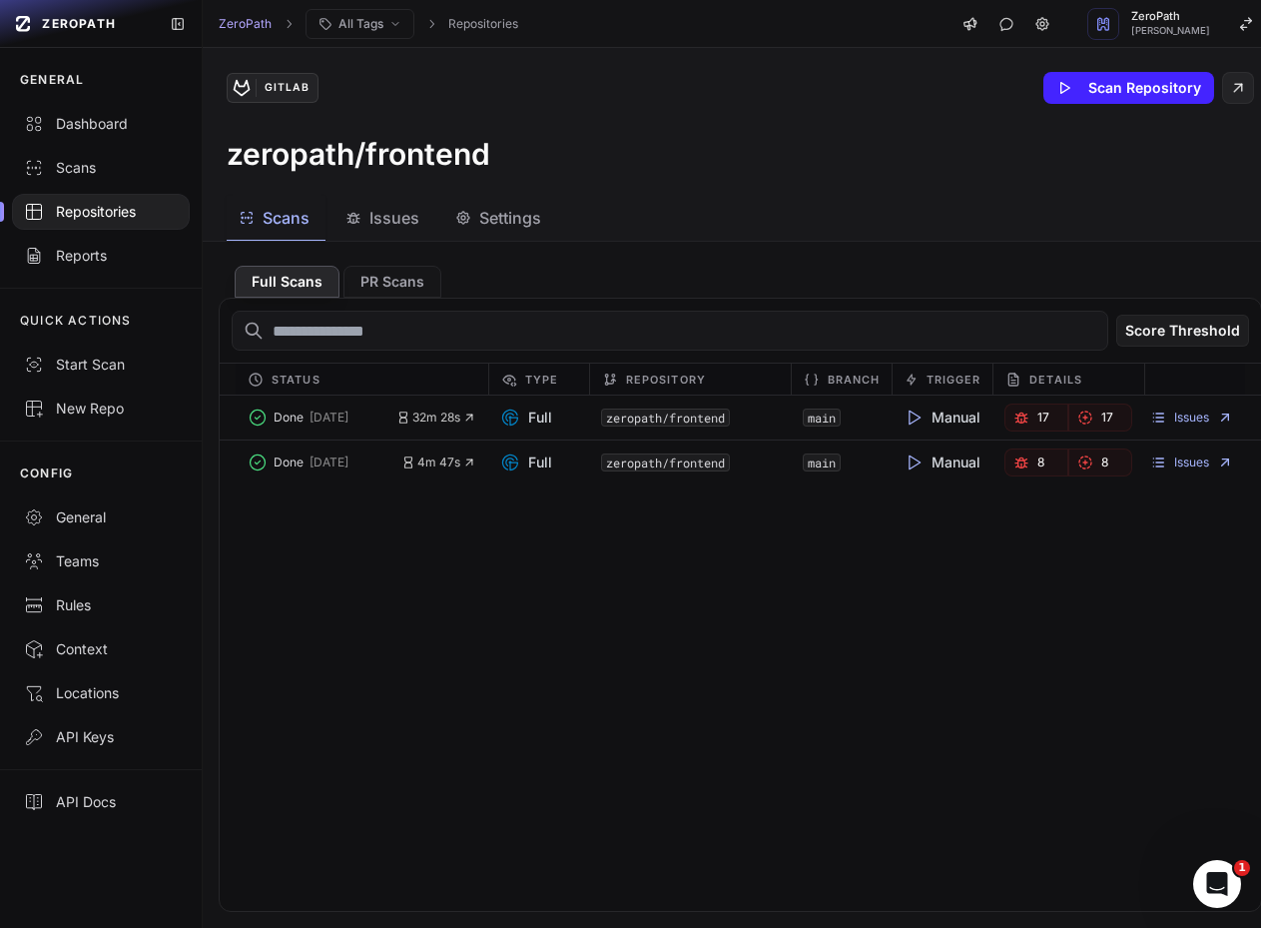
click at [357, 214] on icon "button" at bounding box center [354, 218] width 16 height 16
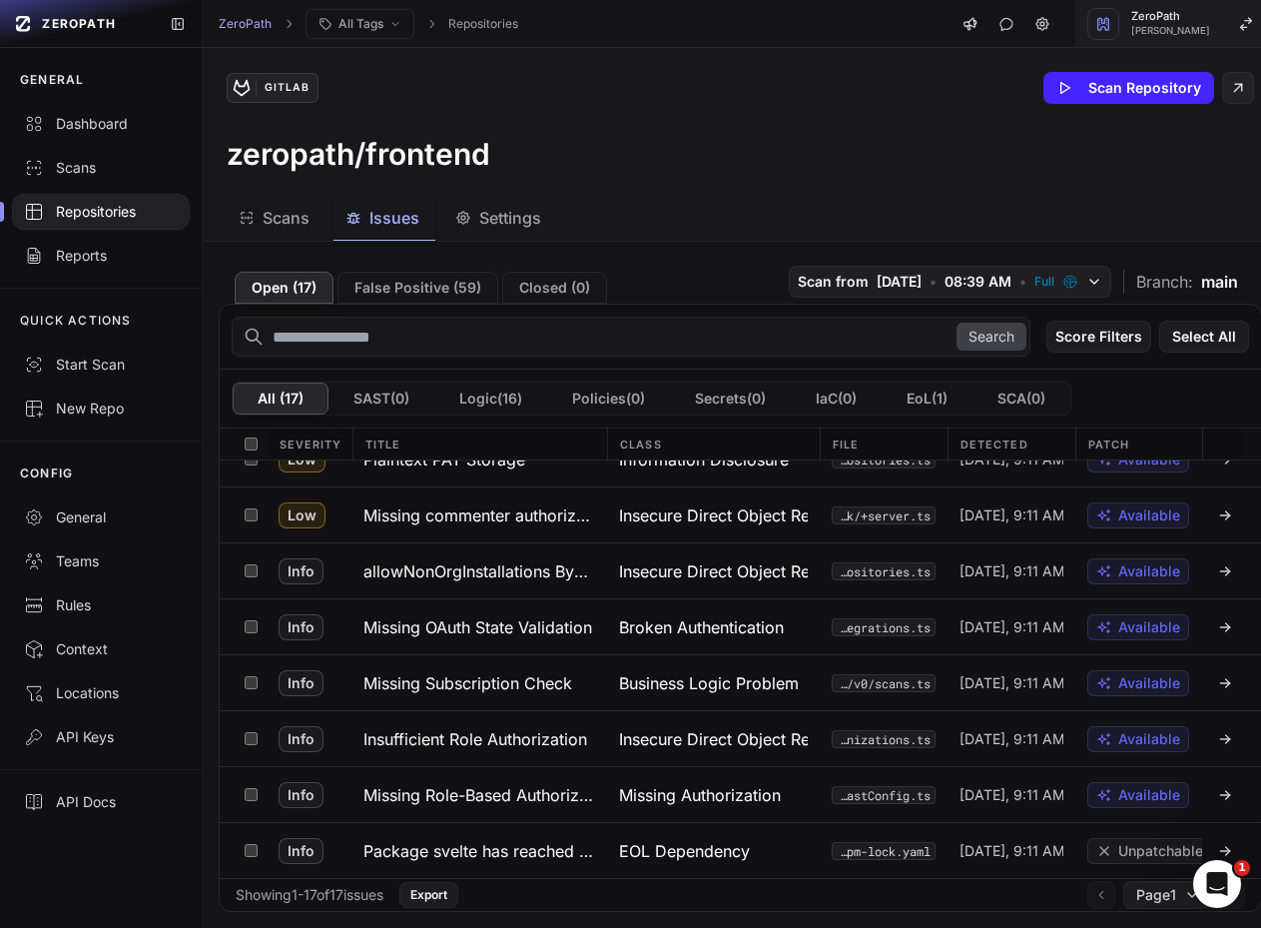
click at [1132, 19] on span "ZeroPath" at bounding box center [1171, 16] width 79 height 11
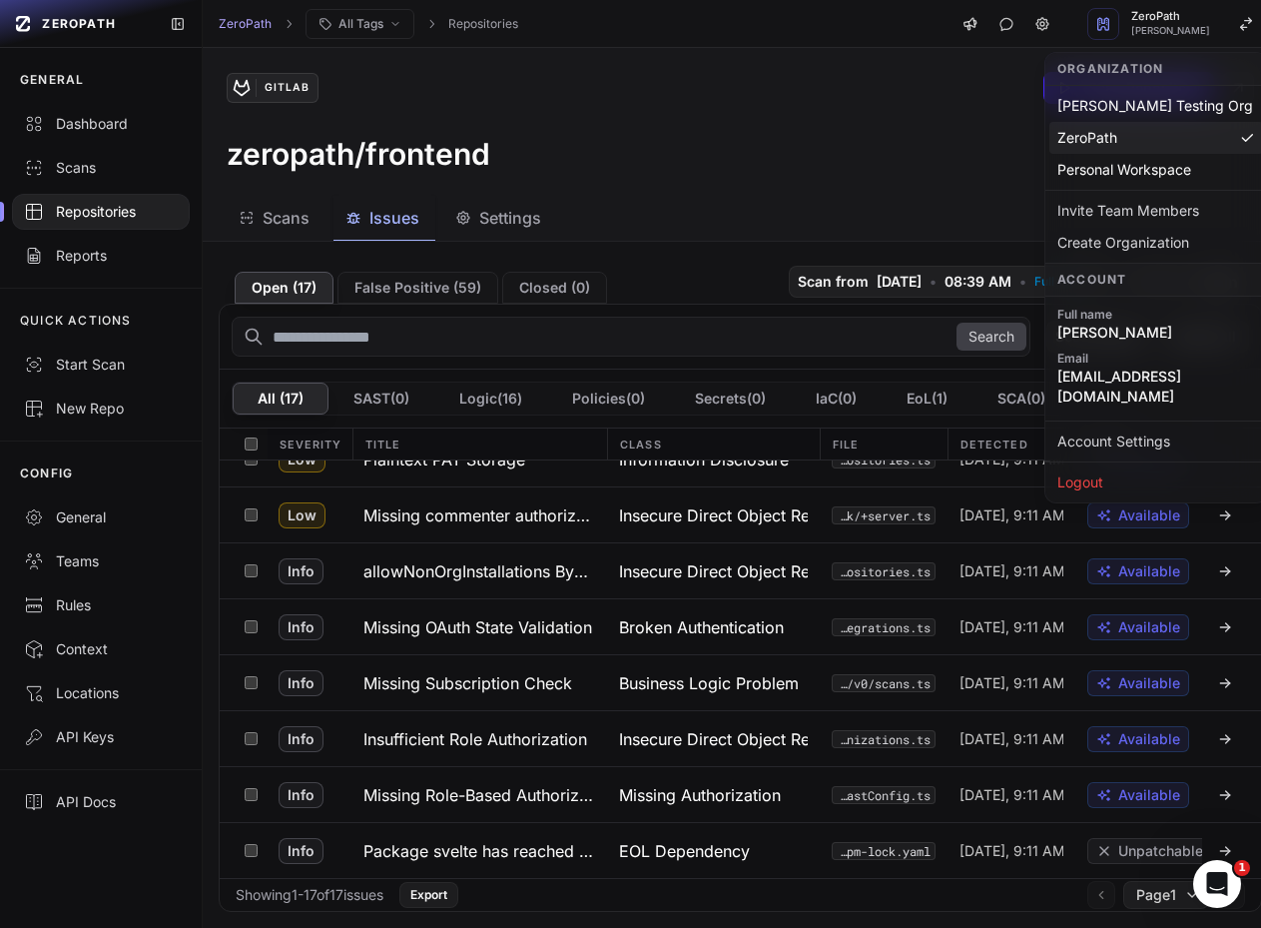
scroll to position [519, 0]
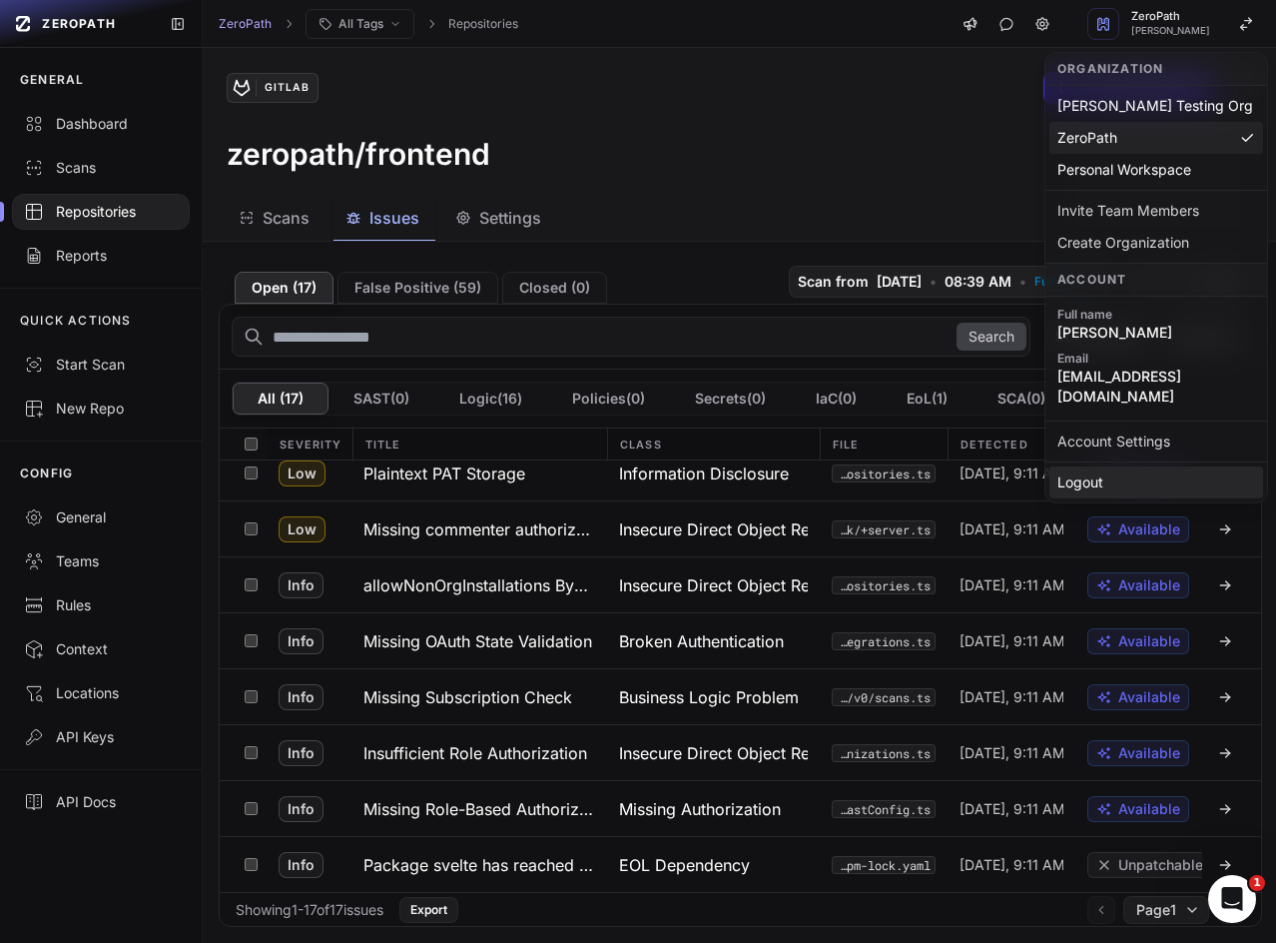
click at [1068, 470] on div "Logout" at bounding box center [1157, 482] width 214 height 32
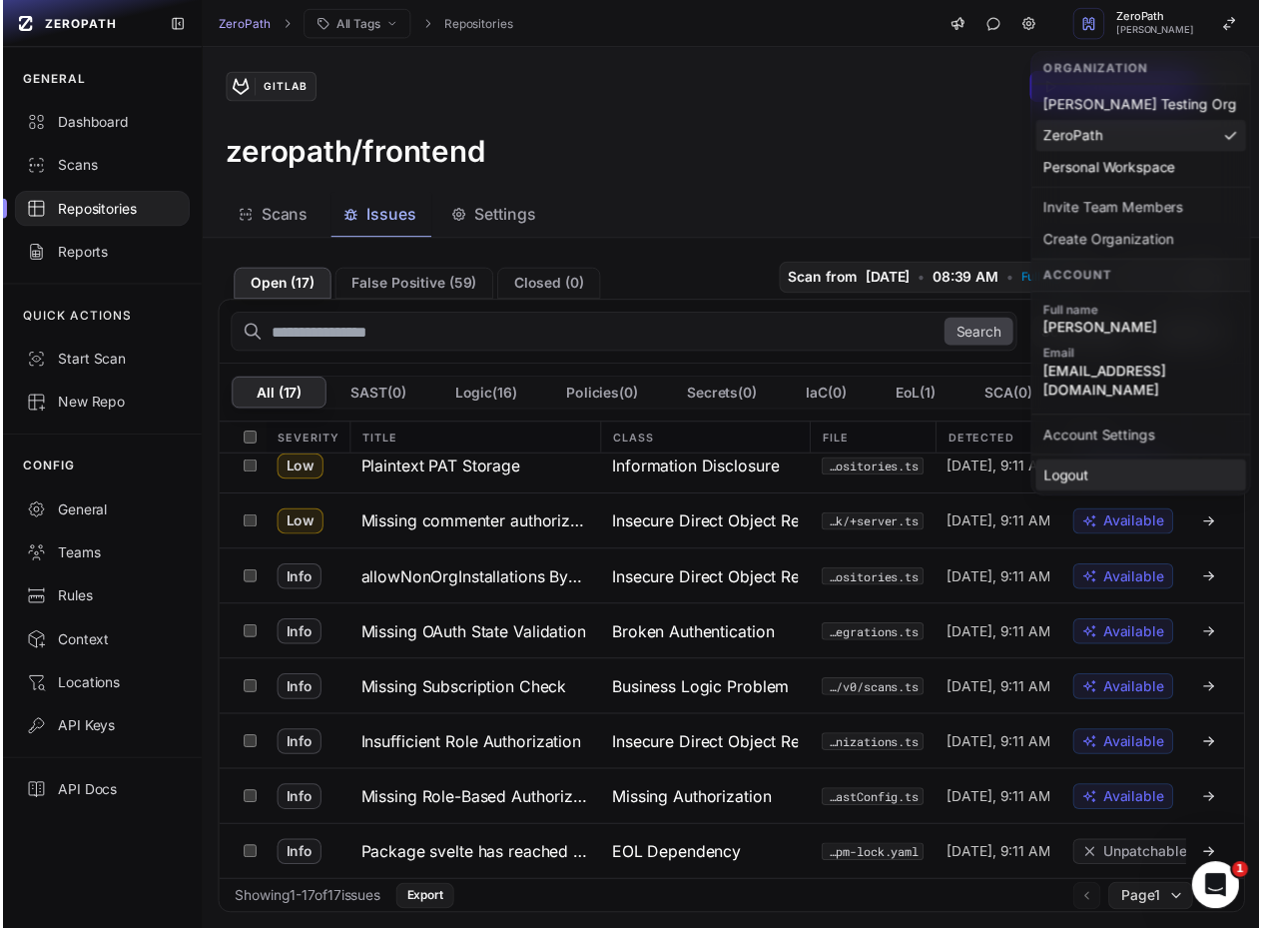
scroll to position [533, 0]
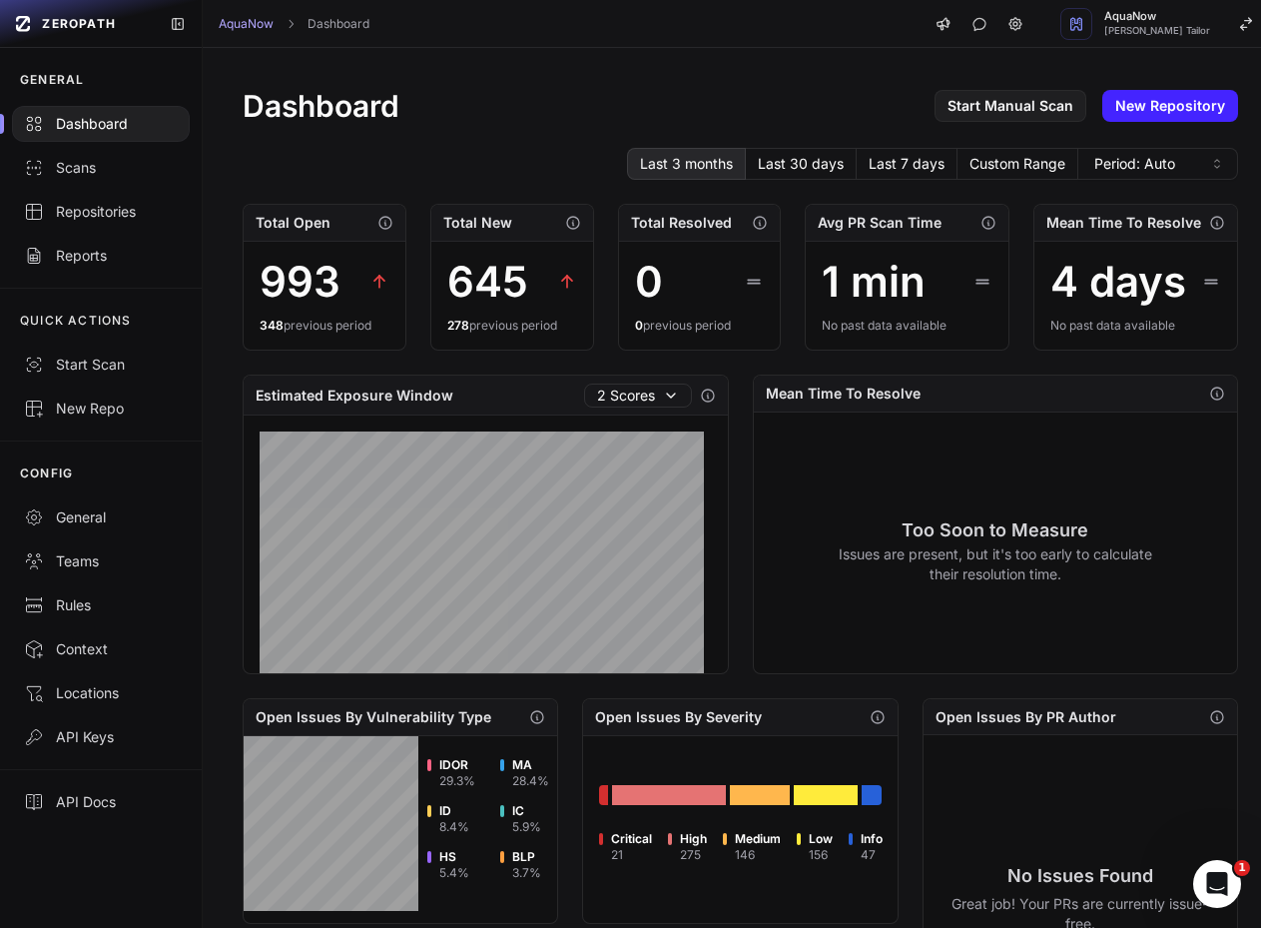
click at [525, 58] on div "Dashboard Start Manual Scan New Repository Last 3 months Last 30 days Last 7 da…" at bounding box center [741, 767] width 1076 height 1439
click at [95, 524] on div "General" at bounding box center [101, 517] width 154 height 20
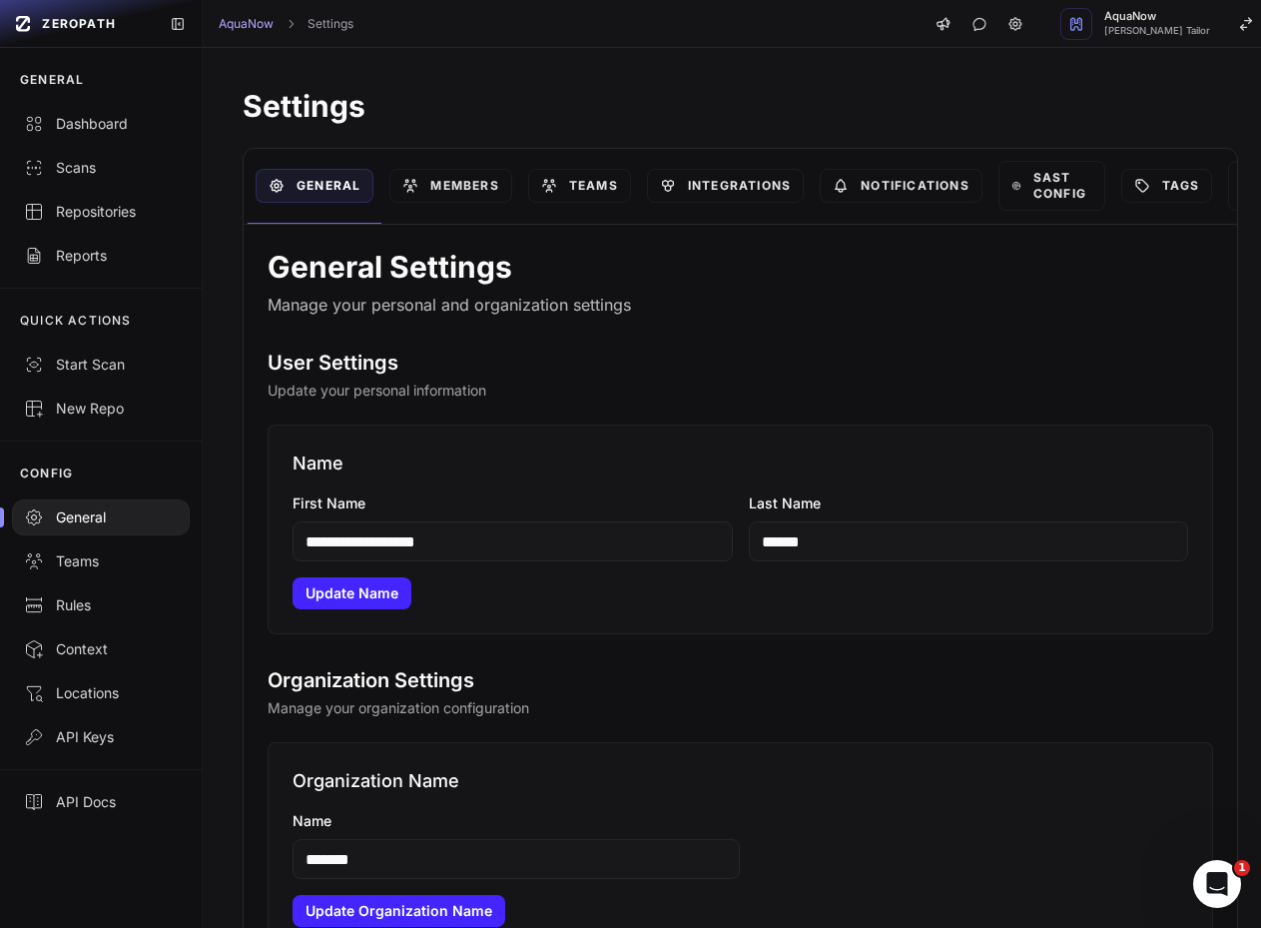
click at [800, 349] on h2 "User Settings" at bounding box center [741, 363] width 946 height 28
click at [698, 187] on link "Integrations" at bounding box center [725, 186] width 157 height 34
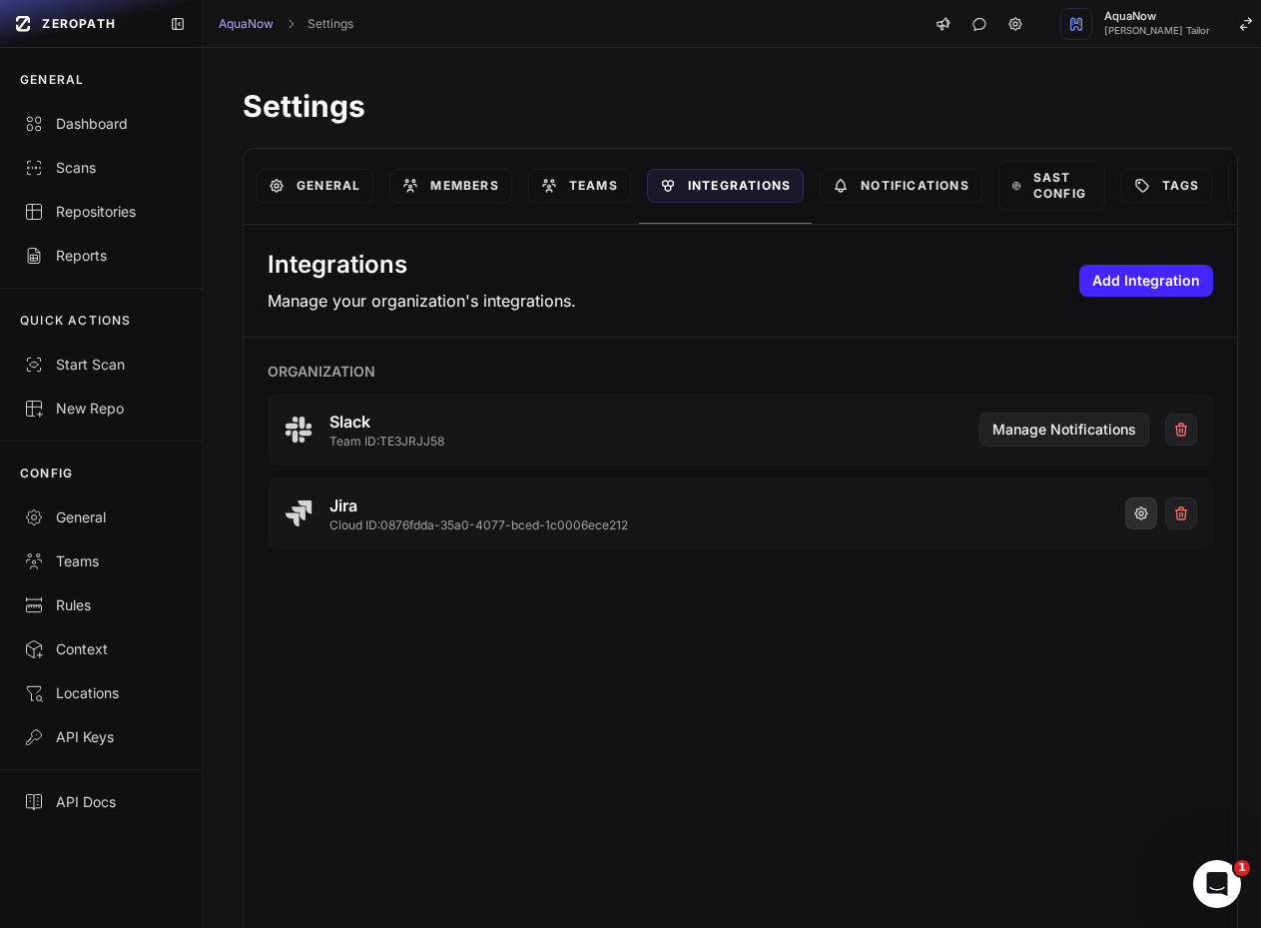
click at [1140, 511] on icon "button" at bounding box center [1142, 513] width 4 height 4
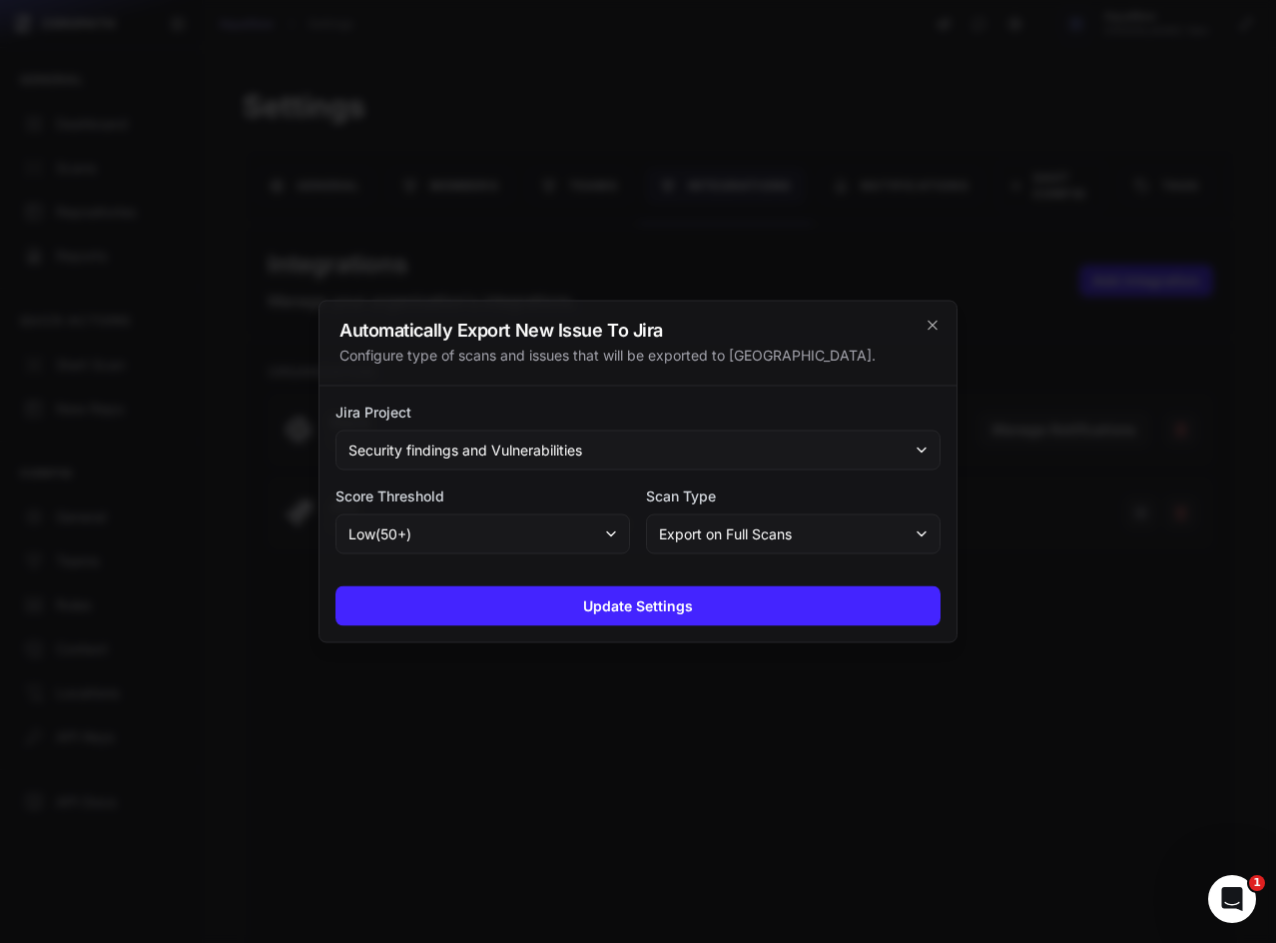
click at [354, 531] on span "low ( 50 +)" at bounding box center [380, 534] width 63 height 20
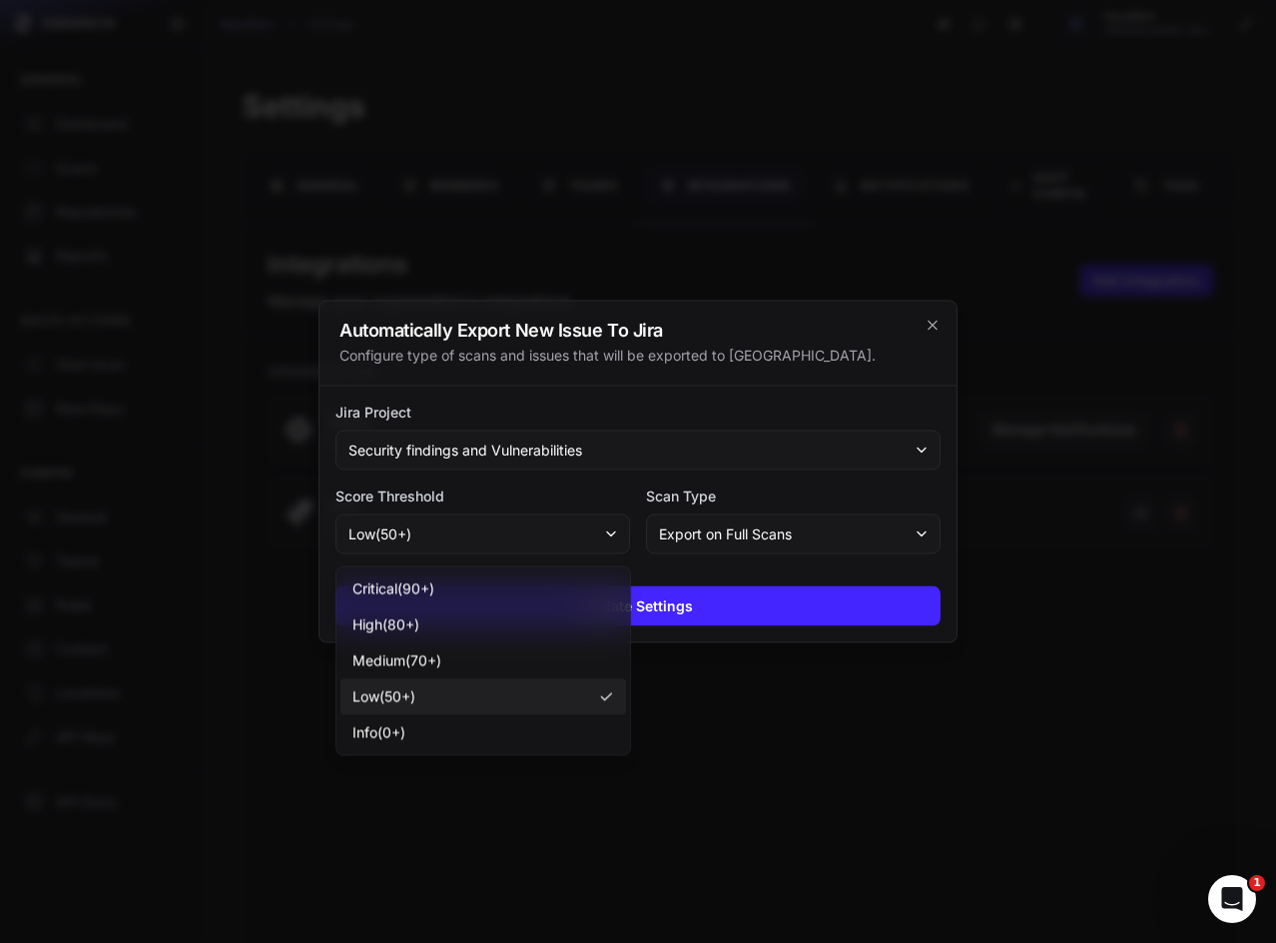
click at [515, 495] on label "Score Threshold" at bounding box center [483, 496] width 295 height 20
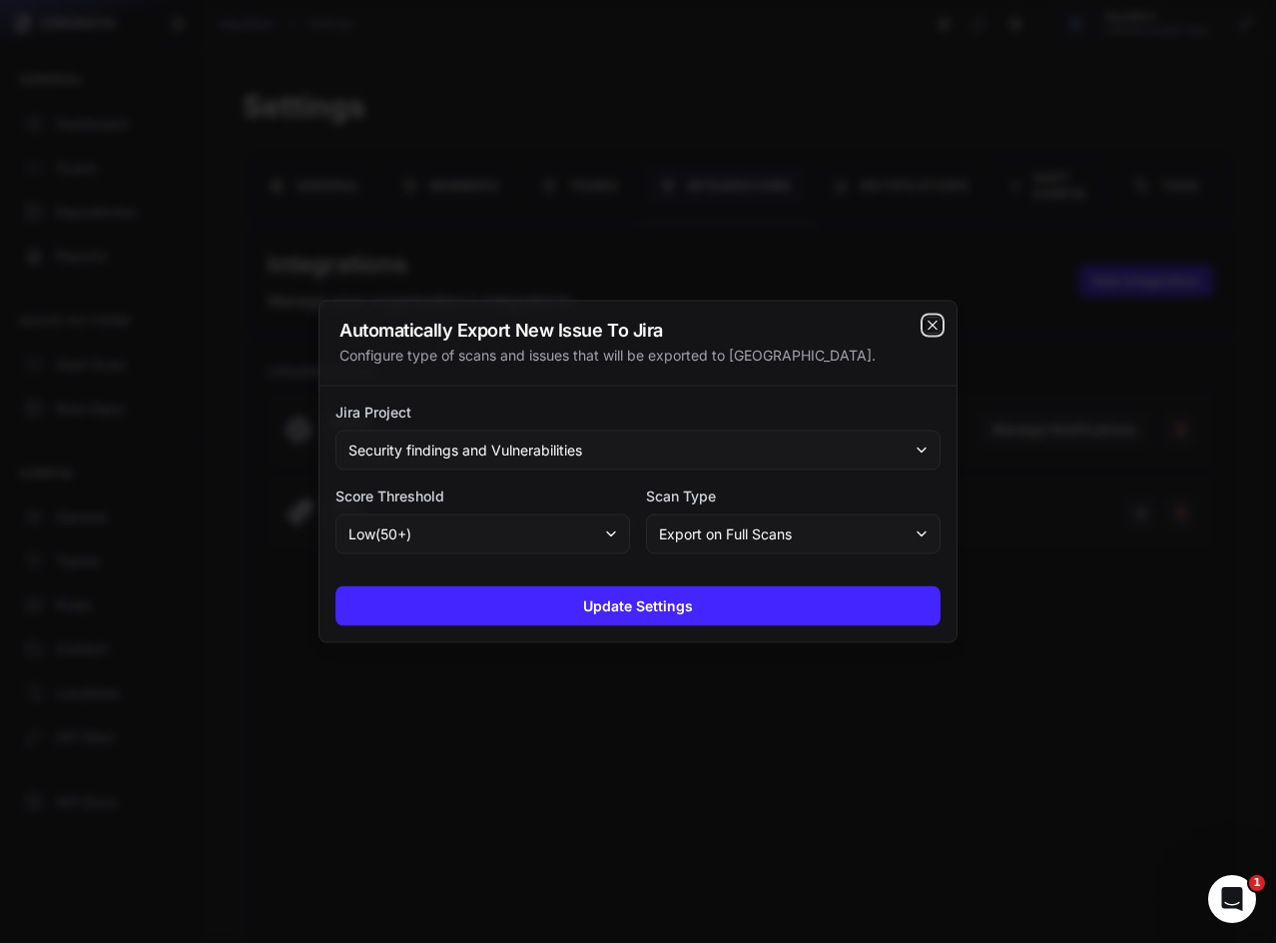
click at [928, 327] on icon "cross 2," at bounding box center [933, 326] width 16 height 16
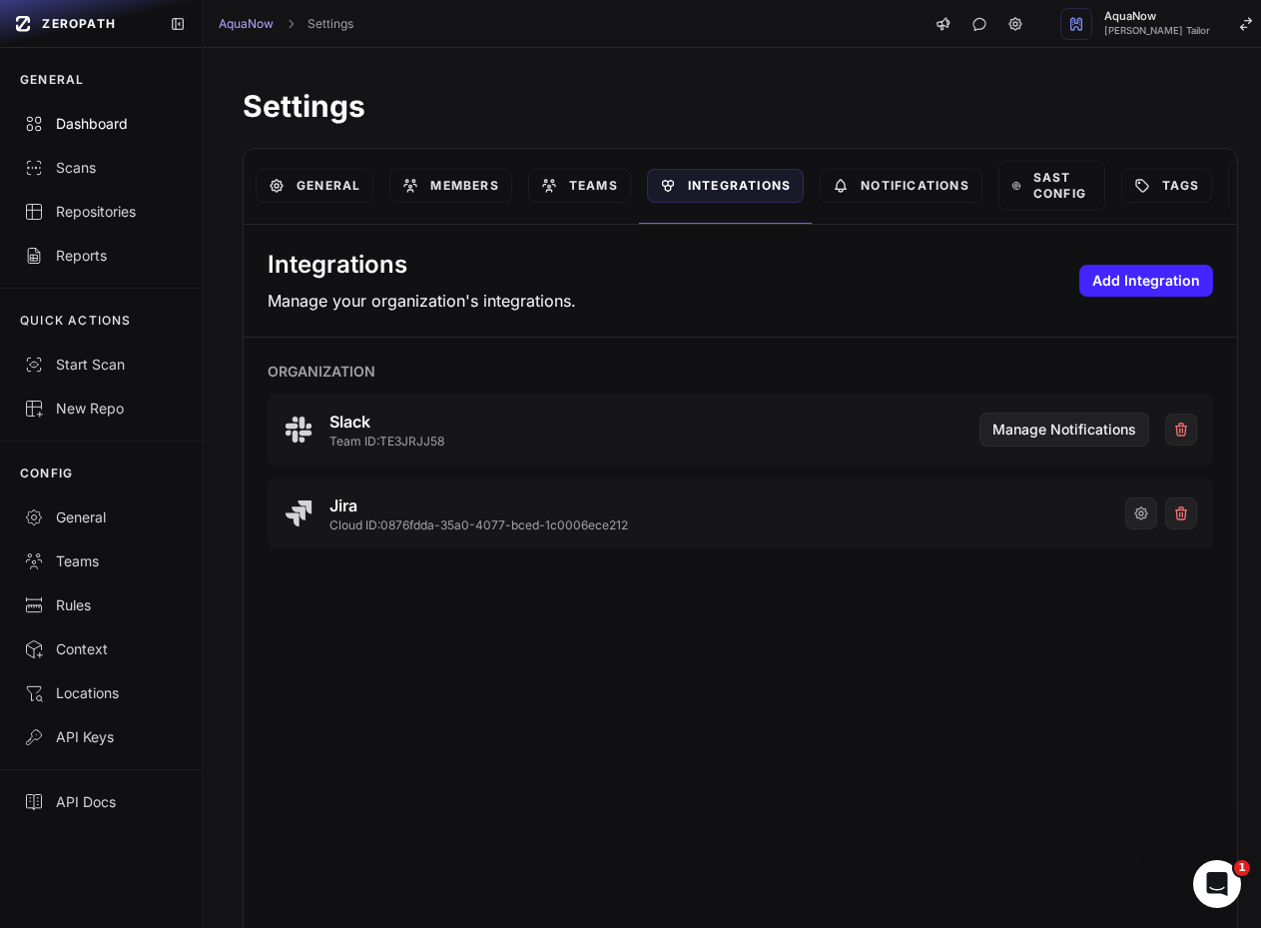
click at [136, 133] on div "Dashboard" at bounding box center [101, 124] width 154 height 20
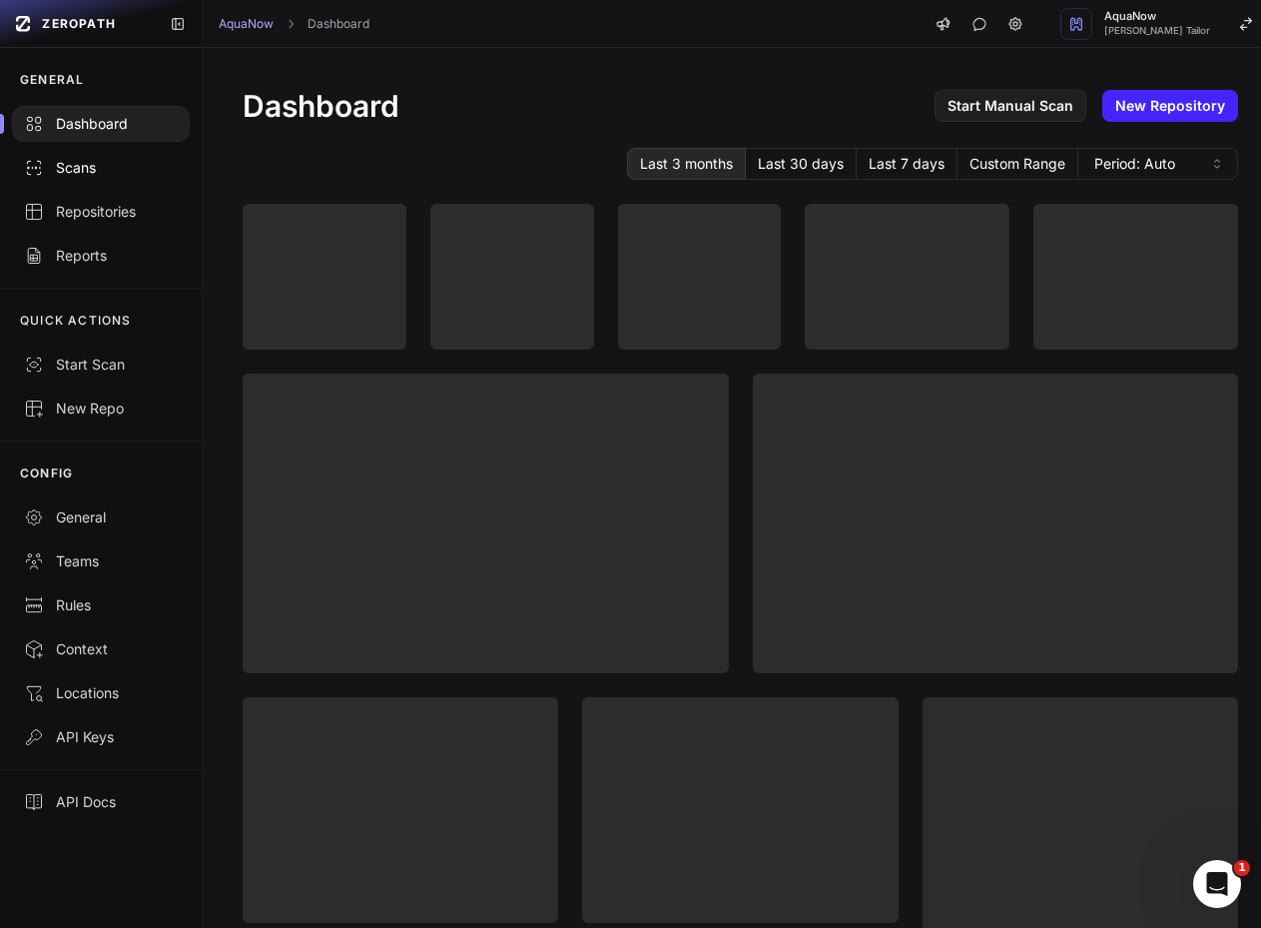
click at [137, 165] on div "Scans" at bounding box center [101, 168] width 154 height 20
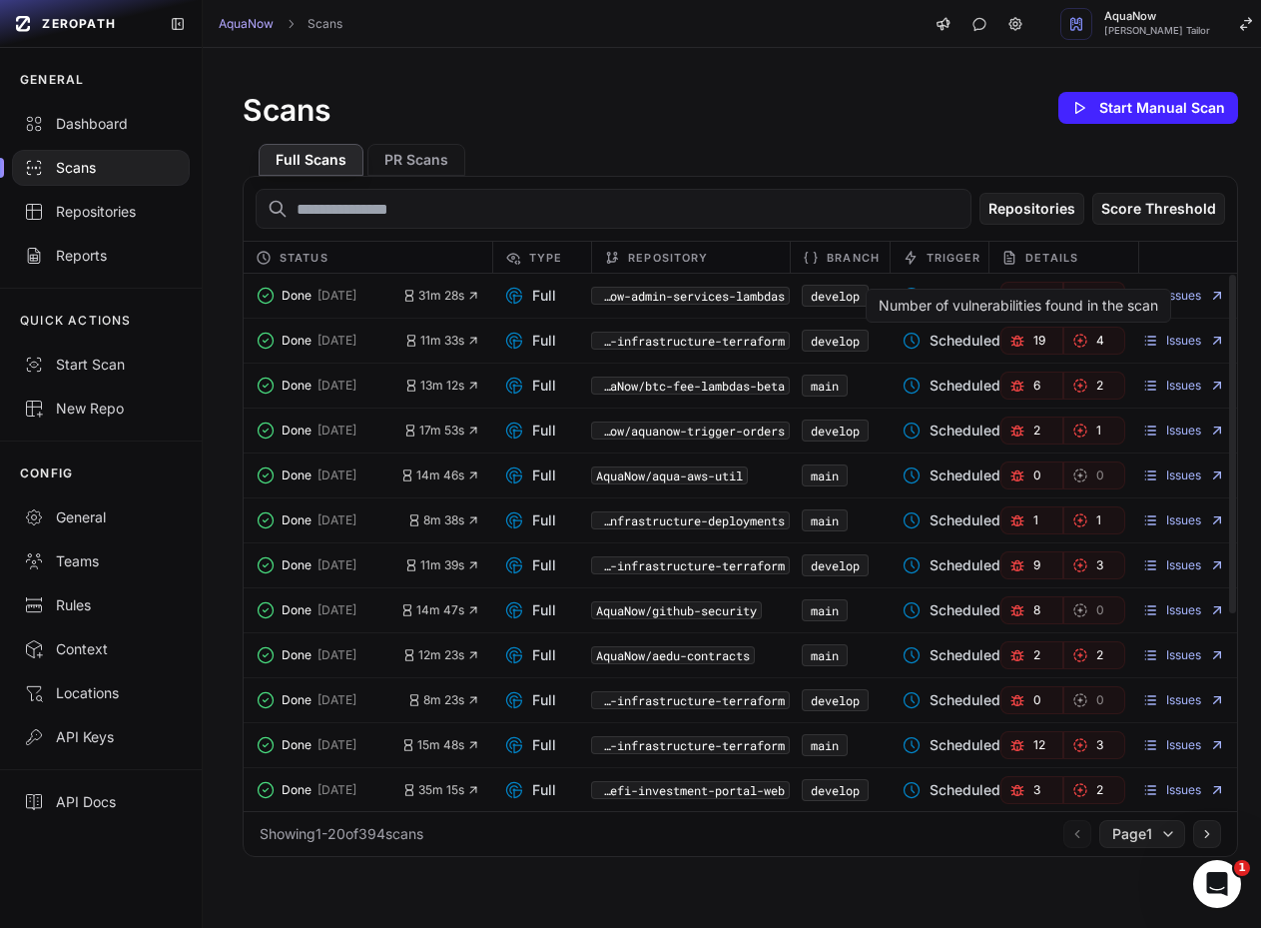
click at [1022, 337] on link "19" at bounding box center [1032, 341] width 63 height 28
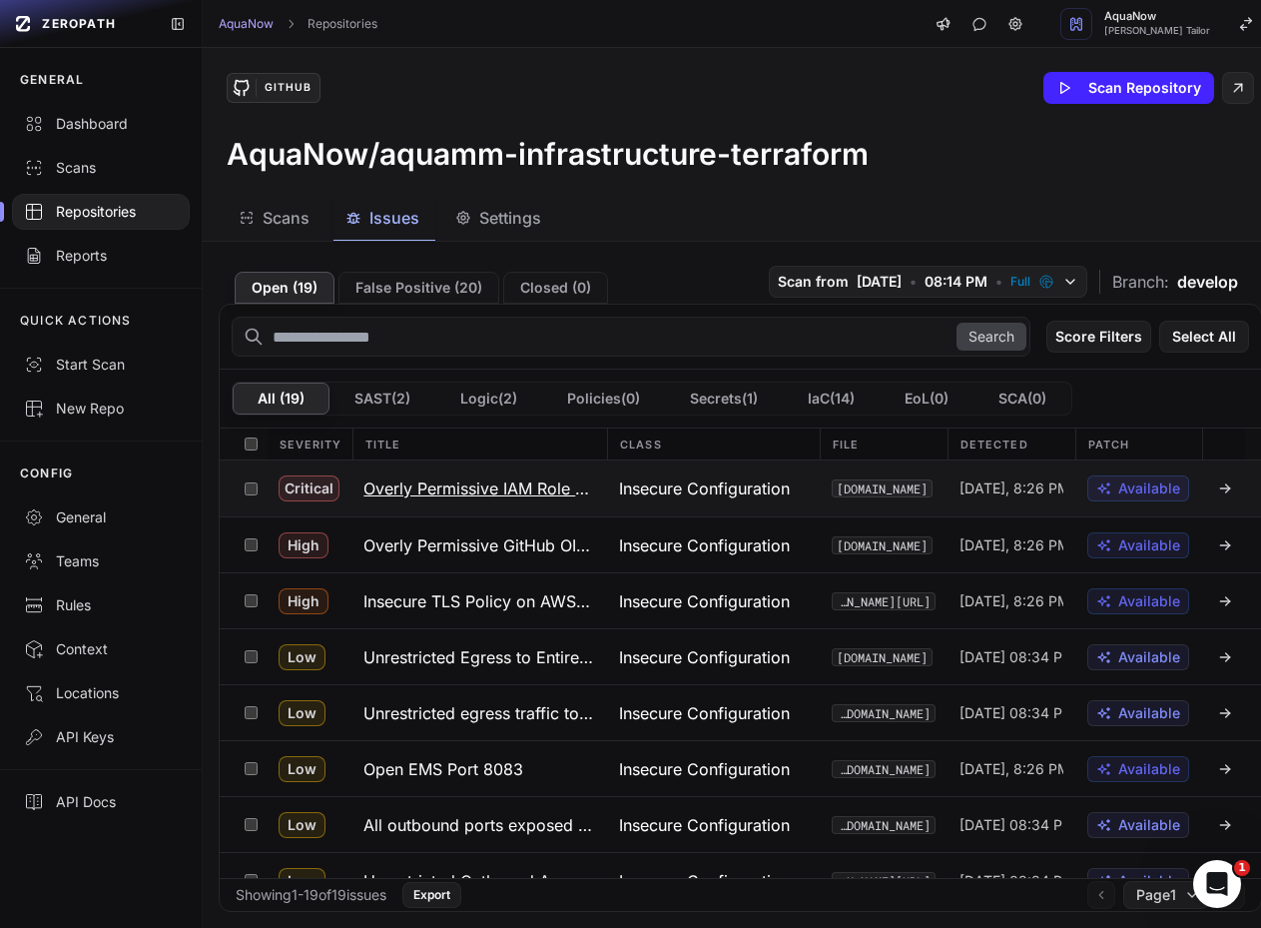
click at [491, 479] on h3 "Overly Permissive IAM Role for GitHub OIDC" at bounding box center [480, 488] width 232 height 24
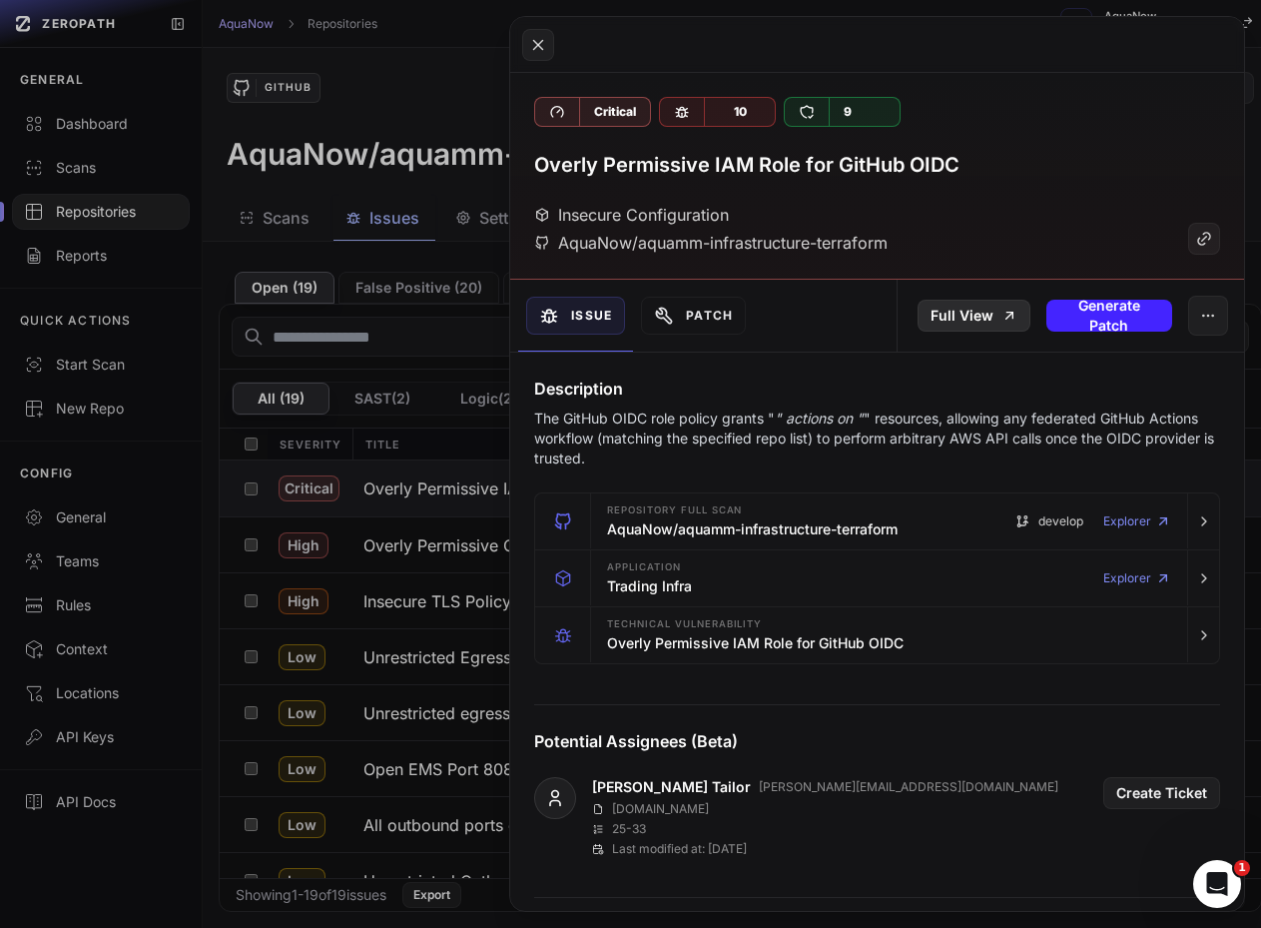
click at [944, 317] on link "Full View" at bounding box center [974, 316] width 113 height 32
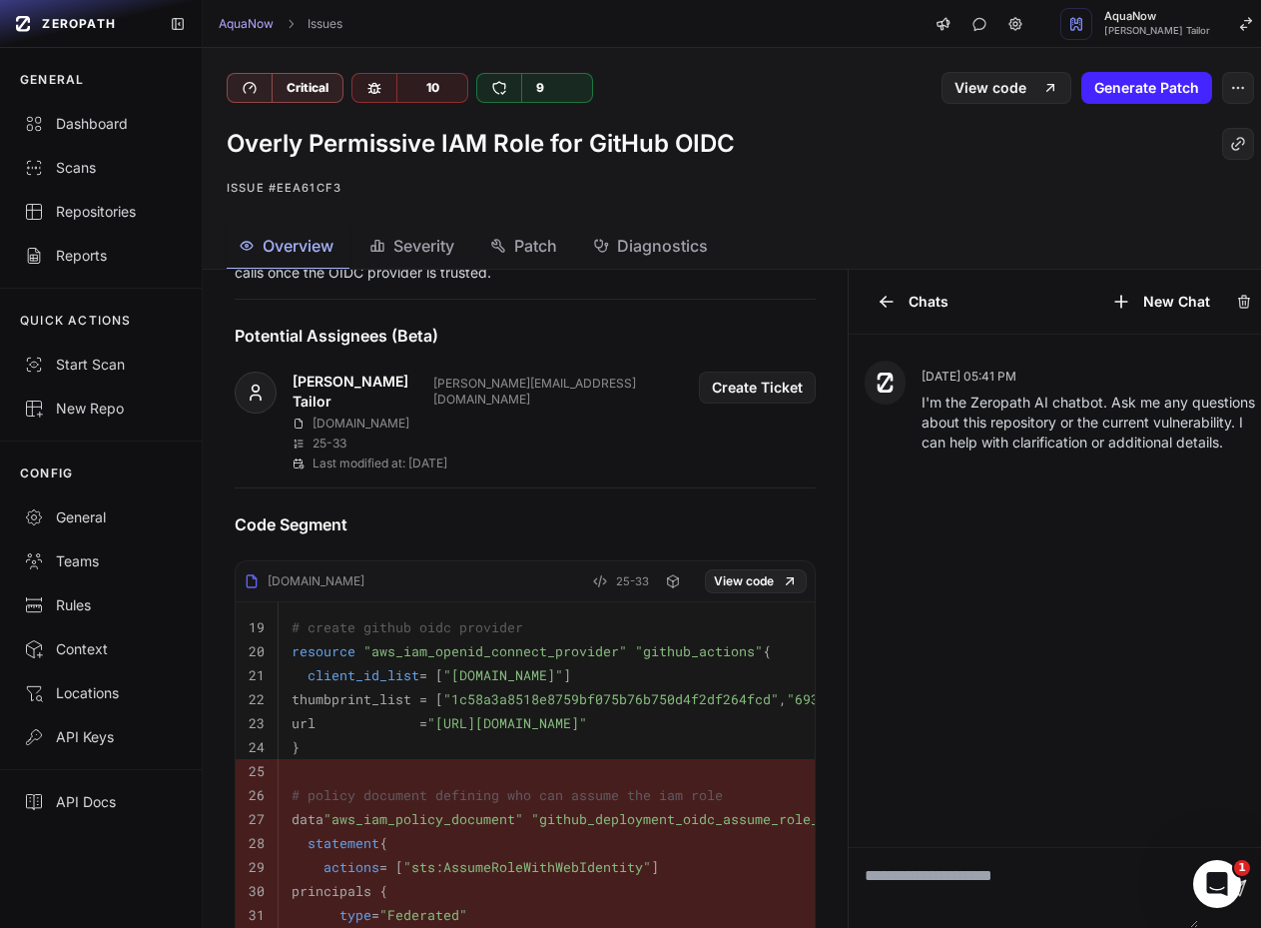
scroll to position [814, 0]
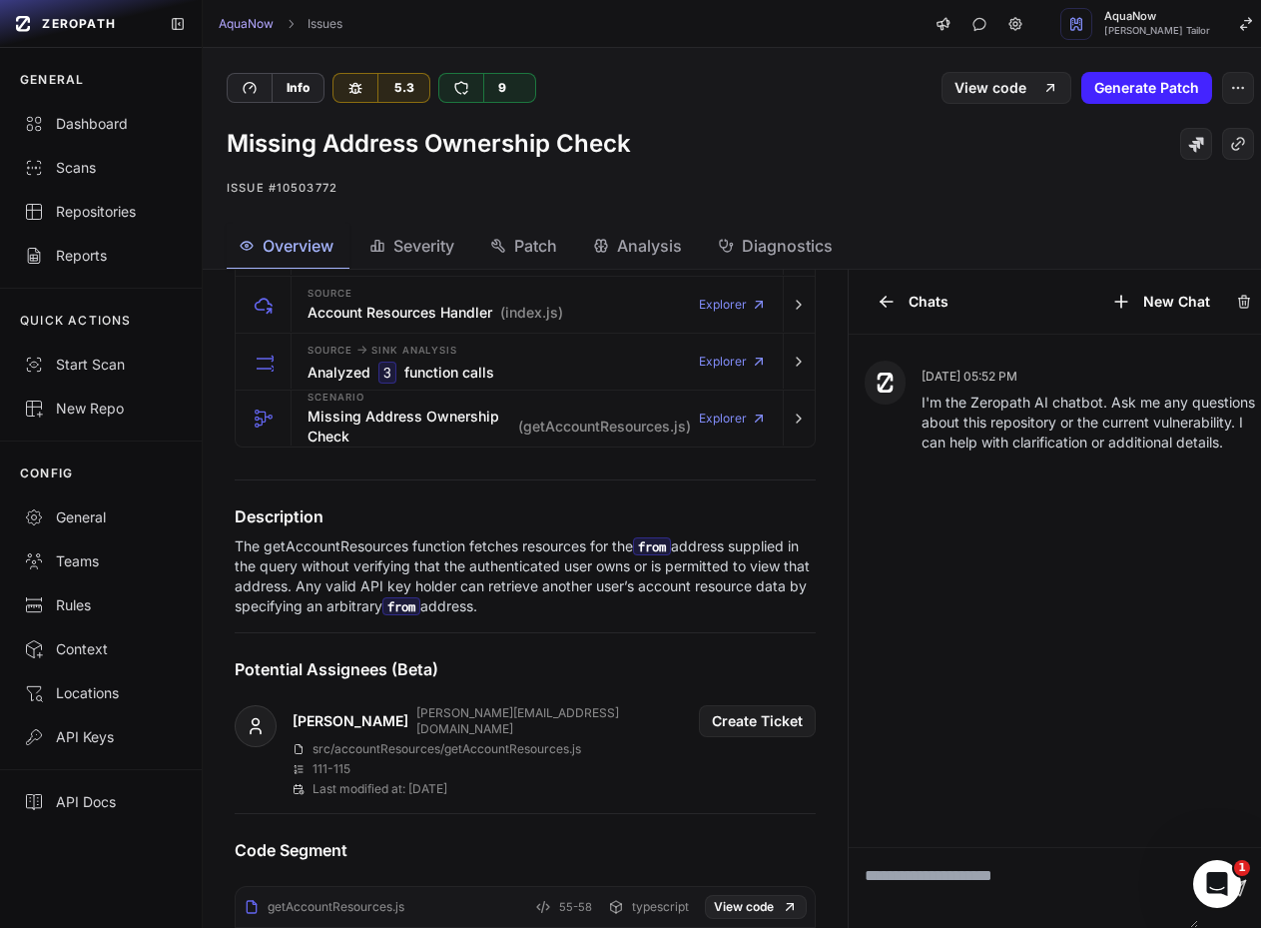
scroll to position [499, 0]
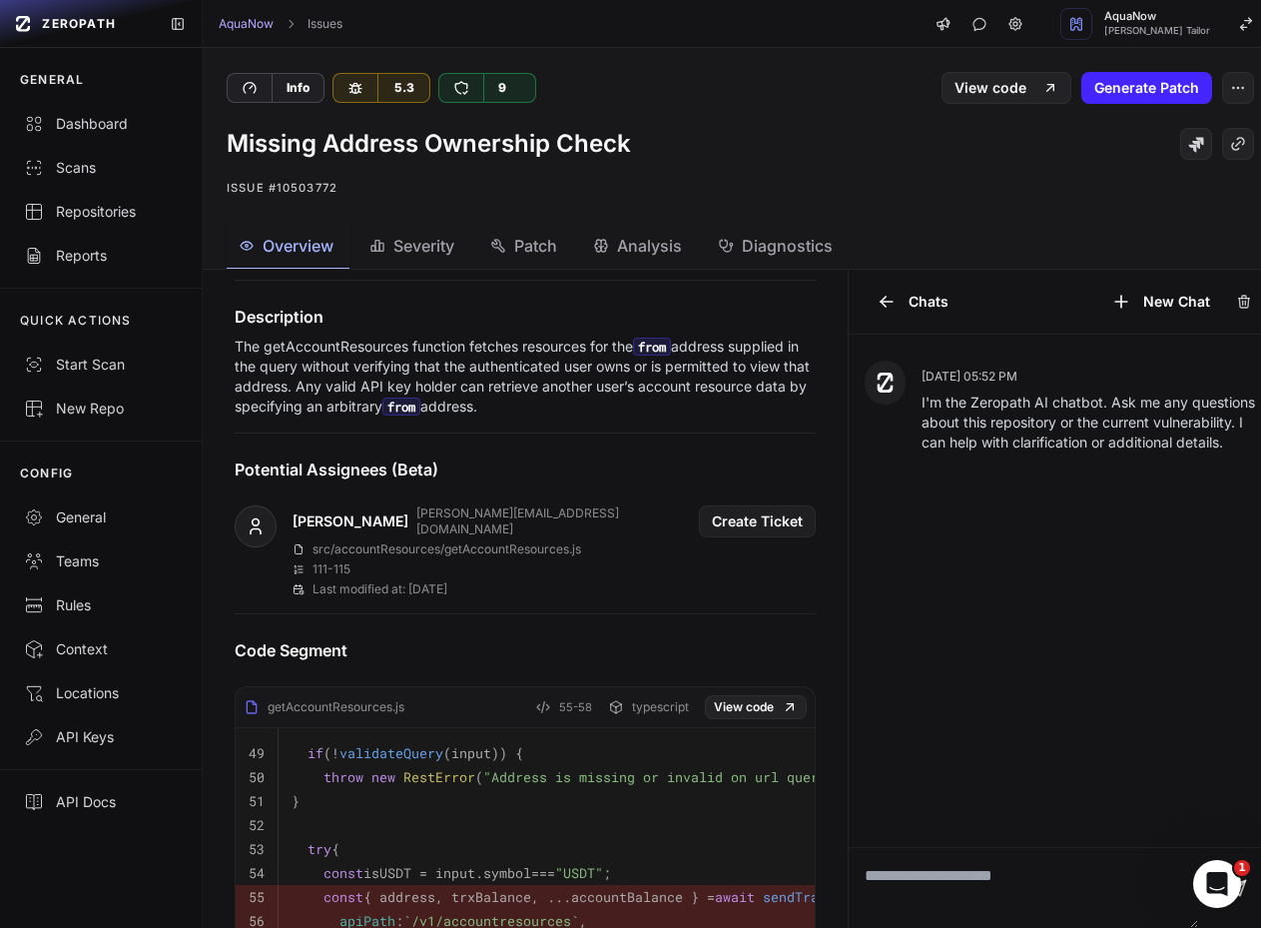
click at [697, 99] on div "Info 5.3 9" at bounding box center [483, 88] width 513 height 30
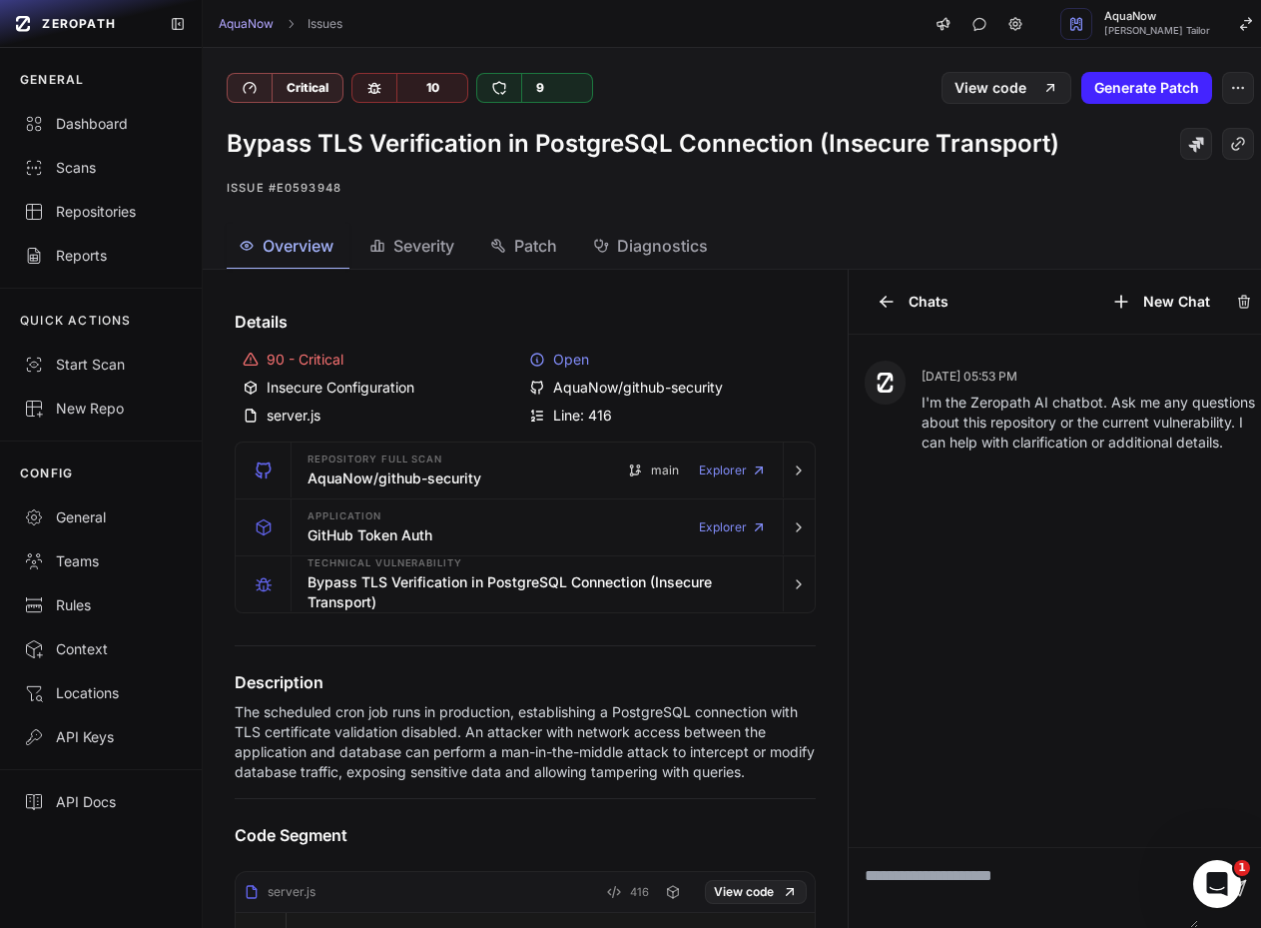
click at [690, 392] on div "AquaNow/github-security" at bounding box center [668, 388] width 279 height 20
click at [89, 203] on div "Repositories" at bounding box center [101, 212] width 154 height 20
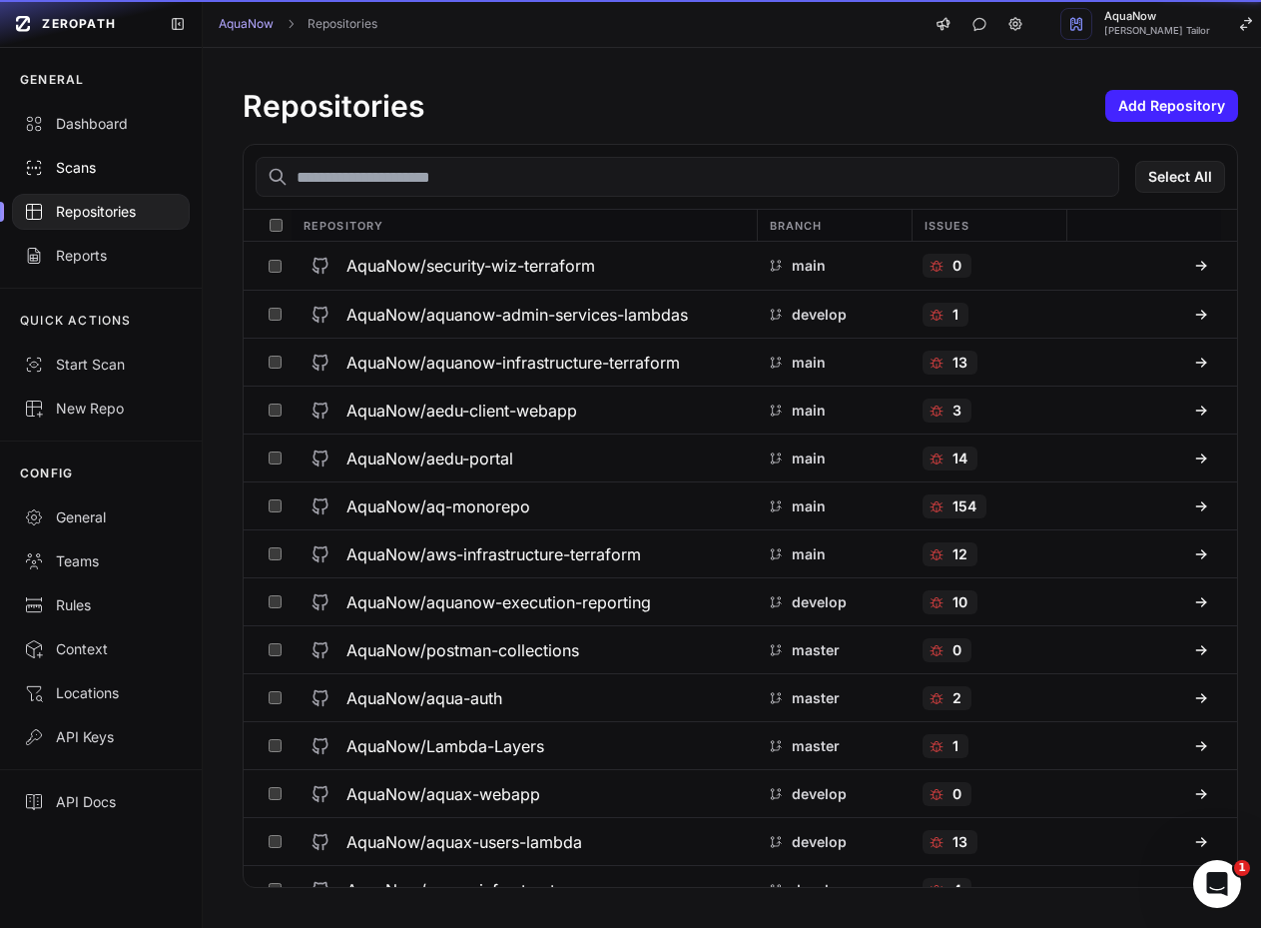
click at [103, 172] on div "Scans" at bounding box center [101, 168] width 154 height 20
click at [443, 182] on input "text" at bounding box center [688, 177] width 864 height 40
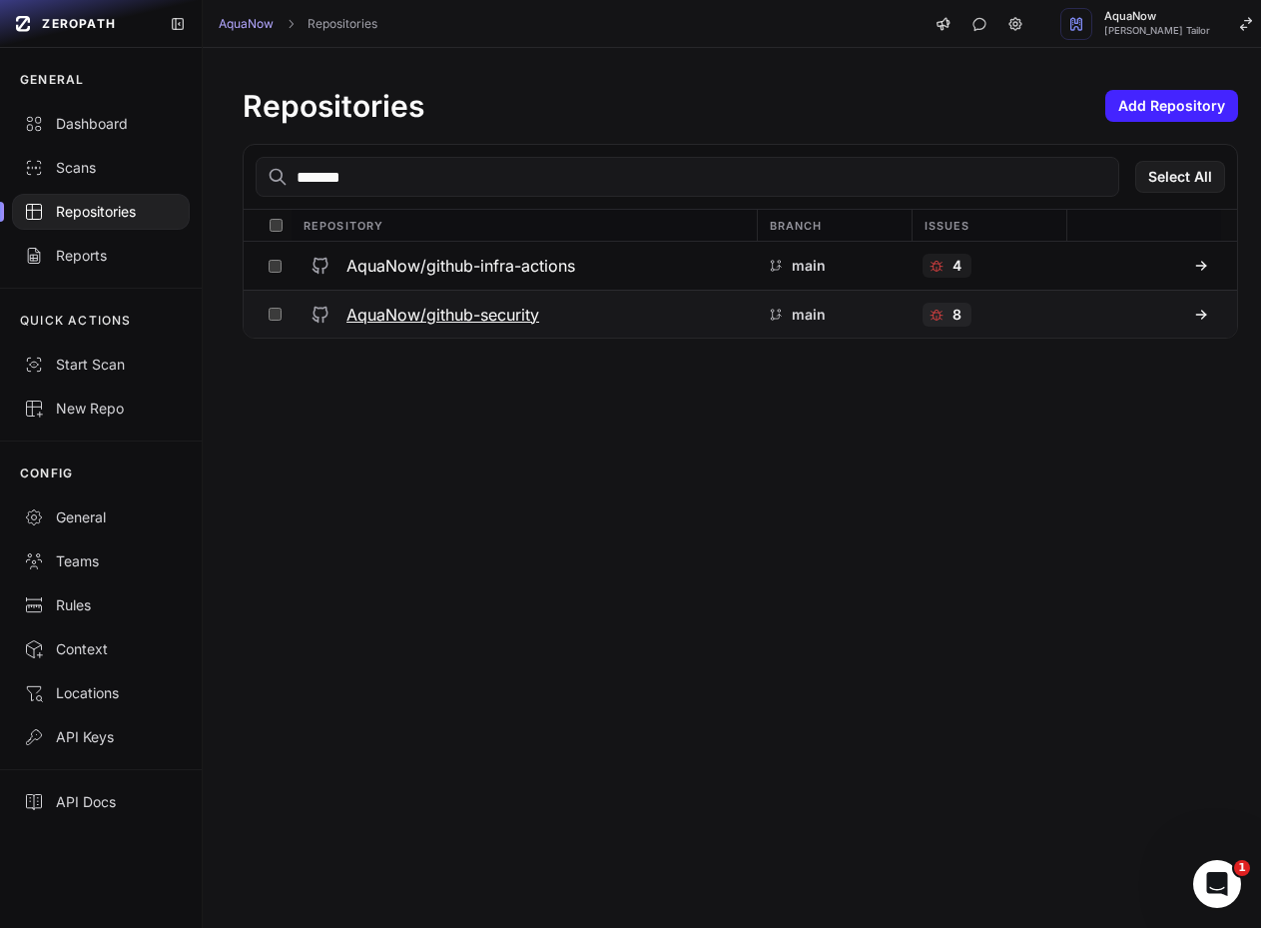
type input "*******"
click at [476, 315] on h3 "AquaNow/github-security" at bounding box center [443, 315] width 193 height 24
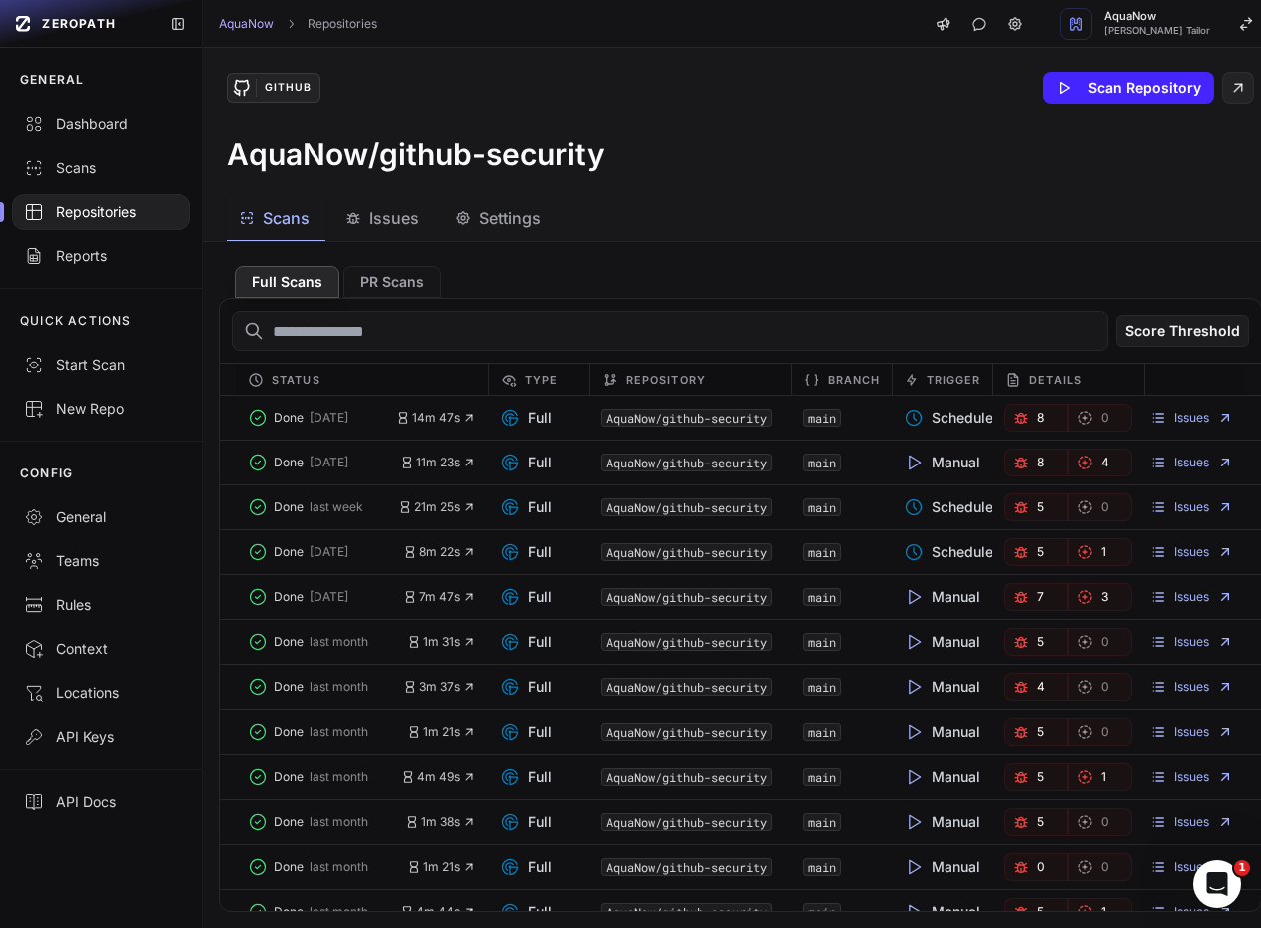
click at [395, 223] on span "Issues" at bounding box center [395, 218] width 50 height 24
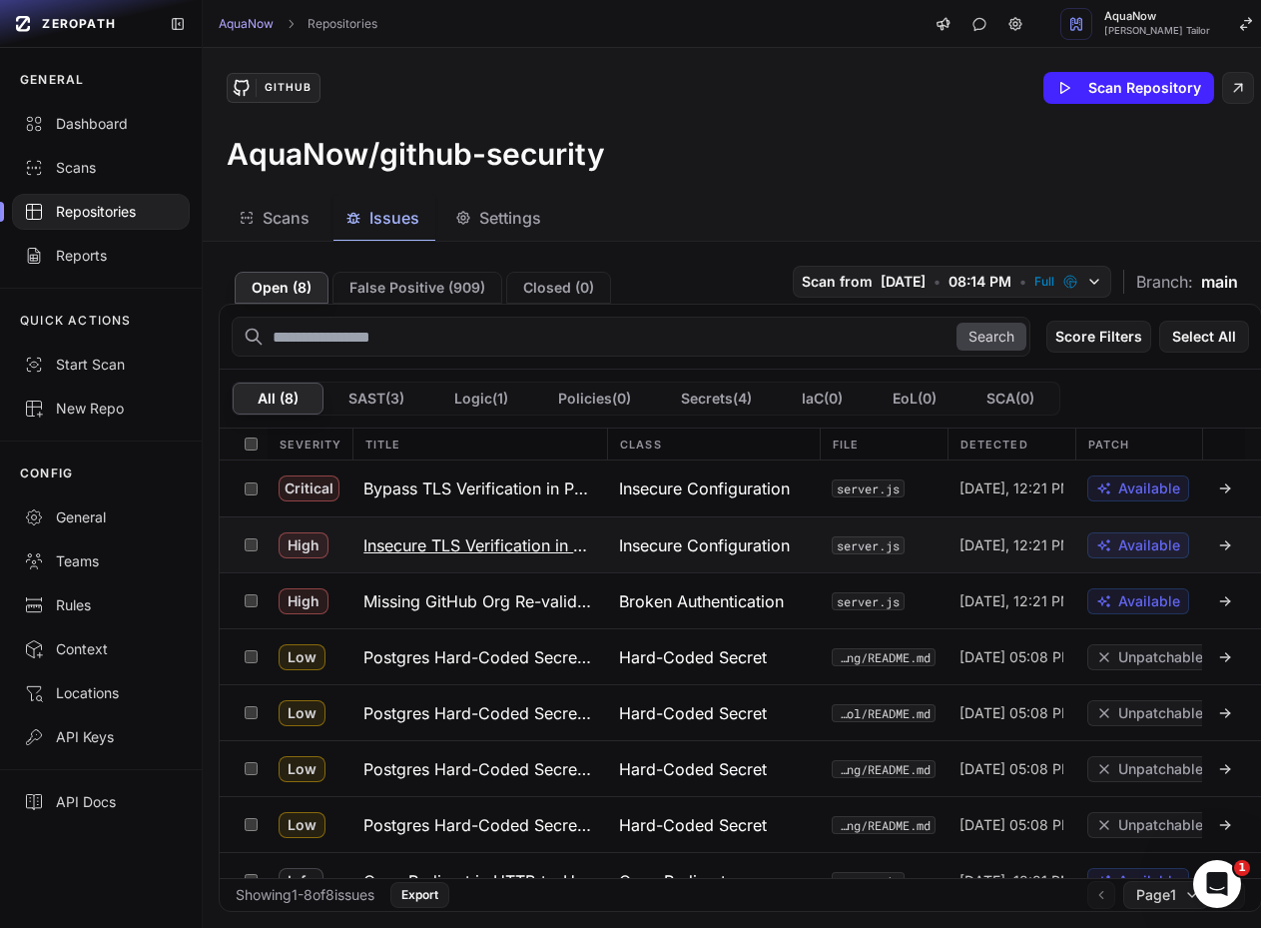
click at [437, 522] on button "Insecure TLS Verification in PostgreSQL Client Configuration" at bounding box center [480, 544] width 256 height 55
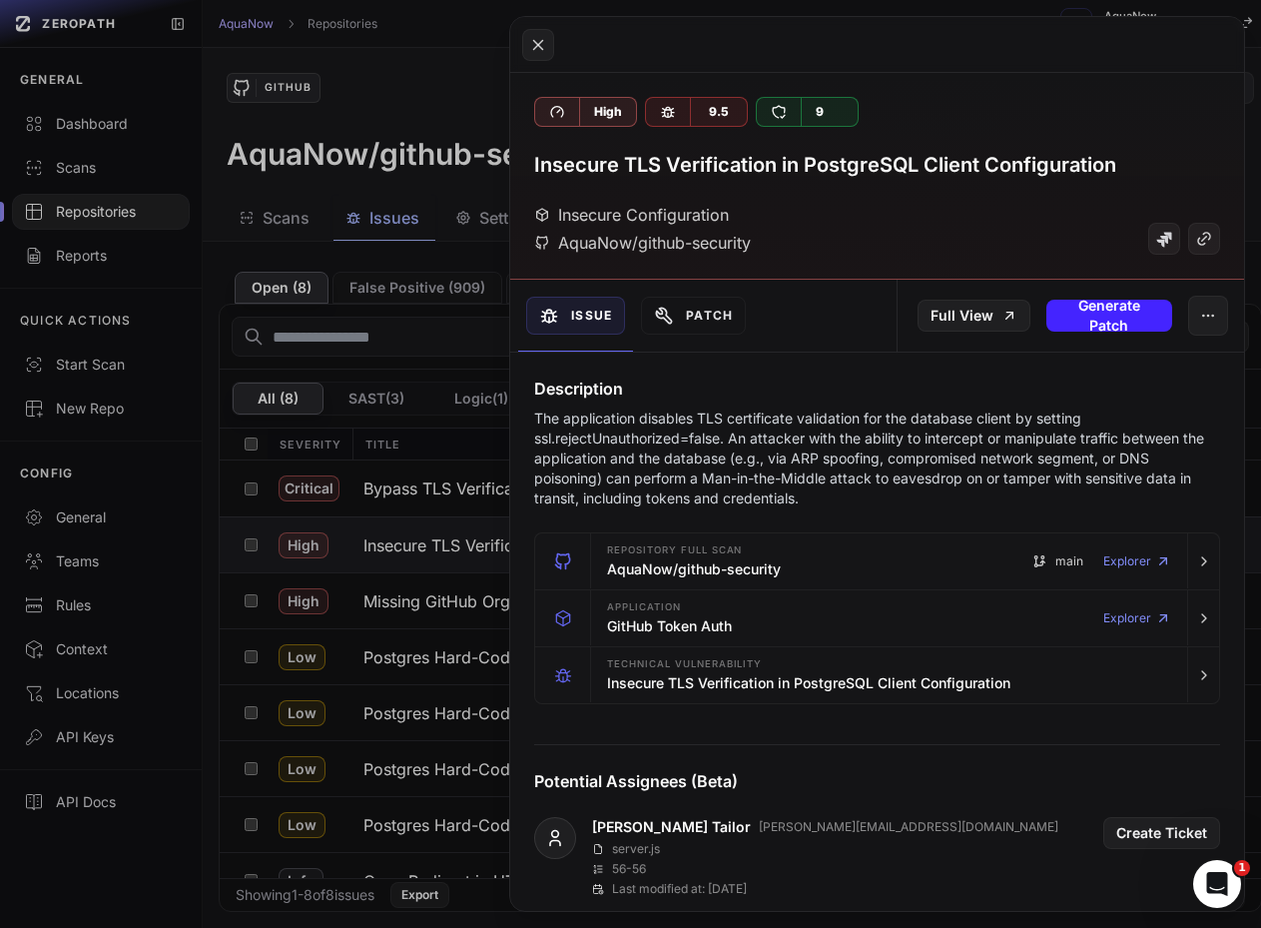
click at [374, 621] on button at bounding box center [630, 464] width 1261 height 928
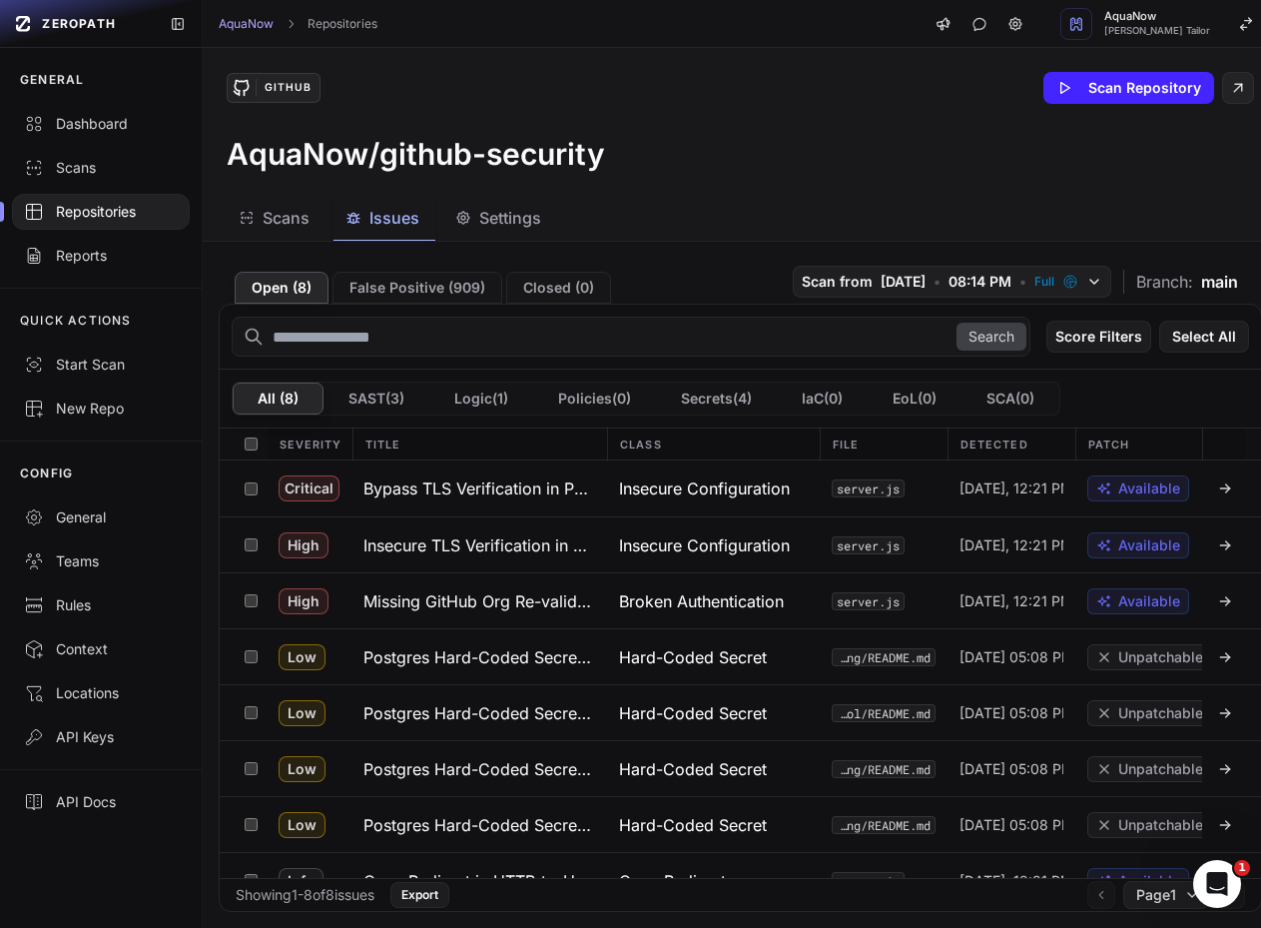
click at [823, 121] on div "GitHub Scan Repository AquaNow/github-security" at bounding box center [741, 122] width 1076 height 148
click at [80, 530] on link "General" at bounding box center [101, 517] width 202 height 44
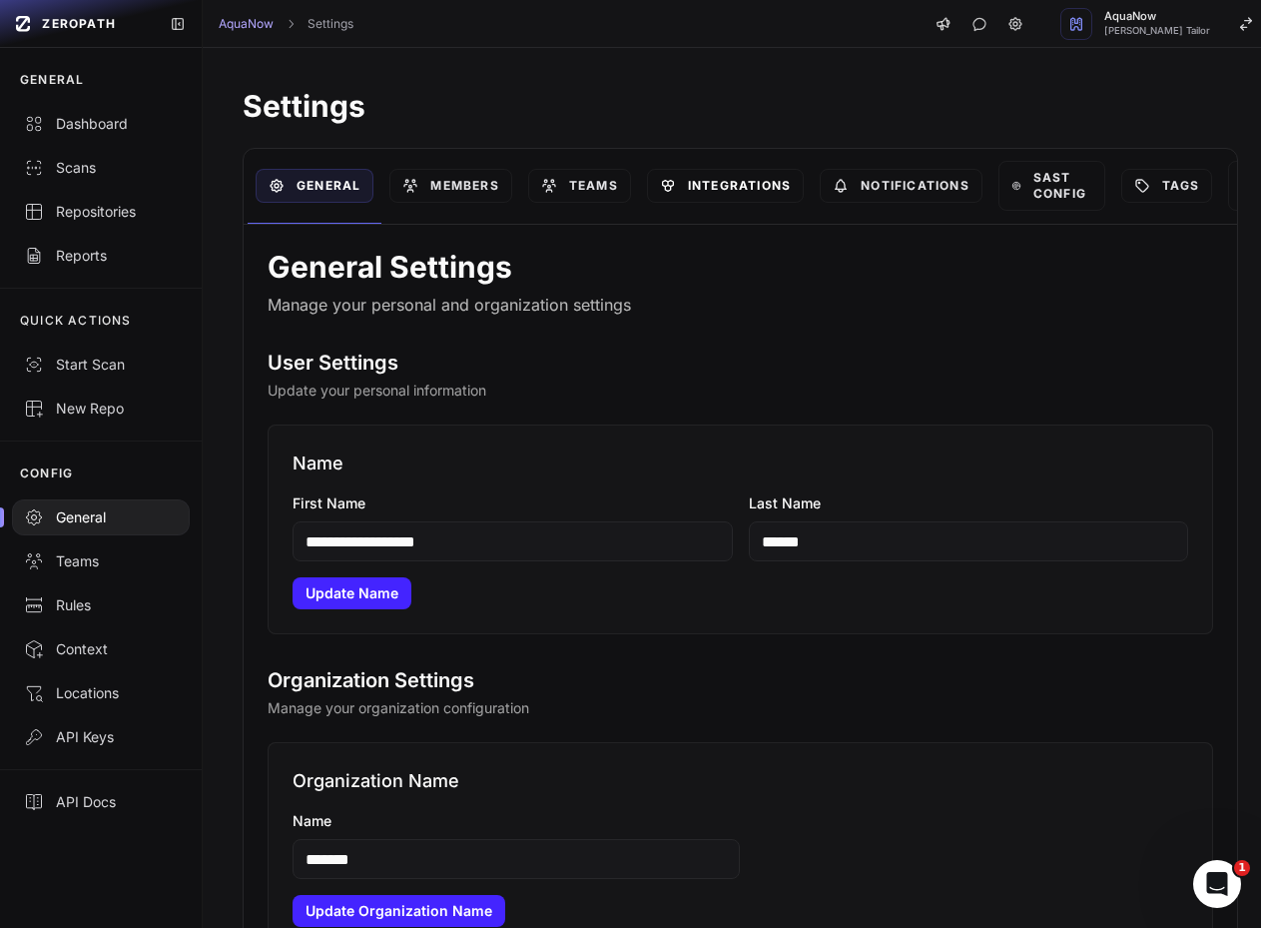
click at [754, 194] on link "Integrations" at bounding box center [725, 186] width 157 height 34
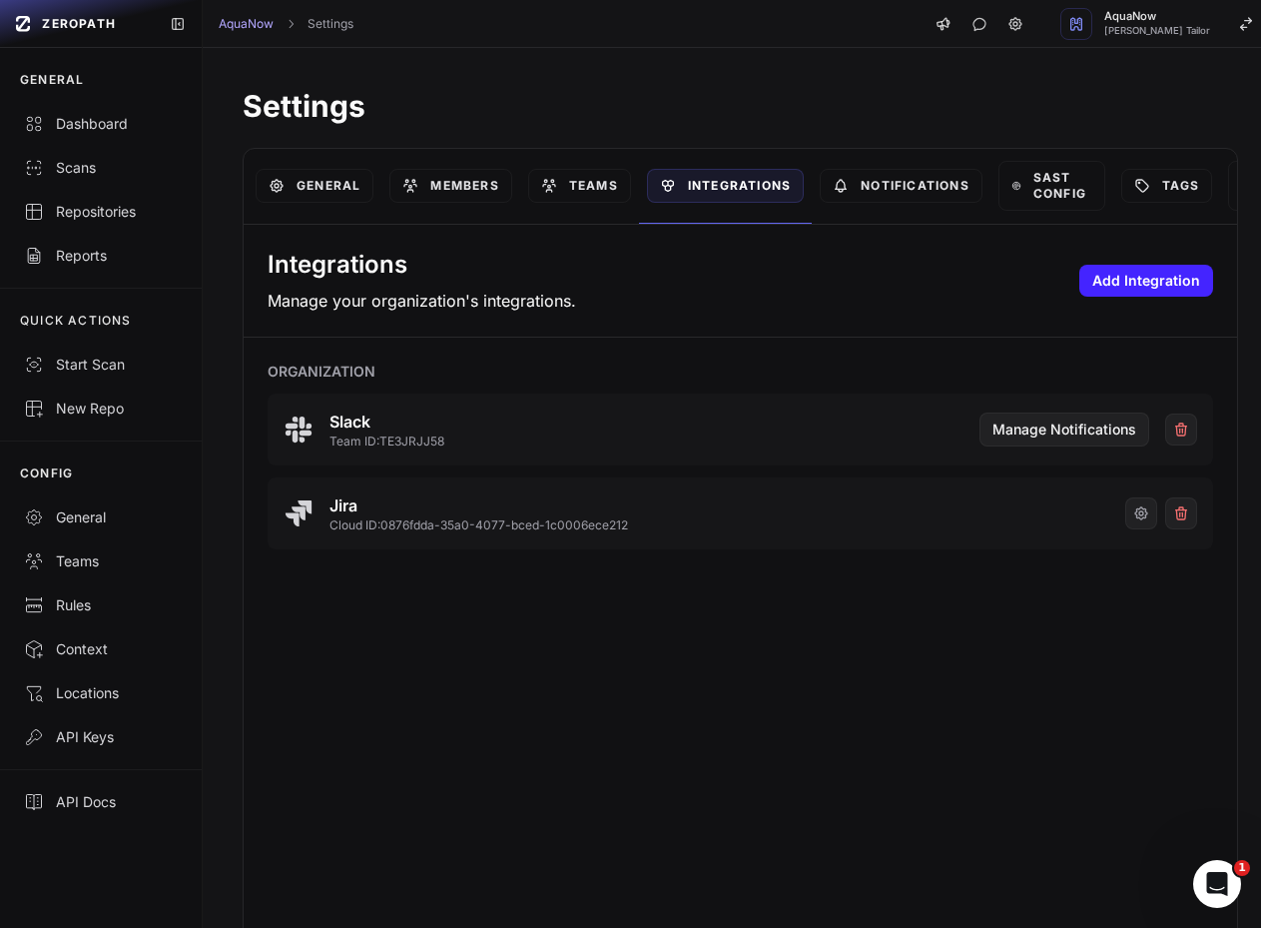
click at [463, 739] on div "Integrations Manage your organization's integrations. Add Integration Organizat…" at bounding box center [741, 584] width 994 height 718
click at [643, 88] on h1 "Settings" at bounding box center [741, 106] width 996 height 36
